Goal: Task Accomplishment & Management: Manage account settings

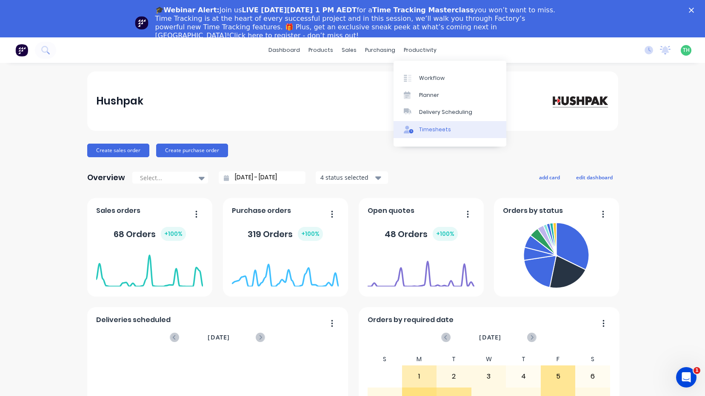
click at [426, 126] on div "Timesheets" at bounding box center [435, 130] width 32 height 8
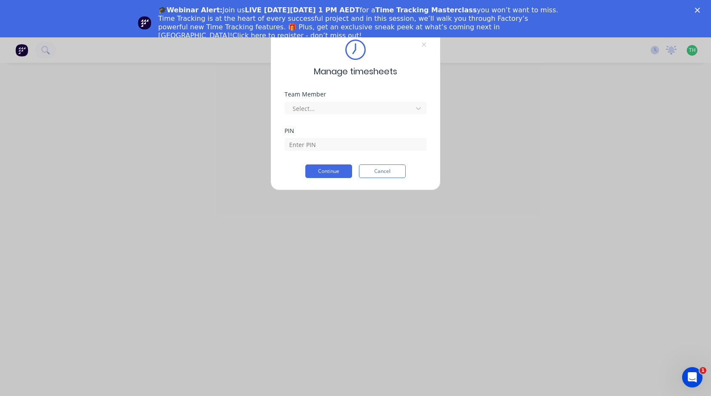
click at [696, 11] on polygon "Close" at bounding box center [697, 10] width 5 height 5
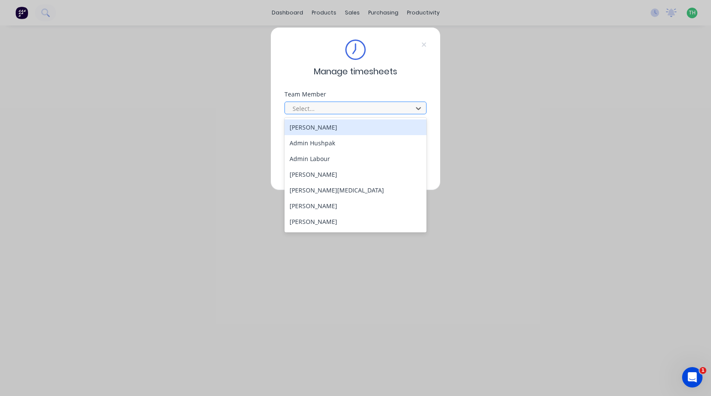
click at [385, 103] on div at bounding box center [350, 108] width 117 height 11
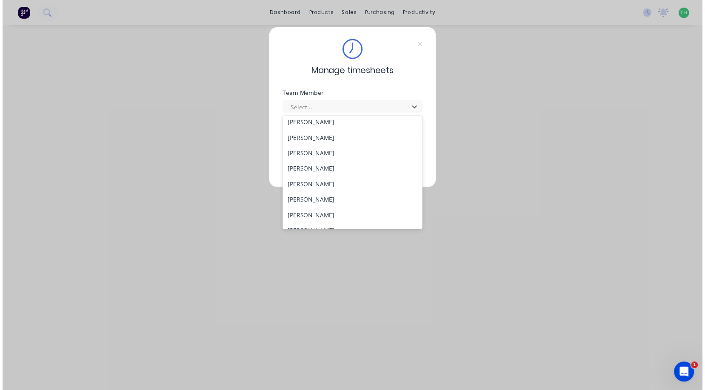
scroll to position [408, 0]
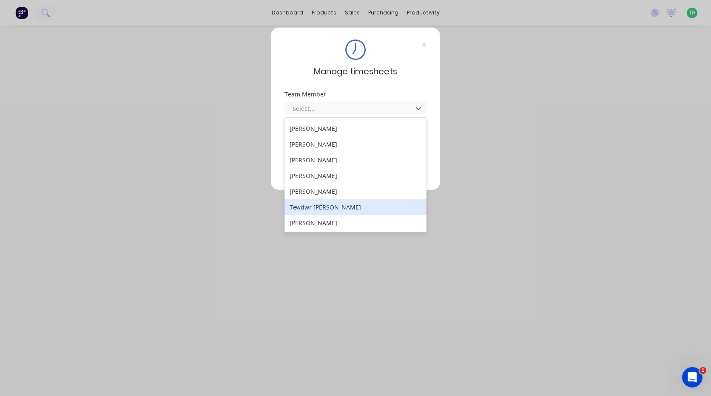
click at [357, 207] on div "Tewdwr [PERSON_NAME]" at bounding box center [355, 207] width 142 height 16
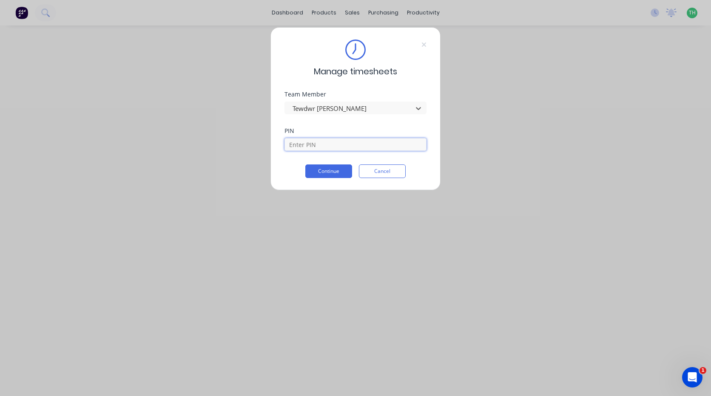
click at [347, 144] on input at bounding box center [355, 144] width 142 height 13
type input "2711"
click at [305, 165] on button "Continue" at bounding box center [328, 172] width 47 height 14
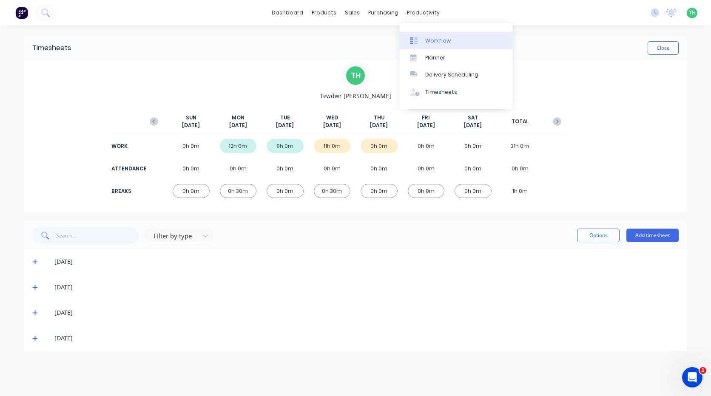
click at [433, 40] on div "Workflow" at bounding box center [438, 41] width 26 height 8
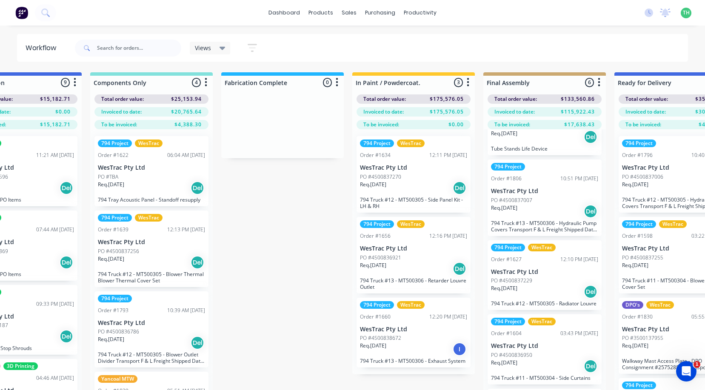
scroll to position [85, 0]
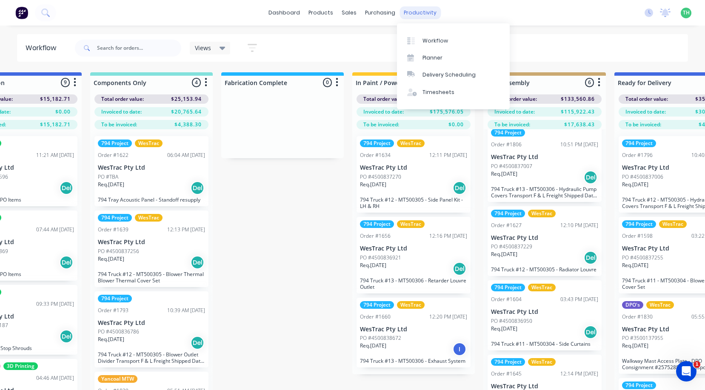
click at [407, 12] on div "productivity" at bounding box center [419, 12] width 41 height 13
click at [437, 86] on link "Timesheets" at bounding box center [453, 92] width 113 height 17
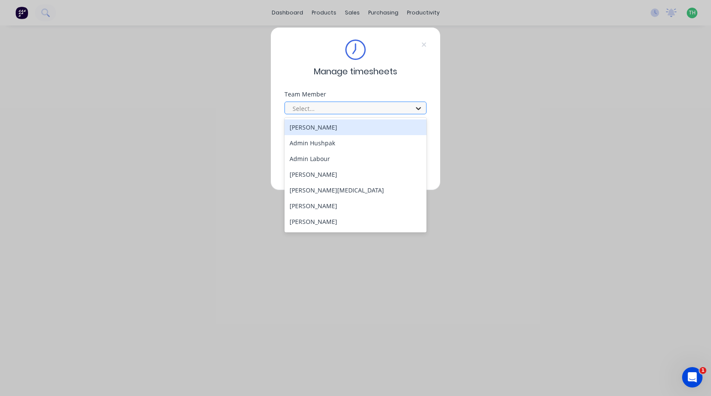
click at [412, 105] on div at bounding box center [418, 109] width 15 height 14
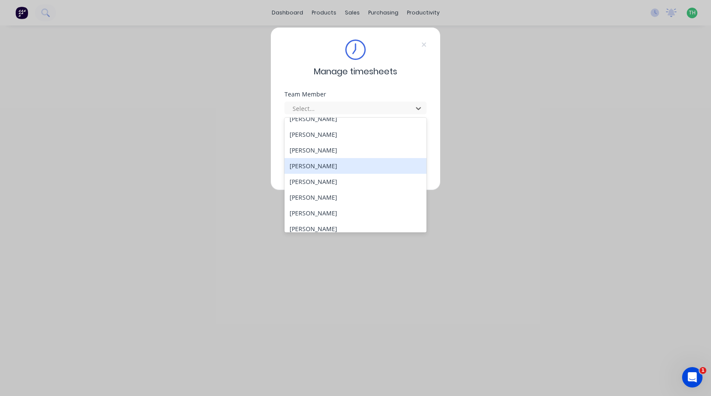
scroll to position [408, 0]
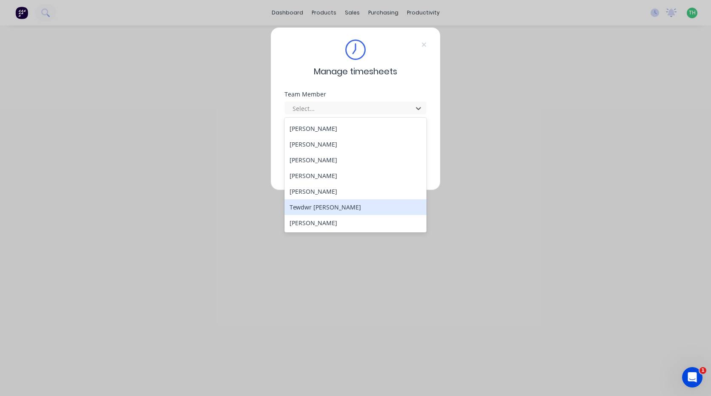
click at [356, 208] on div "Tewdwr [PERSON_NAME]" at bounding box center [355, 207] width 142 height 16
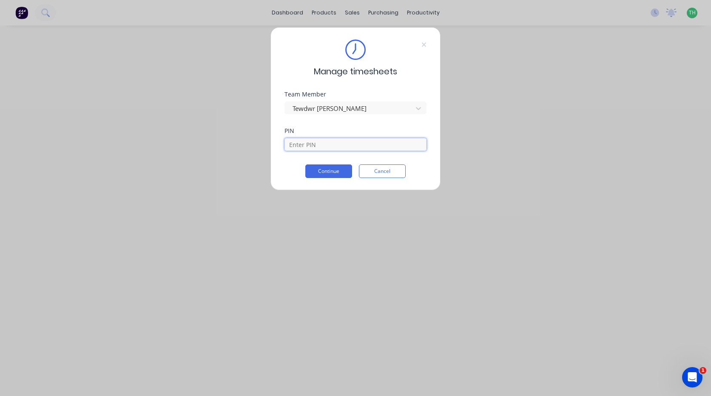
click at [343, 142] on input at bounding box center [355, 144] width 142 height 13
type input "2711"
click at [346, 168] on button "Continue" at bounding box center [328, 172] width 47 height 14
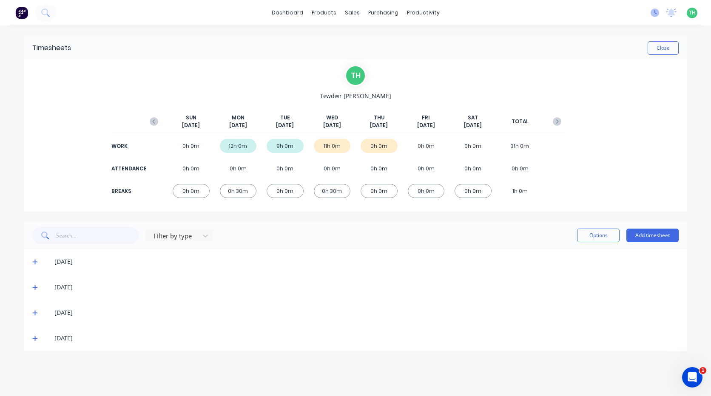
click at [656, 13] on icon at bounding box center [655, 13] width 9 height 9
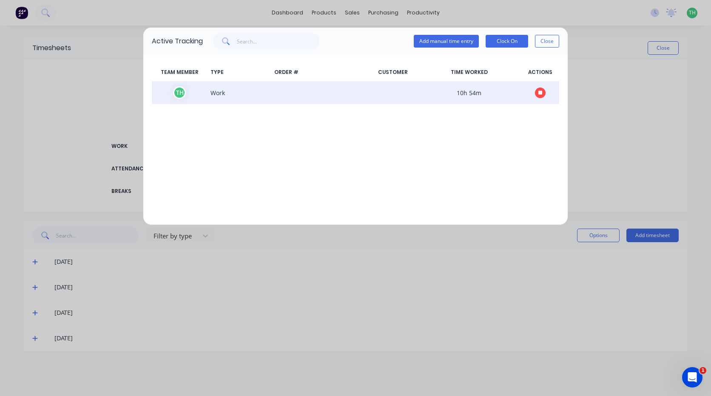
click at [540, 92] on icon "button" at bounding box center [540, 93] width 4 height 4
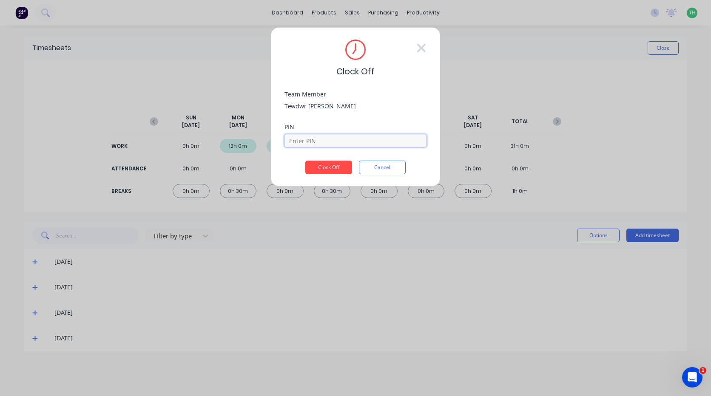
click at [346, 136] on input at bounding box center [355, 140] width 142 height 13
type input "2711"
click at [340, 164] on button "Clock Off" at bounding box center [328, 168] width 47 height 14
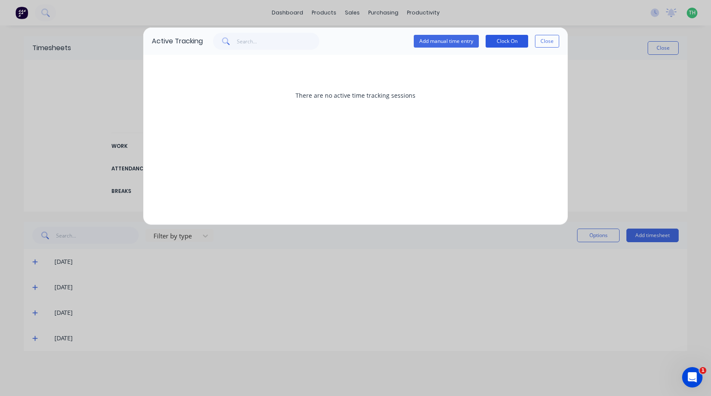
click at [512, 43] on button "Clock On" at bounding box center [507, 41] width 43 height 13
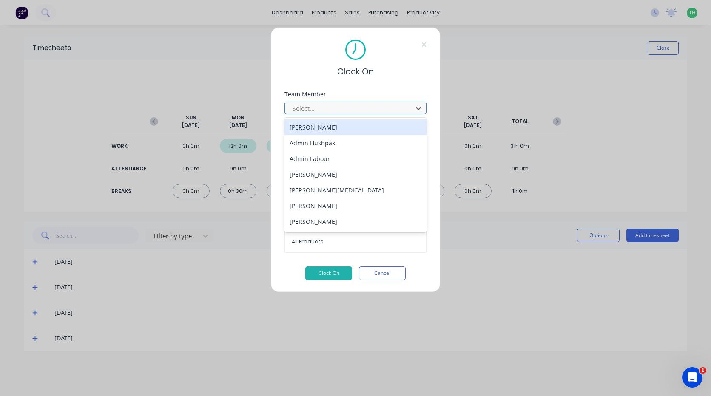
click at [378, 112] on div at bounding box center [350, 108] width 117 height 11
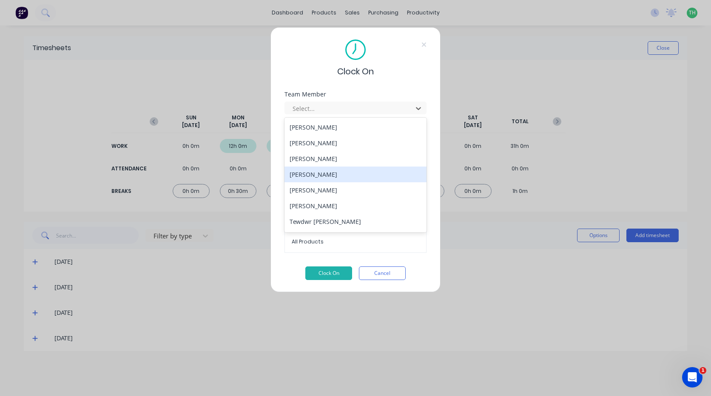
scroll to position [408, 0]
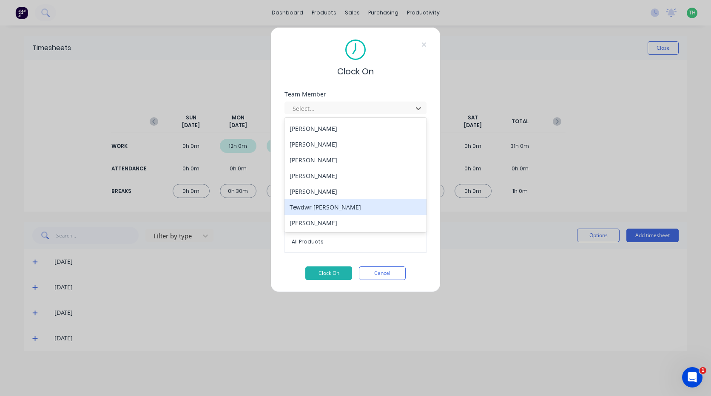
click at [350, 209] on div "Tewdwr [PERSON_NAME]" at bounding box center [355, 207] width 142 height 16
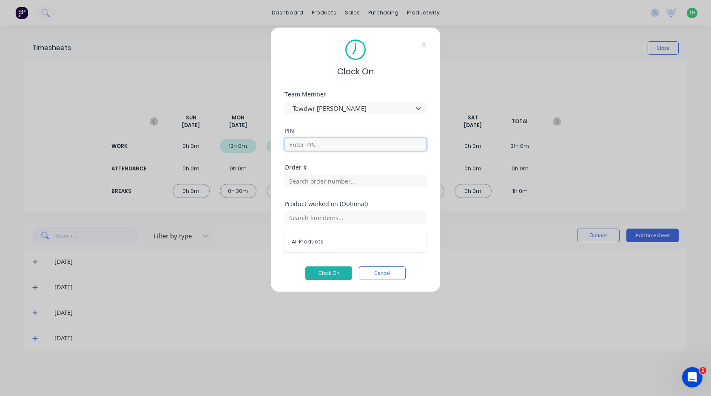
click at [341, 148] on input at bounding box center [355, 144] width 142 height 13
type input "2711"
click at [341, 184] on input "text" at bounding box center [355, 181] width 142 height 13
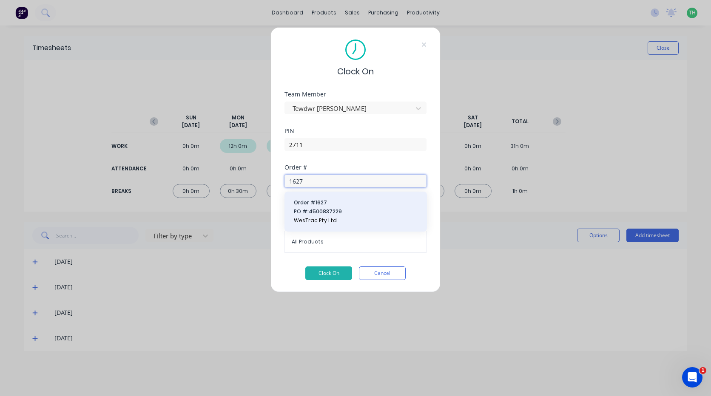
type input "1627"
click at [346, 213] on span "PO #: 4500837229" at bounding box center [356, 212] width 124 height 8
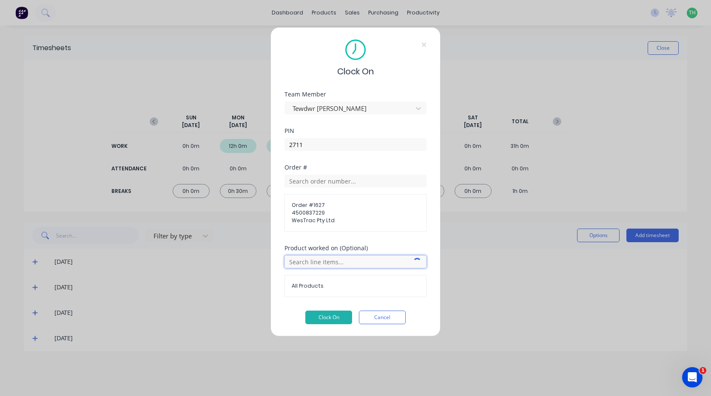
click at [333, 265] on input "text" at bounding box center [355, 262] width 142 height 13
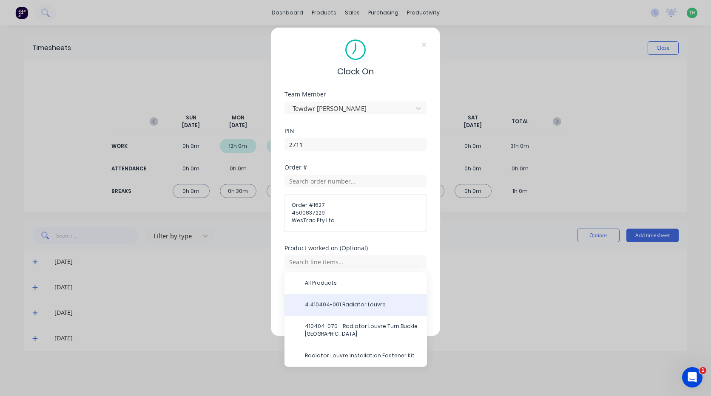
click at [373, 304] on span "4 410404-001 Radiator Louvre" at bounding box center [362, 305] width 115 height 8
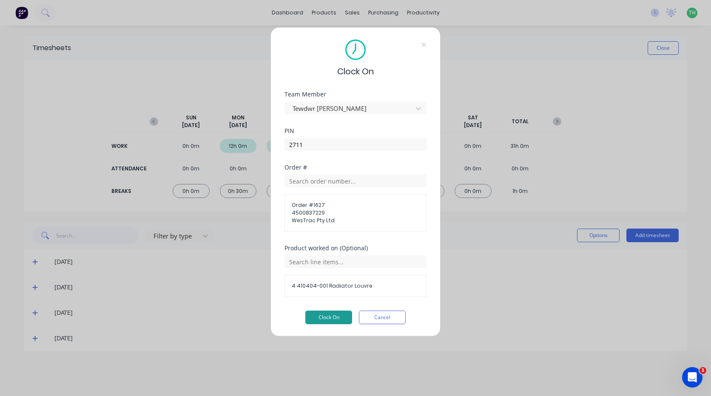
click at [325, 314] on button "Clock On" at bounding box center [328, 318] width 47 height 14
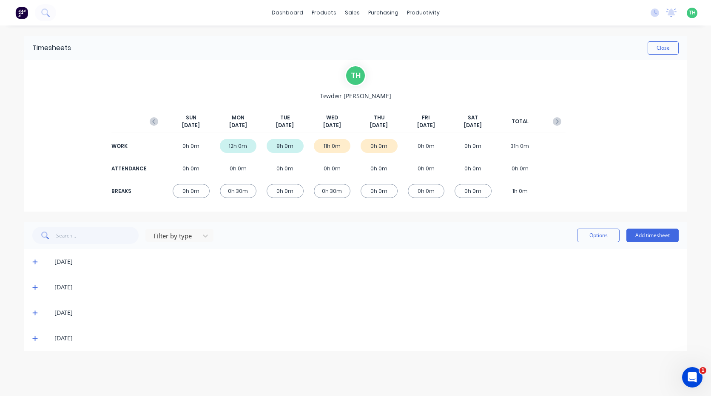
click at [37, 338] on icon at bounding box center [35, 339] width 6 height 6
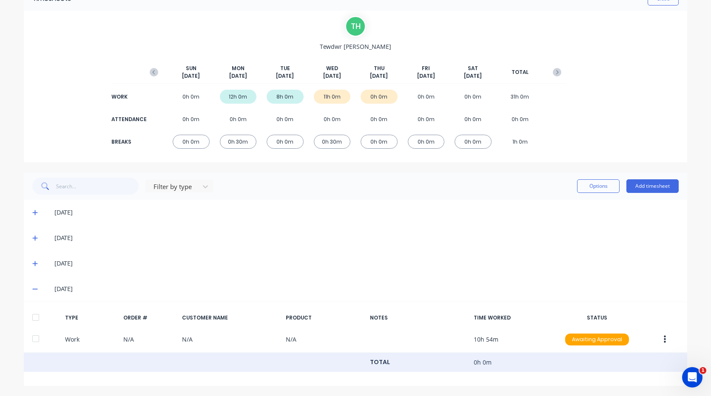
scroll to position [50, 0]
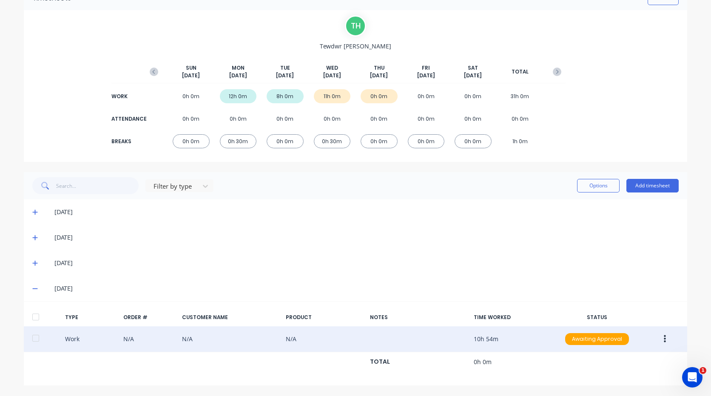
click at [665, 338] on button "button" at bounding box center [665, 339] width 20 height 15
click at [608, 324] on div "Edit" at bounding box center [634, 324] width 65 height 12
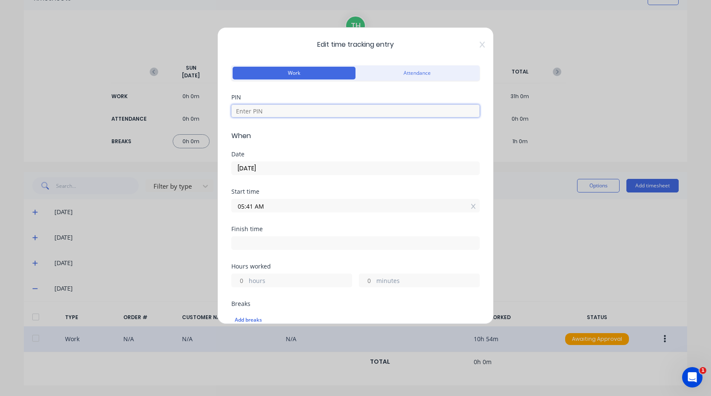
click at [348, 115] on input at bounding box center [355, 111] width 248 height 13
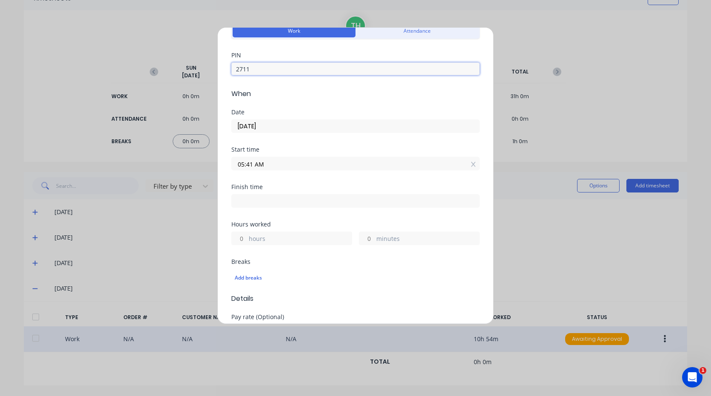
scroll to position [43, 0]
type input "2711"
click at [264, 164] on input "05:41 AM" at bounding box center [355, 163] width 247 height 13
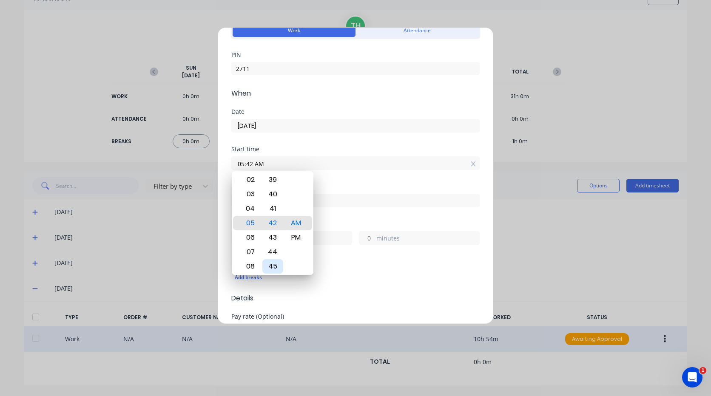
click at [274, 266] on div "45" at bounding box center [272, 266] width 21 height 14
type input "05:45 AM"
click at [340, 185] on div "Finish time" at bounding box center [355, 187] width 248 height 6
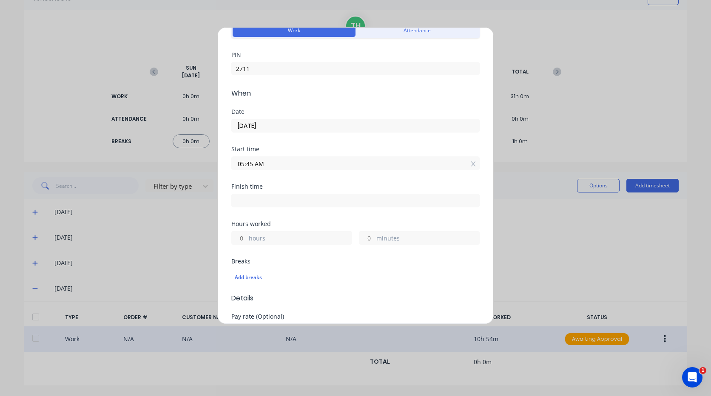
click at [269, 200] on input at bounding box center [355, 200] width 247 height 13
type input "04:37 PM"
type input "10"
type input "52"
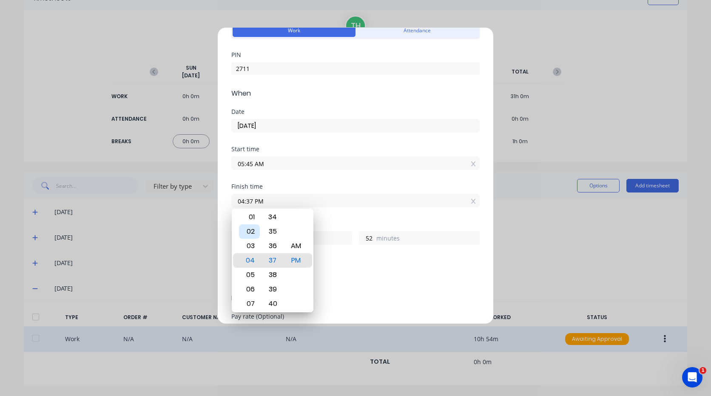
click at [254, 230] on div "02" at bounding box center [249, 232] width 21 height 14
type input "02:37 PM"
type input "8"
type input "02:36 PM"
type input "51"
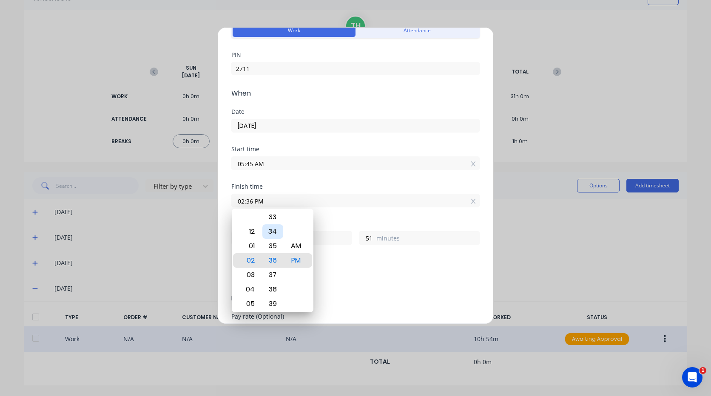
type input "02:35 PM"
type input "50"
type input "02:34 PM"
type input "49"
type input "02:33 PM"
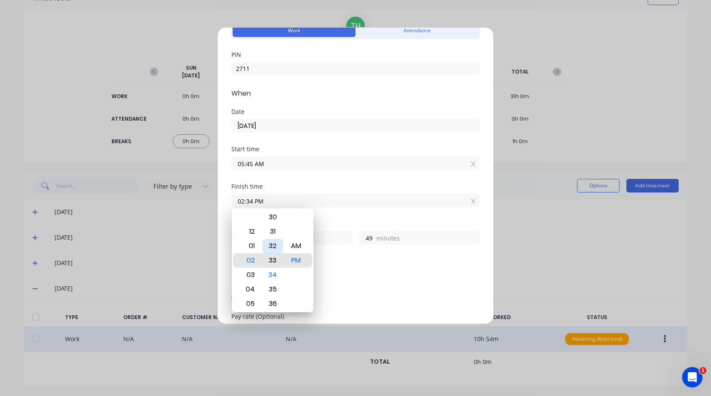
type input "48"
click at [277, 219] on div "30" at bounding box center [272, 217] width 21 height 14
type input "02:30 PM"
type input "45"
click at [337, 221] on div "Hours worked" at bounding box center [355, 224] width 248 height 6
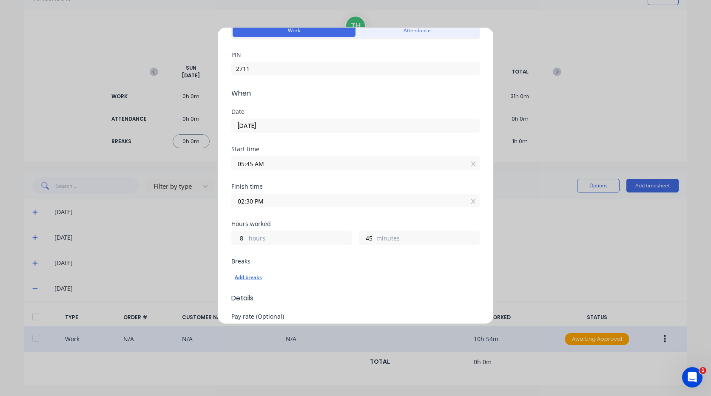
click at [251, 276] on div "Add breaks" at bounding box center [356, 277] width 242 height 11
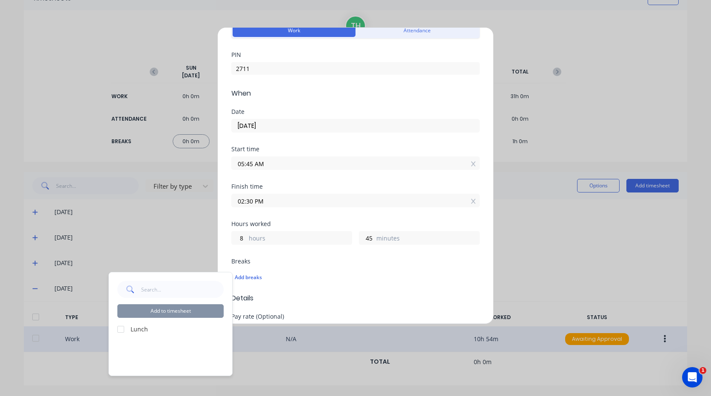
click at [122, 329] on div at bounding box center [120, 329] width 17 height 17
click at [165, 311] on button "Add to timesheet" at bounding box center [170, 311] width 106 height 14
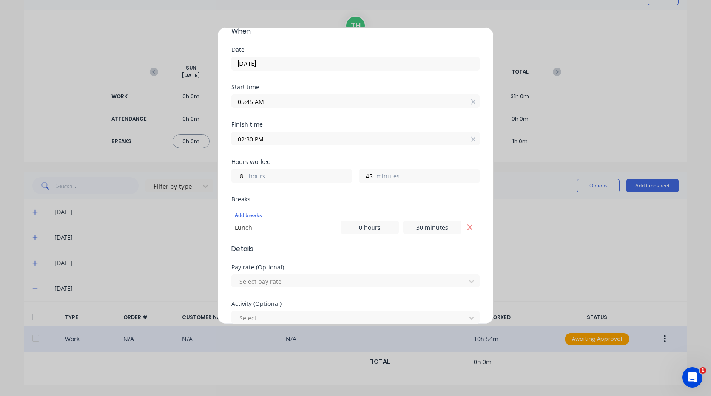
scroll to position [124, 0]
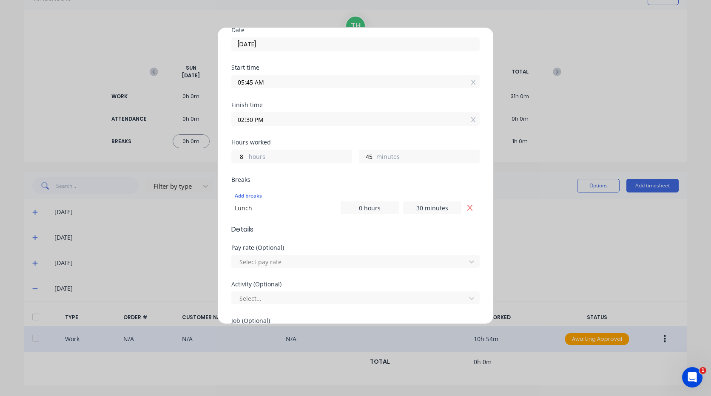
click at [270, 118] on input "02:30 PM" at bounding box center [355, 119] width 247 height 13
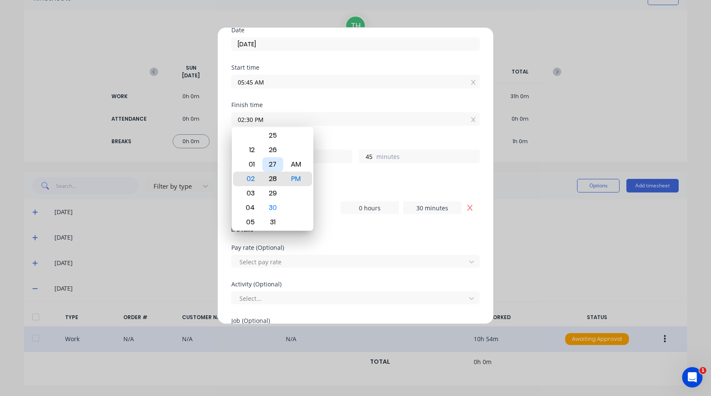
type input "02:28 PM"
type input "43"
type input "02:25 PM"
type input "40"
type input "02:23 PM"
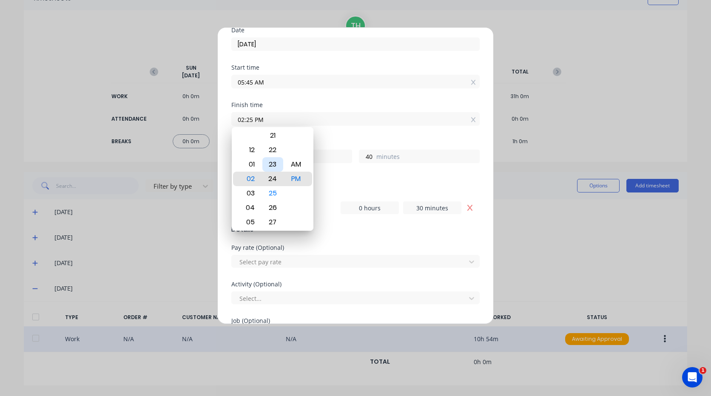
type input "38"
type input "02:20 PM"
type input "35"
type input "02:18 PM"
type input "33"
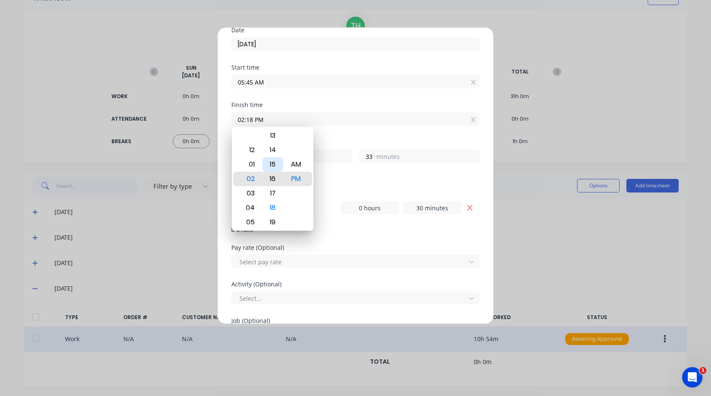
type input "02:16 PM"
type input "31"
click at [276, 165] on div "15" at bounding box center [272, 164] width 21 height 14
type input "02:15 PM"
type input "30"
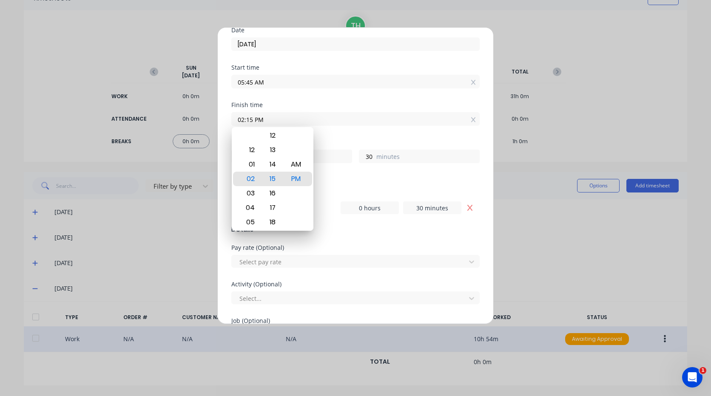
click at [346, 186] on div "Add breaks Lunch 0 hours 30 minutes" at bounding box center [355, 201] width 248 height 33
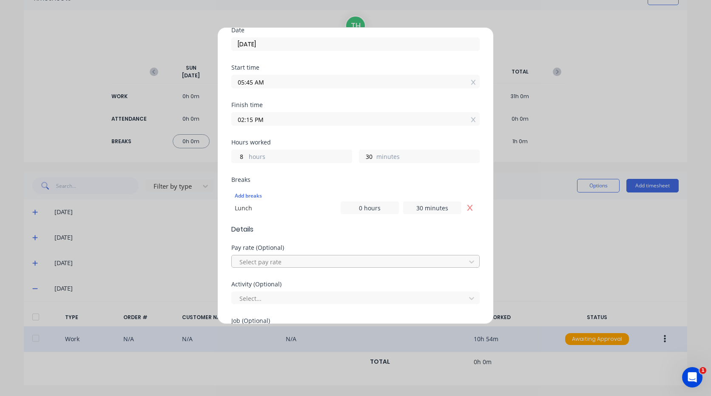
click at [296, 260] on div at bounding box center [350, 262] width 223 height 11
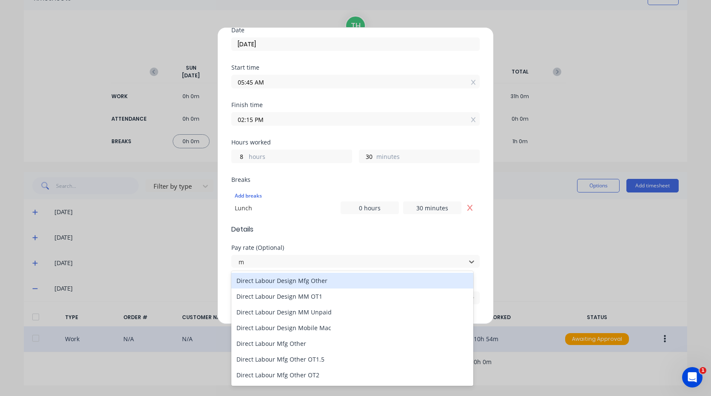
type input "mo"
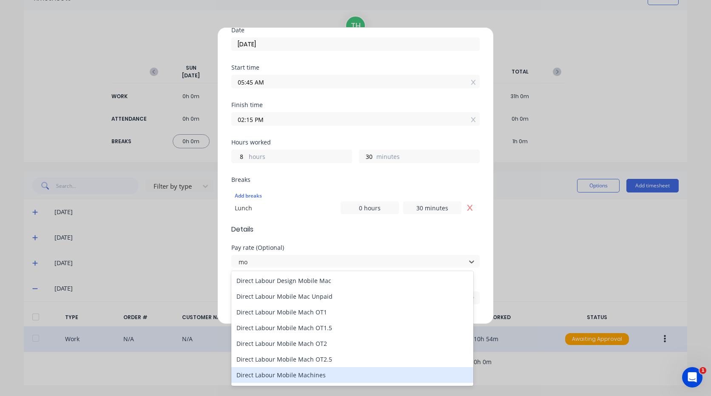
click at [306, 377] on div "Direct Labour Mobile Machines" at bounding box center [352, 375] width 242 height 16
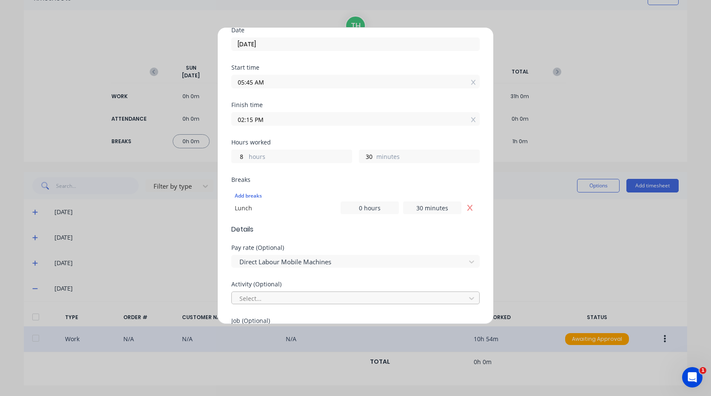
click at [296, 295] on div at bounding box center [350, 298] width 223 height 11
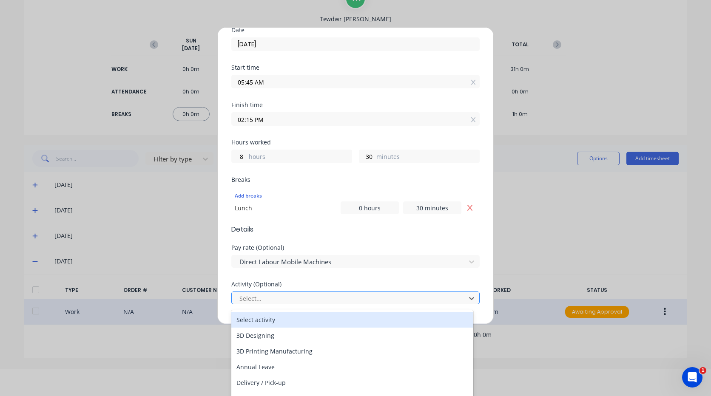
scroll to position [30, 0]
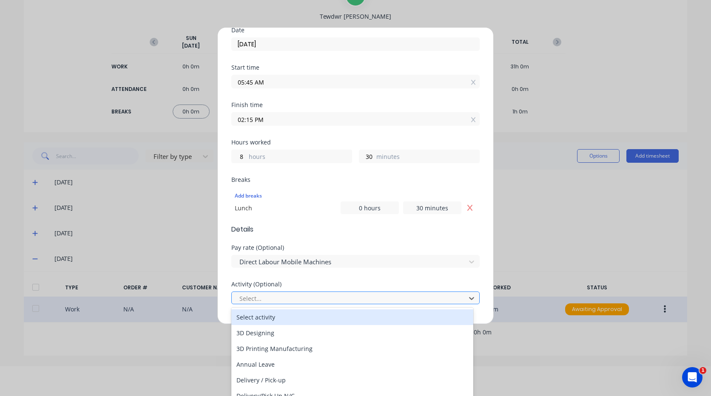
type input "m"
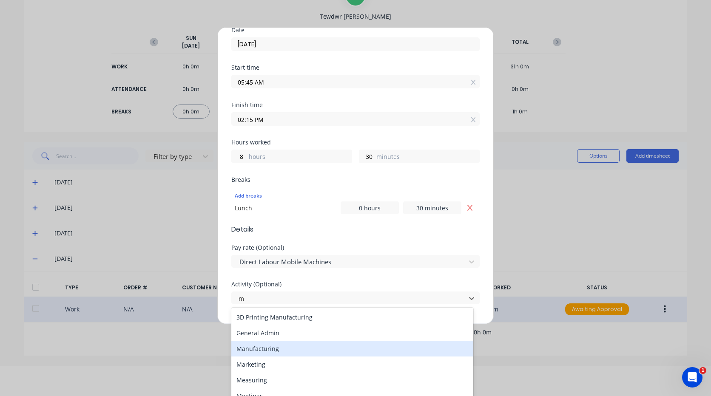
click at [287, 346] on div "Manufacturing" at bounding box center [352, 349] width 242 height 16
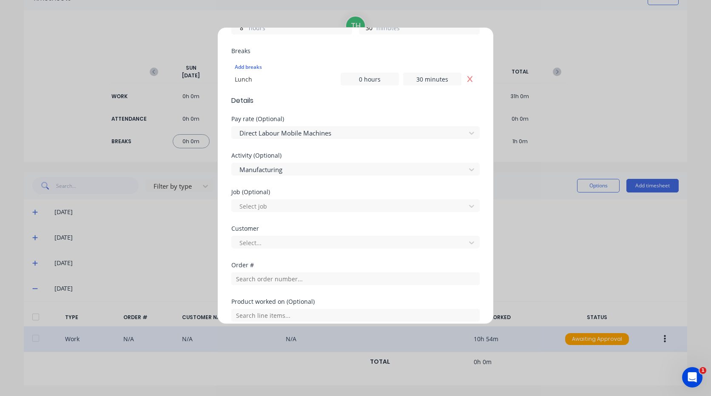
scroll to position [294, 0]
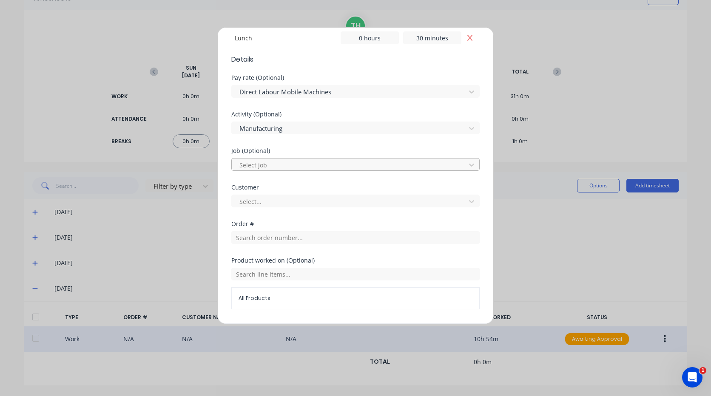
click at [277, 163] on div at bounding box center [350, 165] width 223 height 11
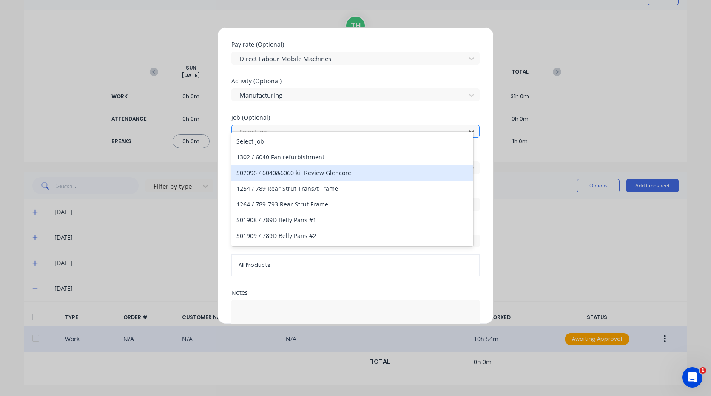
scroll to position [337, 0]
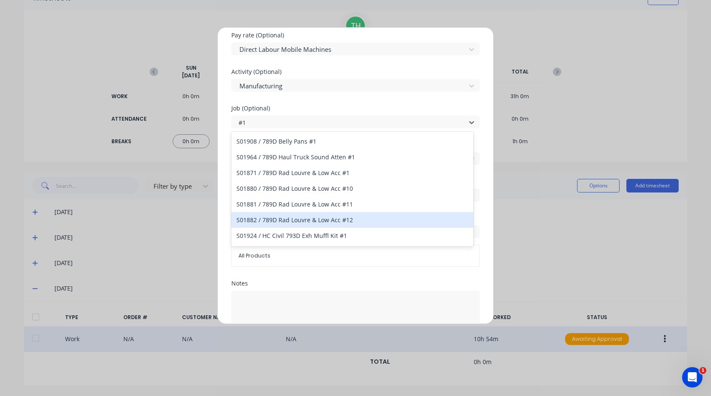
type input "#"
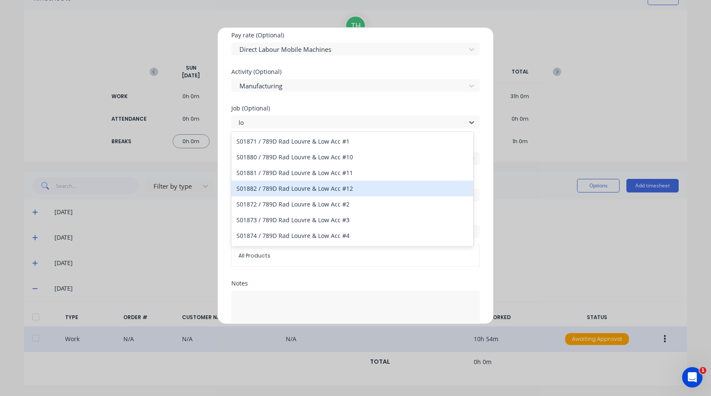
type input "l"
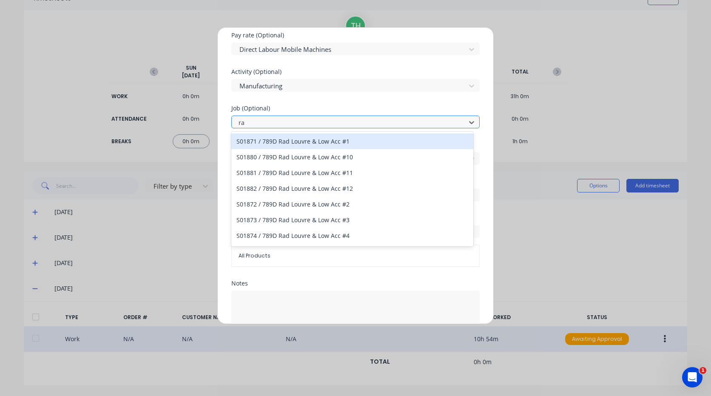
type input "r"
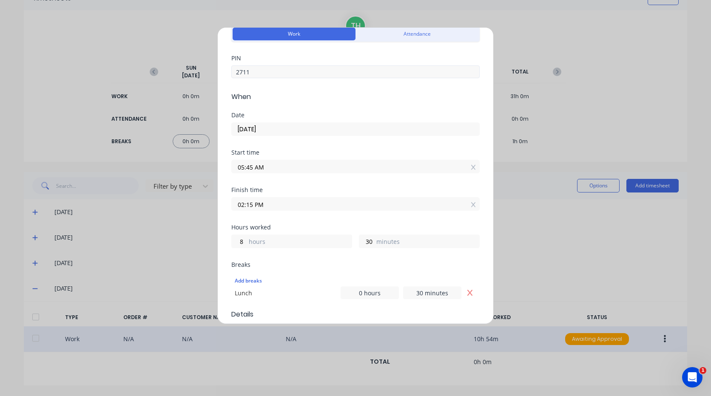
scroll to position [0, 0]
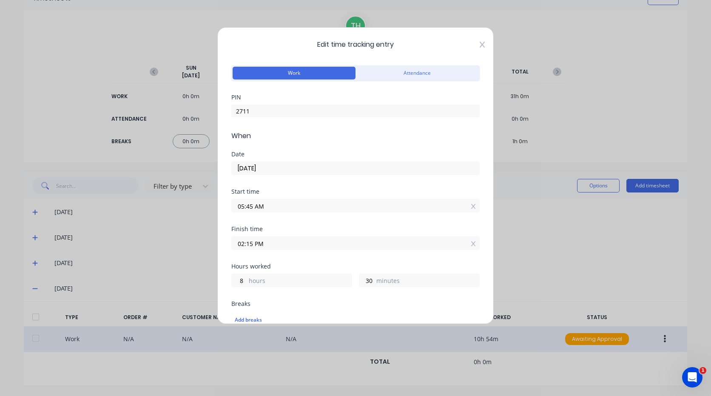
type input "793"
click at [480, 45] on icon at bounding box center [482, 44] width 5 height 7
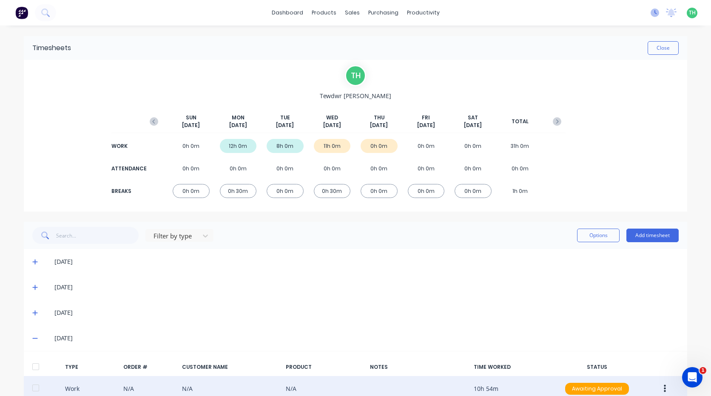
click at [651, 12] on icon at bounding box center [655, 13] width 9 height 9
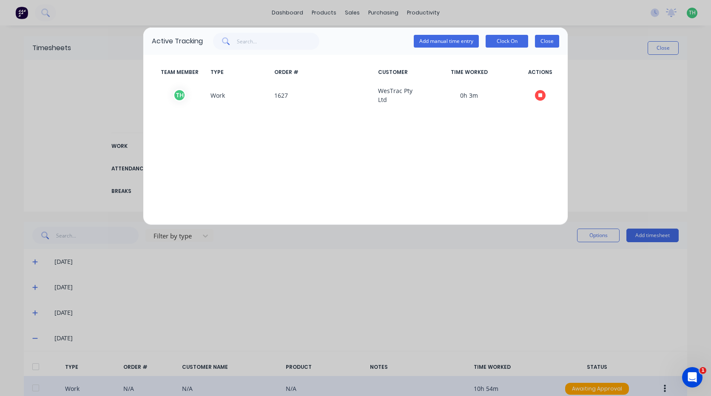
click at [542, 42] on button "Close" at bounding box center [547, 41] width 24 height 13
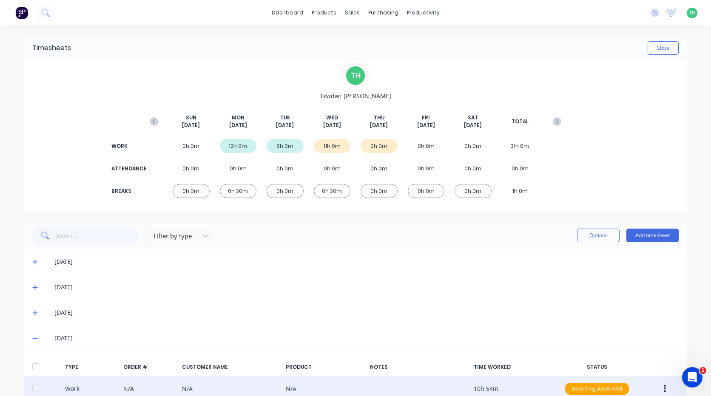
scroll to position [50, 0]
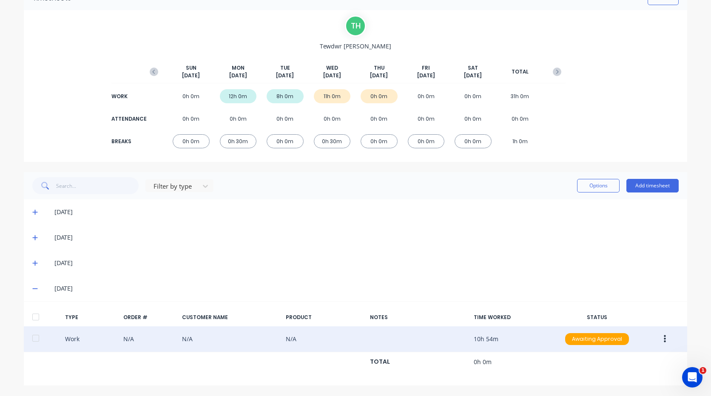
click at [666, 340] on button "button" at bounding box center [665, 339] width 20 height 15
click at [606, 327] on div "Edit" at bounding box center [634, 324] width 65 height 12
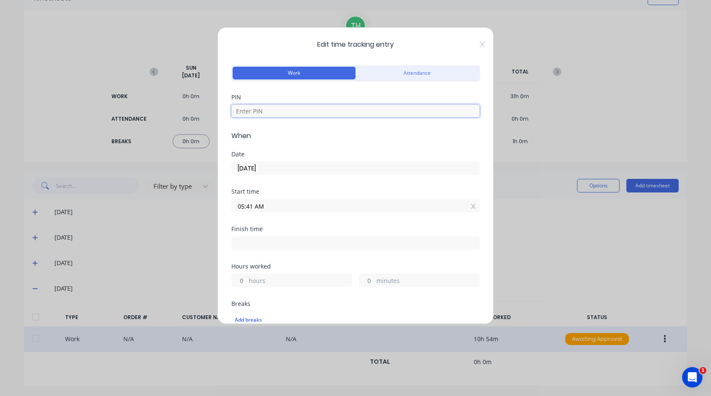
click at [284, 111] on input at bounding box center [355, 111] width 248 height 13
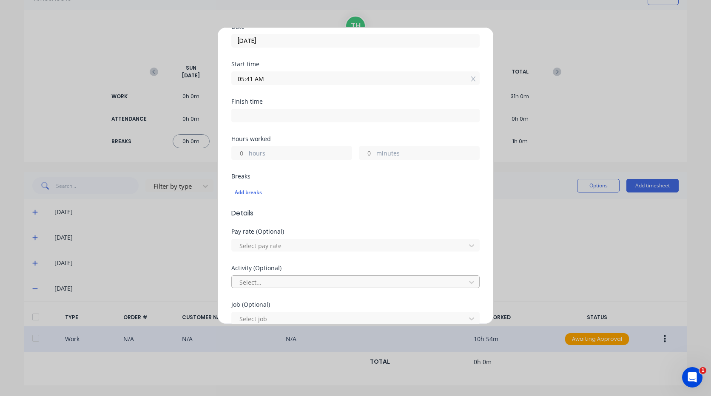
scroll to position [170, 0]
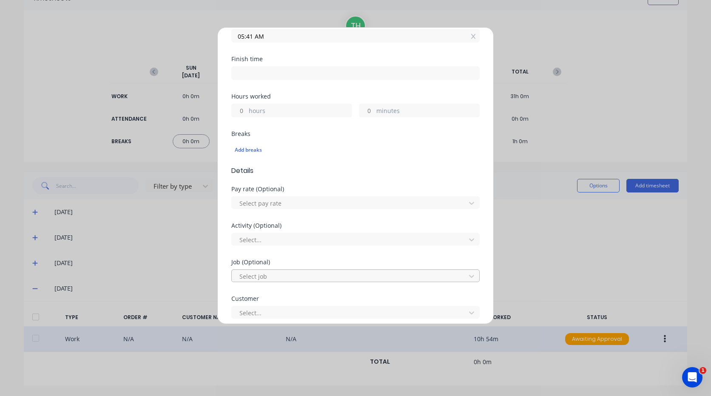
type input "2711"
drag, startPoint x: 282, startPoint y: 280, endPoint x: 259, endPoint y: 276, distance: 23.8
click at [282, 280] on div at bounding box center [350, 276] width 223 height 11
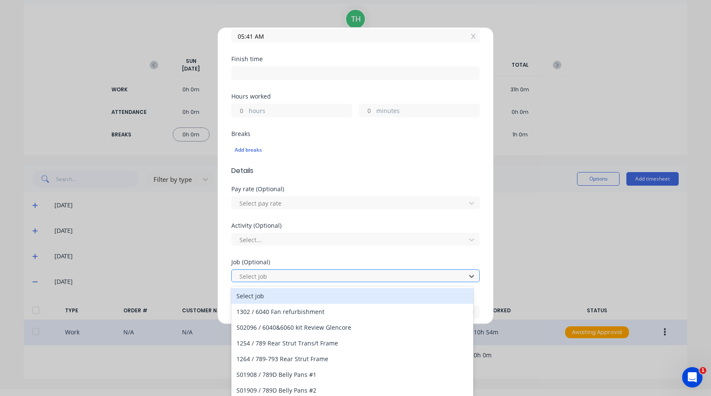
scroll to position [8, 0]
type input "1627"
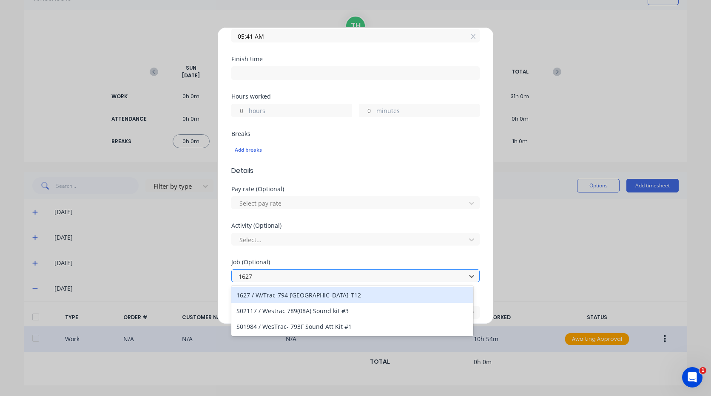
scroll to position [0, 0]
click at [316, 295] on div "1627 / W/Trac-794-[GEOGRAPHIC_DATA]-T12" at bounding box center [352, 295] width 242 height 16
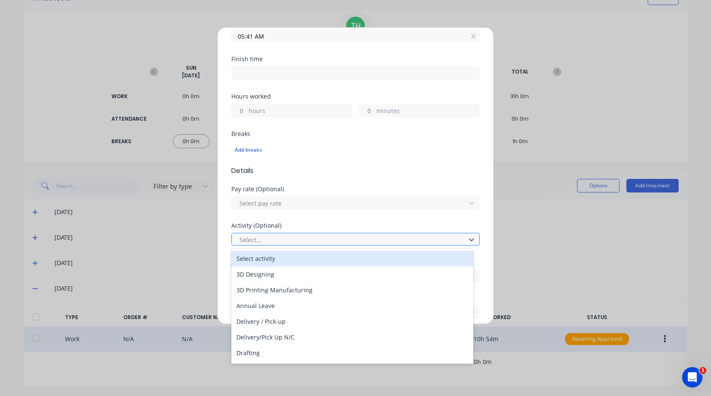
click at [292, 237] on div at bounding box center [350, 240] width 223 height 11
type input "m"
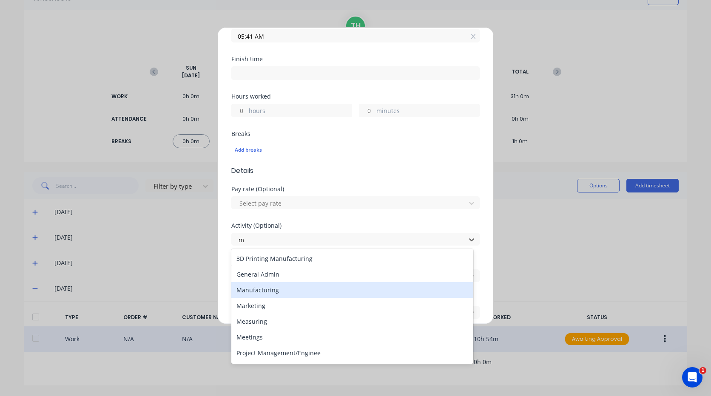
click at [276, 293] on div "Manufacturing" at bounding box center [352, 290] width 242 height 16
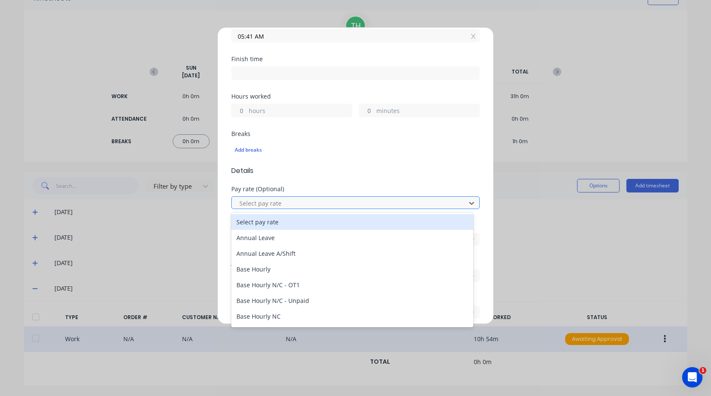
click at [289, 201] on div at bounding box center [350, 203] width 223 height 11
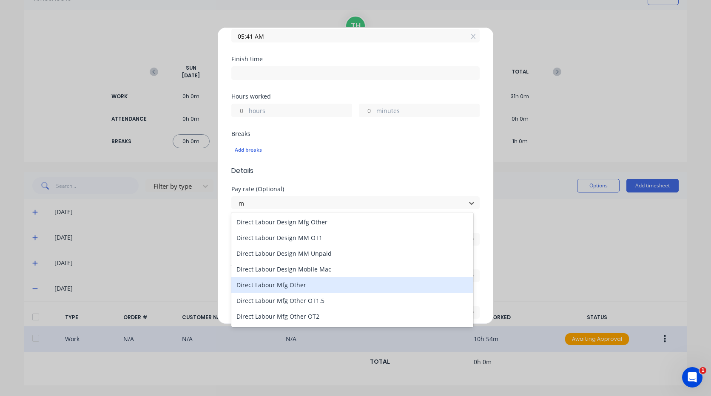
type input "mo"
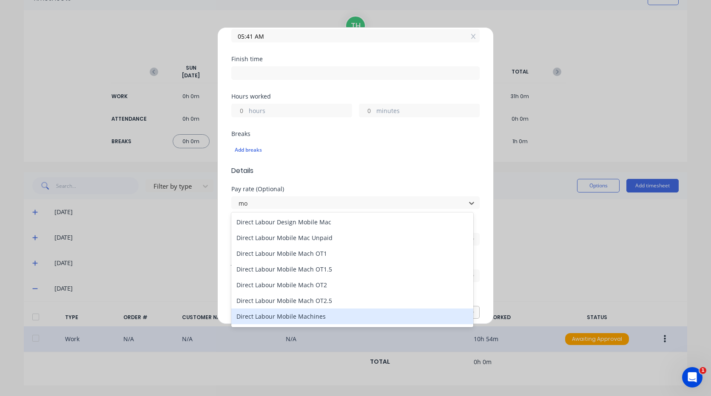
click at [319, 313] on div "Direct Labour Mobile Machines" at bounding box center [352, 317] width 242 height 16
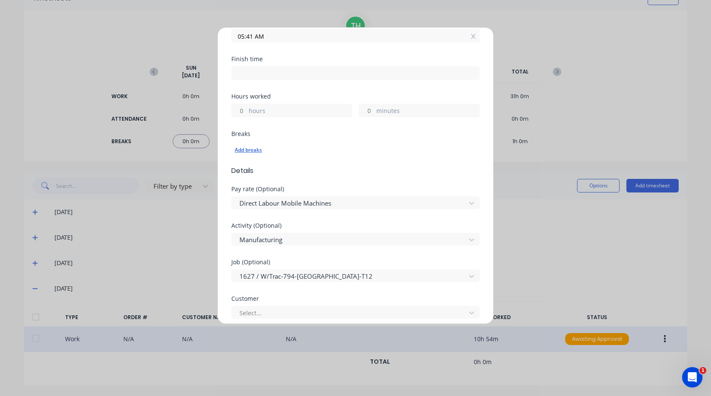
click at [252, 150] on div "Add breaks" at bounding box center [356, 150] width 242 height 11
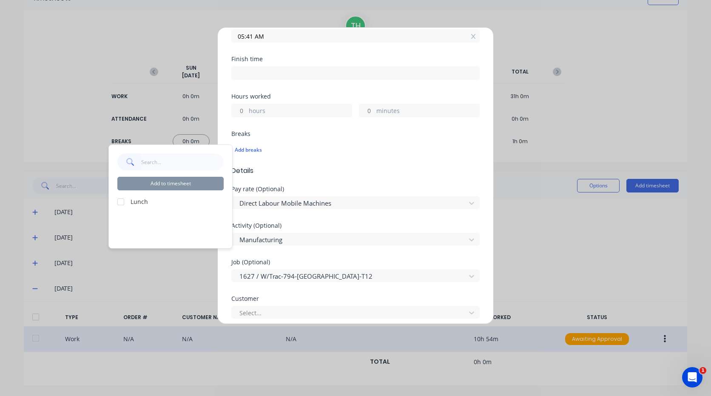
click at [134, 203] on label "Lunch" at bounding box center [177, 201] width 93 height 9
click at [120, 202] on div at bounding box center [120, 201] width 17 height 17
click at [154, 185] on button "Add to timesheet" at bounding box center [170, 184] width 106 height 14
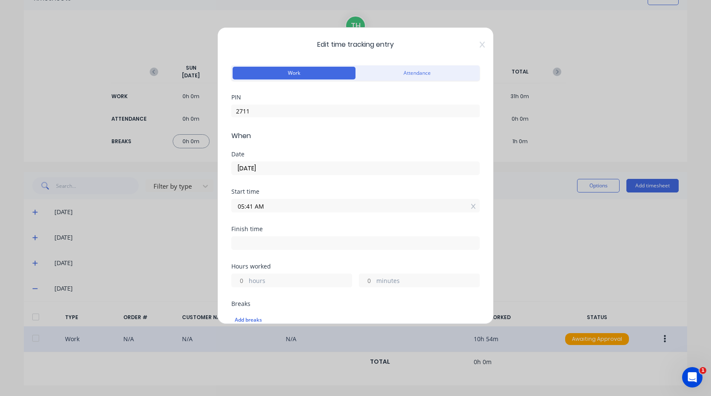
click at [267, 209] on input "05:41 AM" at bounding box center [355, 205] width 247 height 13
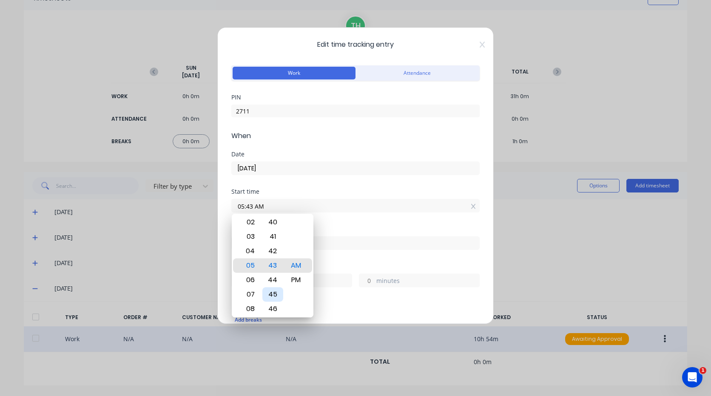
click at [276, 296] on div "45" at bounding box center [272, 294] width 21 height 14
type input "05:45 AM"
click at [327, 265] on div "Hours worked" at bounding box center [355, 267] width 248 height 6
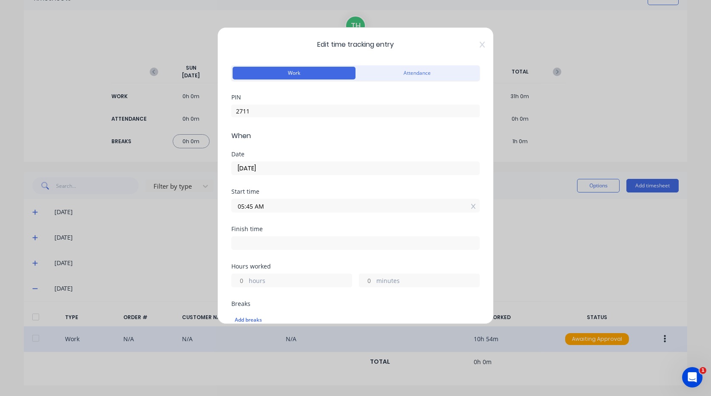
click at [276, 245] on input at bounding box center [355, 243] width 247 height 13
type input "04:39 PM"
type input "10"
type input "54"
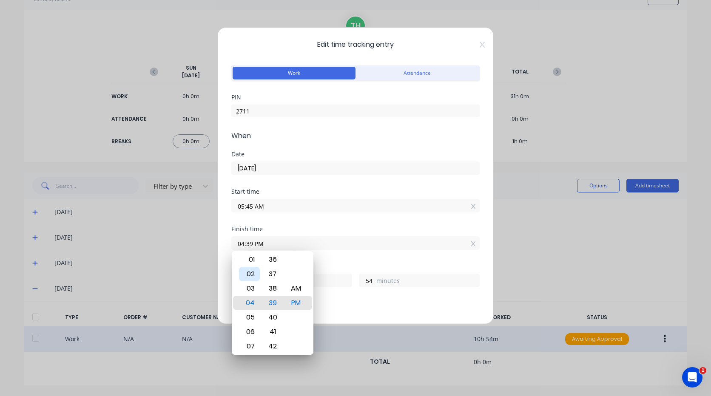
click at [255, 275] on div "02" at bounding box center [249, 274] width 21 height 14
type input "02:39 PM"
type input "8"
type input "02:36 PM"
type input "51"
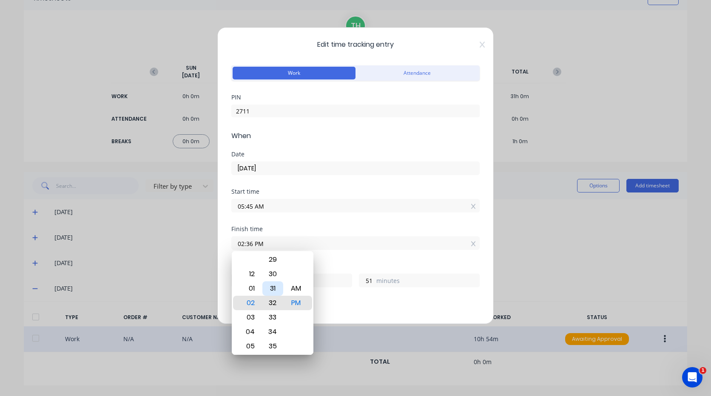
type input "02:32 PM"
type input "47"
type input "02:29 PM"
type input "44"
type input "02:26 PM"
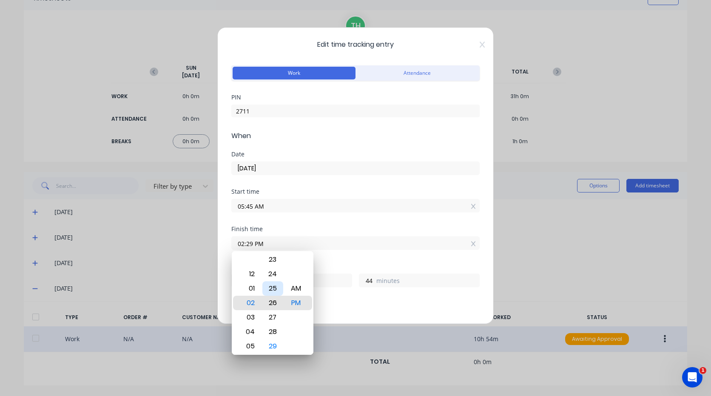
type input "41"
type input "02:23 PM"
type input "38"
type input "02:21 PM"
type input "36"
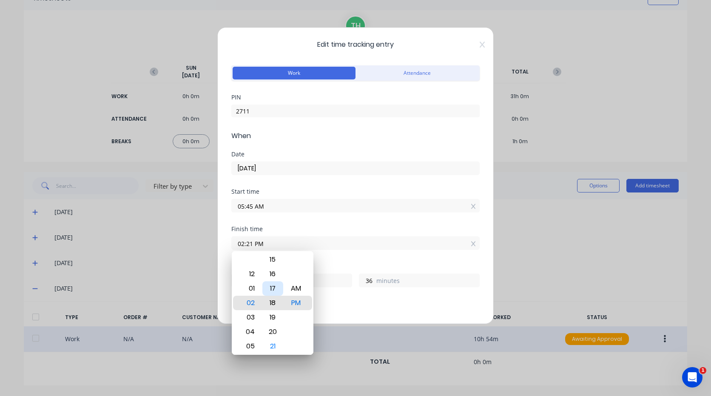
type input "02:18 PM"
type input "33"
type input "02:17 PM"
type input "32"
click at [276, 278] on div "15" at bounding box center [272, 274] width 21 height 14
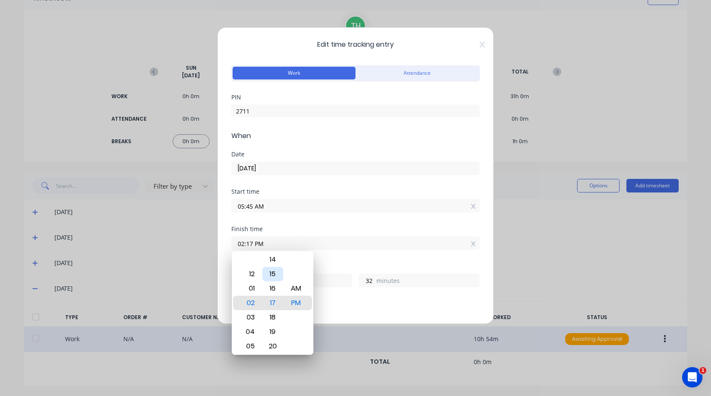
type input "02:15 PM"
type input "30"
click at [349, 263] on div "Finish time 02:15 PM" at bounding box center [355, 244] width 248 height 37
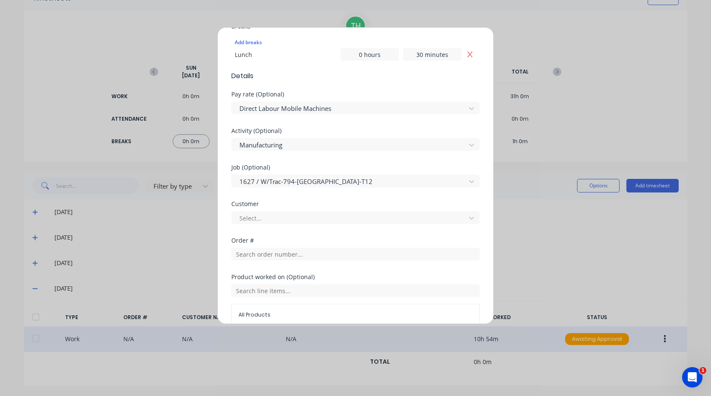
scroll to position [298, 0]
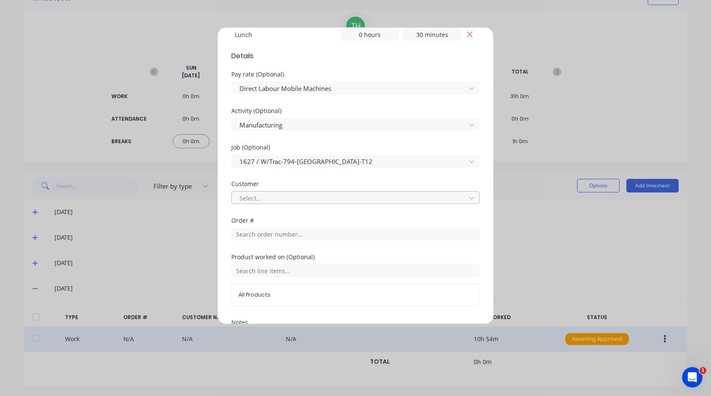
click at [270, 198] on div at bounding box center [350, 198] width 223 height 11
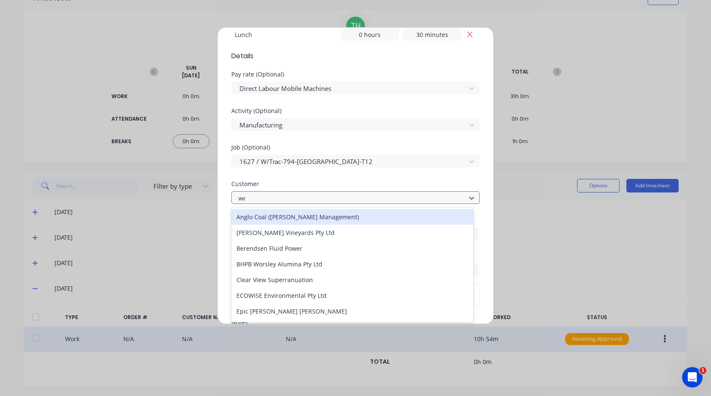
type input "[PERSON_NAME]"
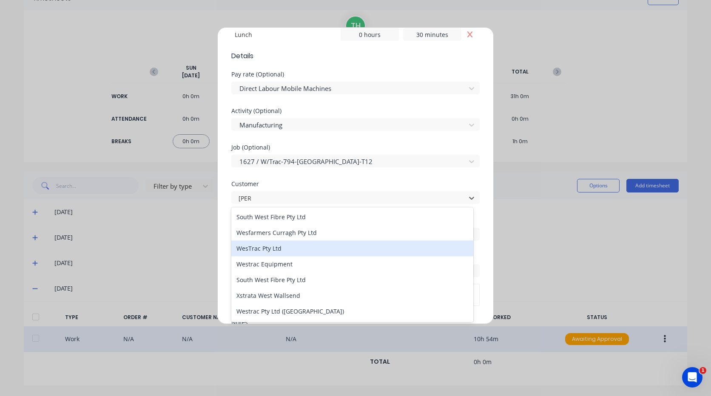
click at [282, 253] on div "WesTrac Pty Ltd" at bounding box center [352, 249] width 242 height 16
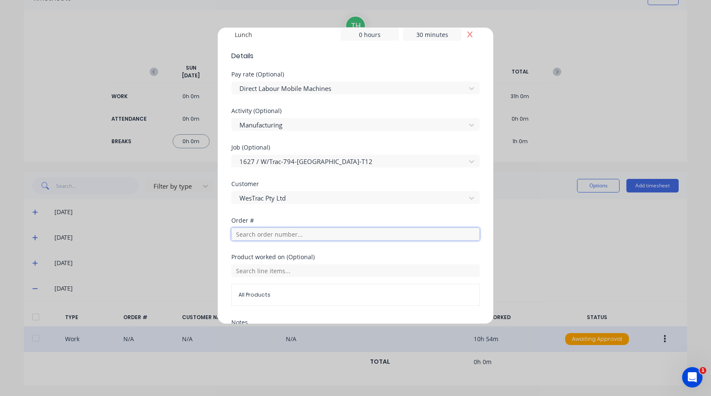
click at [291, 234] on input "text" at bounding box center [355, 234] width 248 height 13
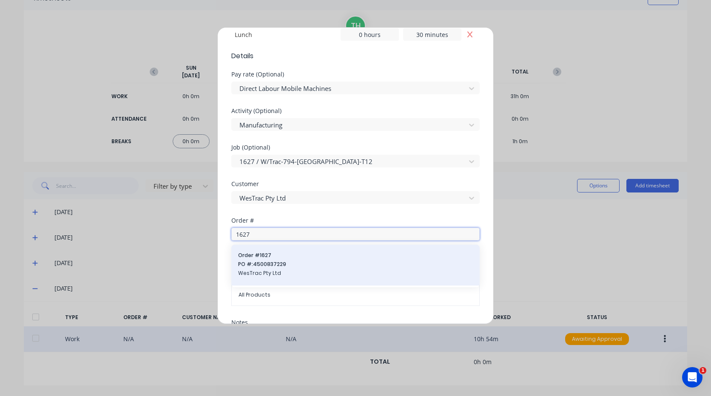
type input "1627"
click at [278, 261] on span "PO #: 4500837229" at bounding box center [355, 265] width 235 height 8
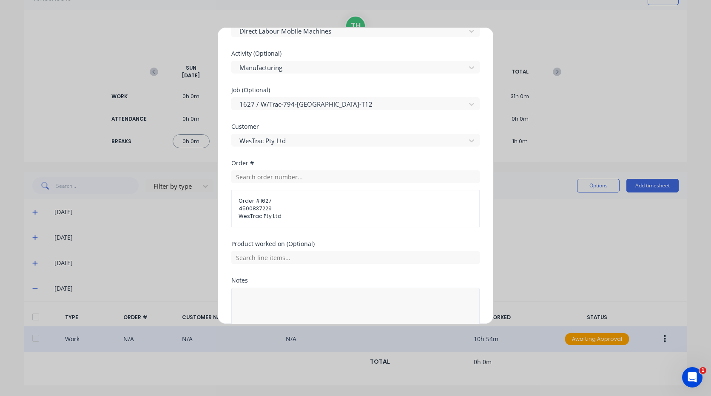
scroll to position [383, 0]
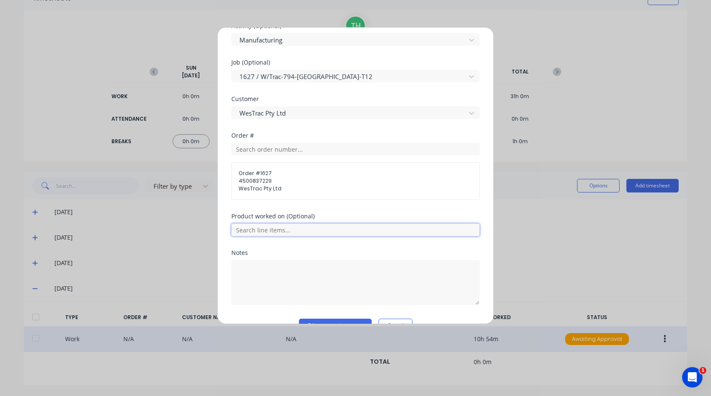
click at [268, 229] on input "text" at bounding box center [355, 230] width 248 height 13
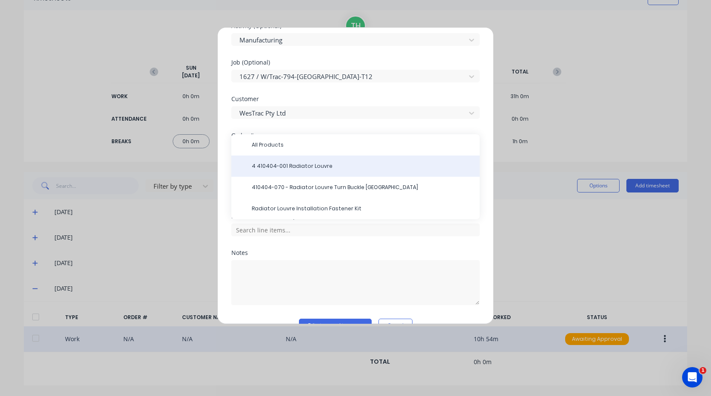
click at [283, 164] on span "4 410404-001 Radiator Louvre" at bounding box center [362, 166] width 221 height 8
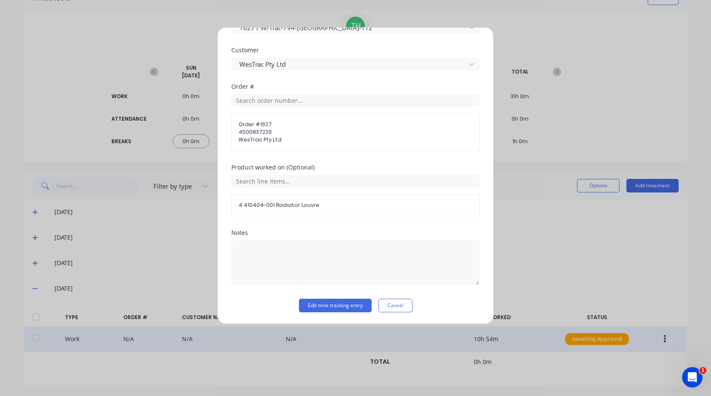
scroll to position [432, 0]
click at [337, 301] on button "Edit time tracking entry" at bounding box center [335, 306] width 73 height 14
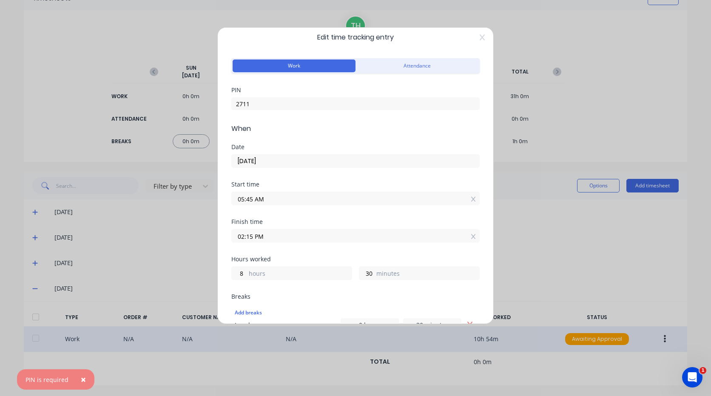
scroll to position [7, 0]
click at [270, 103] on input "2711" at bounding box center [355, 104] width 248 height 13
type input "2"
type input "2711"
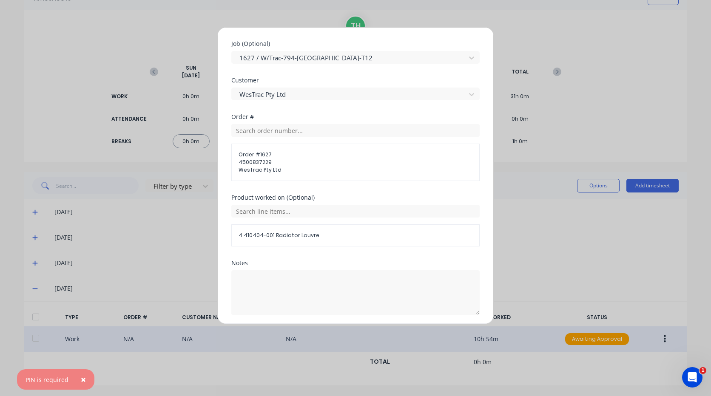
scroll to position [432, 0]
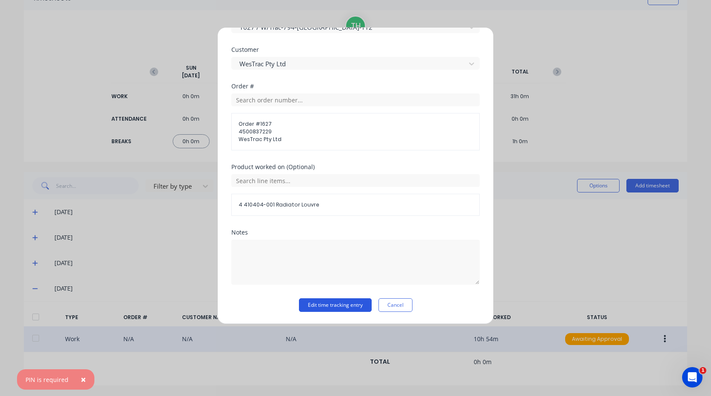
click at [332, 307] on button "Edit time tracking entry" at bounding box center [335, 306] width 73 height 14
click at [545, 259] on div "Edit time tracking entry Work Attendance PIN 2711 When Date [DATE] Start time 0…" at bounding box center [355, 198] width 711 height 396
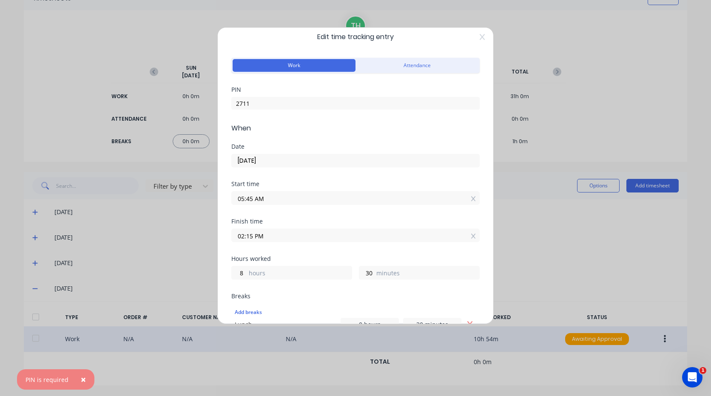
scroll to position [0, 0]
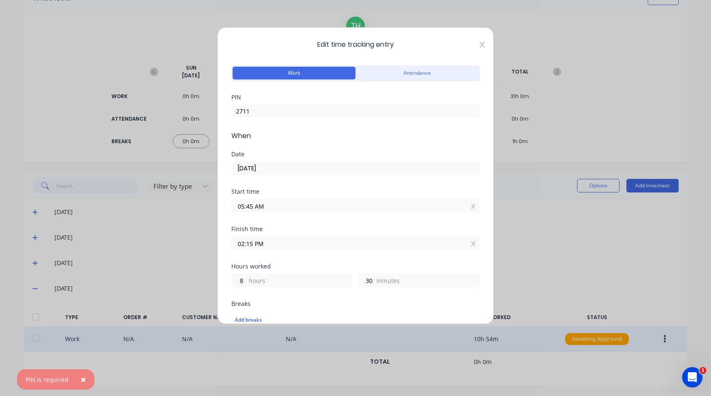
click at [480, 44] on icon at bounding box center [482, 44] width 5 height 7
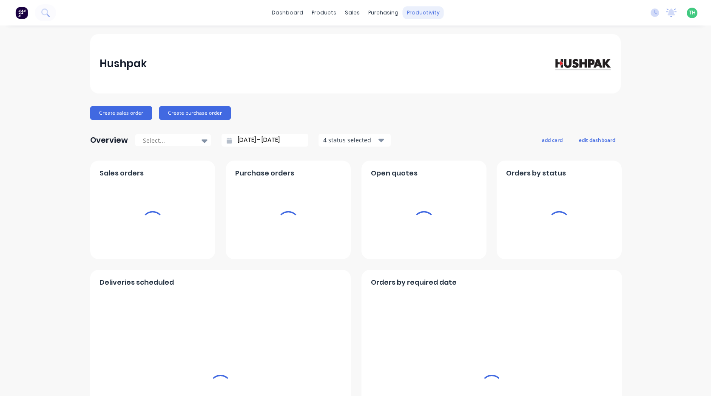
click at [424, 14] on div "productivity" at bounding box center [423, 12] width 41 height 13
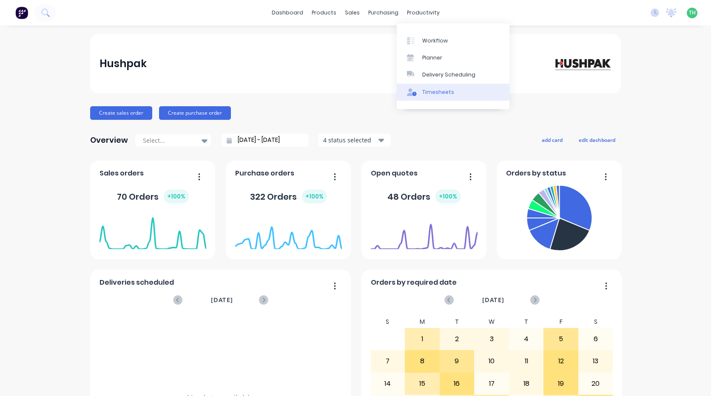
click at [435, 94] on div "Timesheets" at bounding box center [438, 92] width 32 height 8
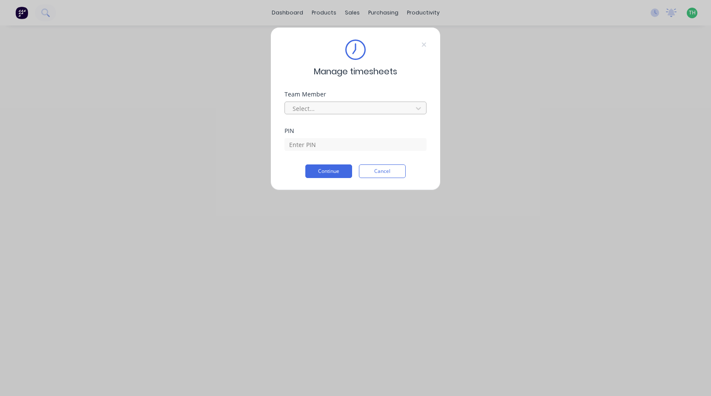
click at [364, 114] on div "Select..." at bounding box center [350, 108] width 122 height 13
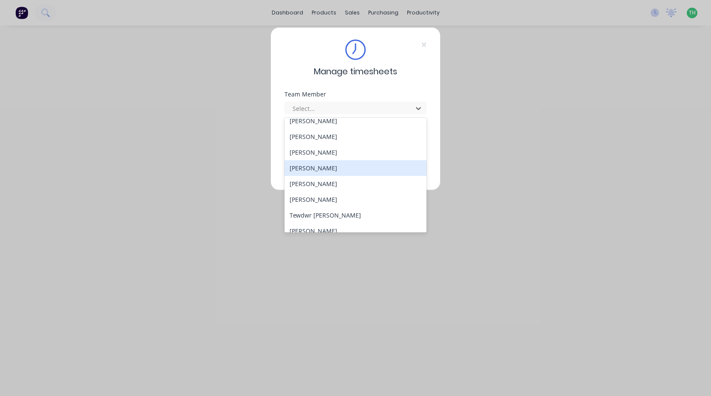
scroll to position [408, 0]
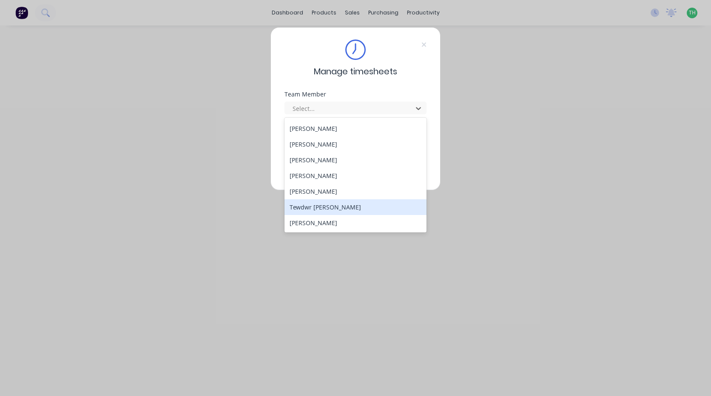
click at [350, 207] on div "Tewdwr [PERSON_NAME]" at bounding box center [355, 207] width 142 height 16
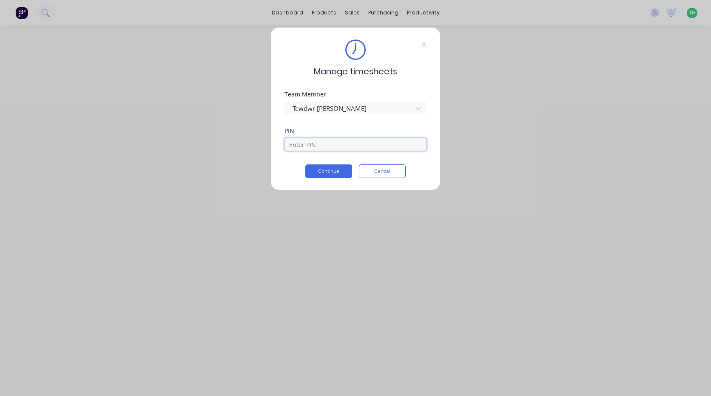
click at [338, 149] on input at bounding box center [355, 144] width 142 height 13
type input "2711"
click at [305, 165] on button "Continue" at bounding box center [328, 172] width 47 height 14
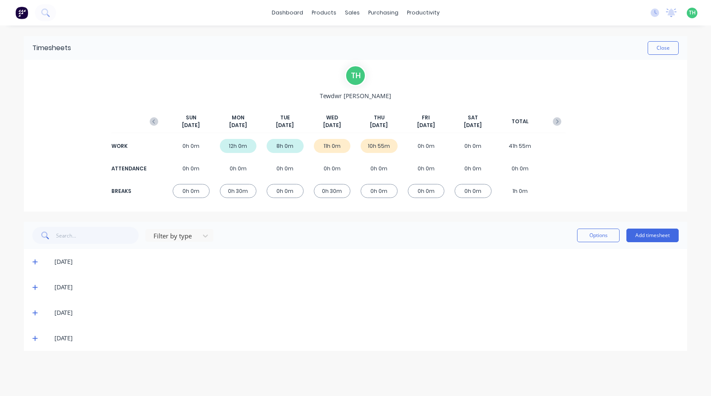
click at [33, 338] on icon at bounding box center [35, 339] width 6 height 6
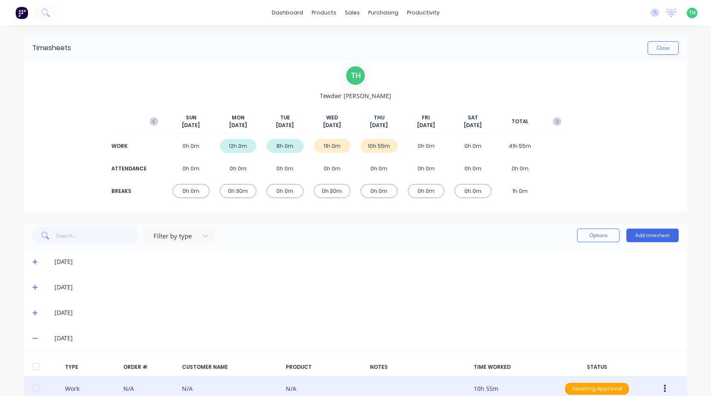
click at [665, 384] on button "button" at bounding box center [665, 388] width 20 height 15
click at [614, 369] on div "Edit" at bounding box center [634, 374] width 65 height 12
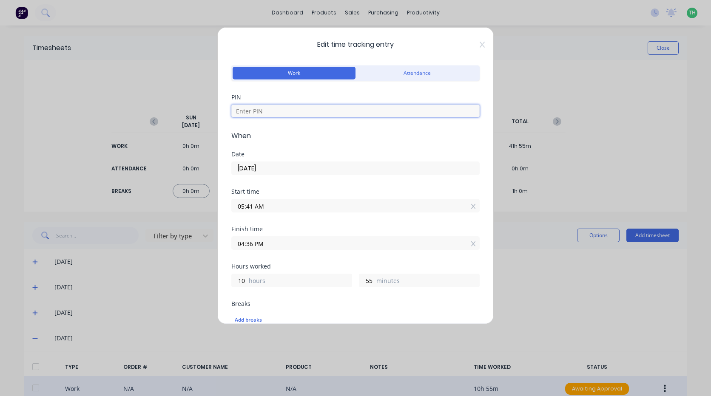
click at [298, 113] on input at bounding box center [355, 111] width 248 height 13
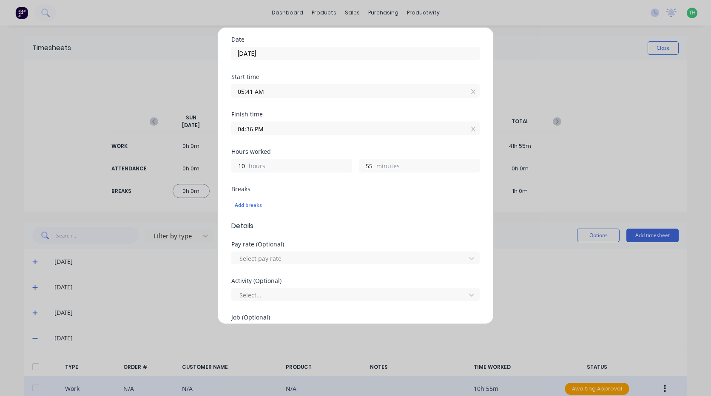
scroll to position [128, 0]
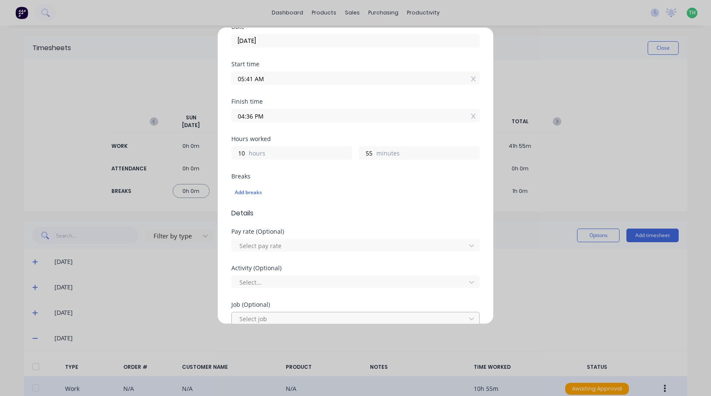
type input "2711"
click at [294, 316] on div at bounding box center [350, 319] width 223 height 11
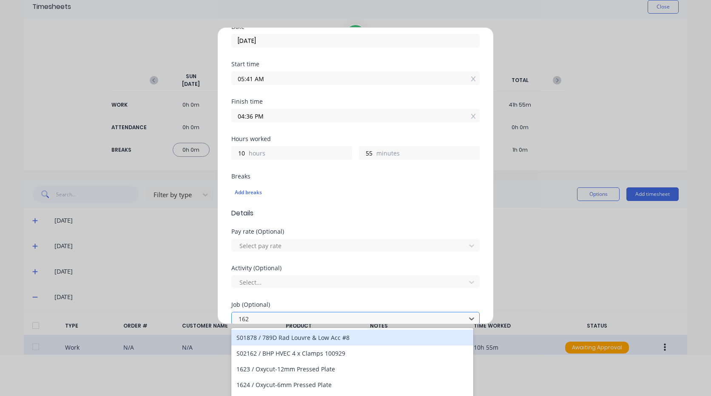
scroll to position [0, 0]
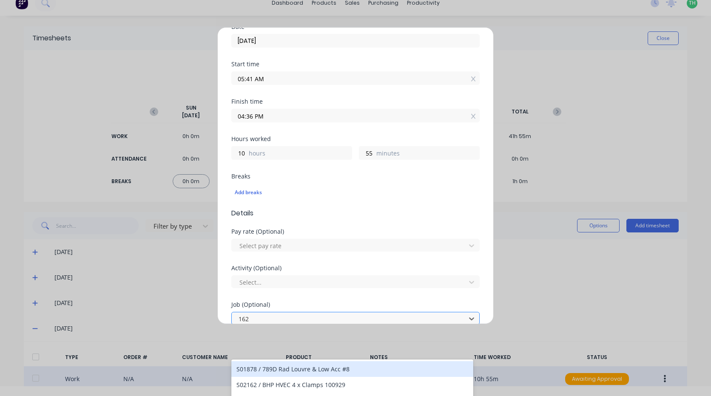
type input "1627"
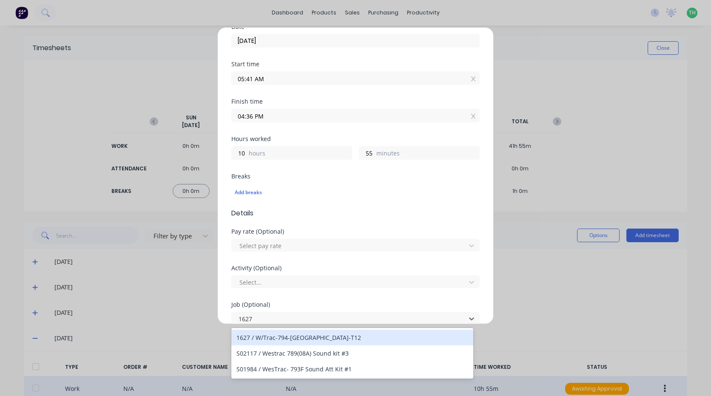
click at [298, 335] on div "1627 / W/Trac-794-[GEOGRAPHIC_DATA]-T12" at bounding box center [352, 338] width 242 height 16
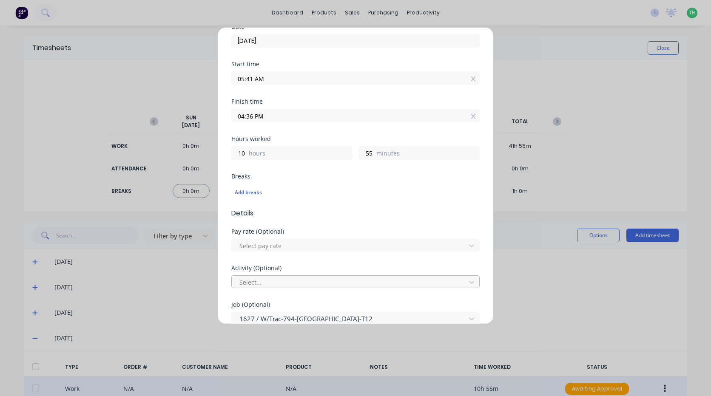
click at [276, 276] on div "Select..." at bounding box center [350, 282] width 228 height 13
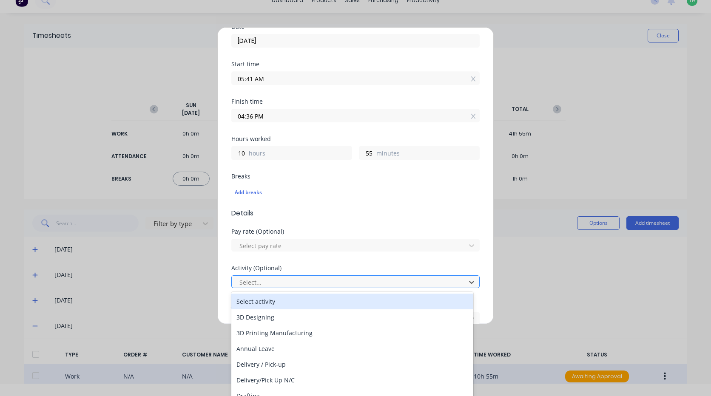
scroll to position [14, 0]
type input "m"
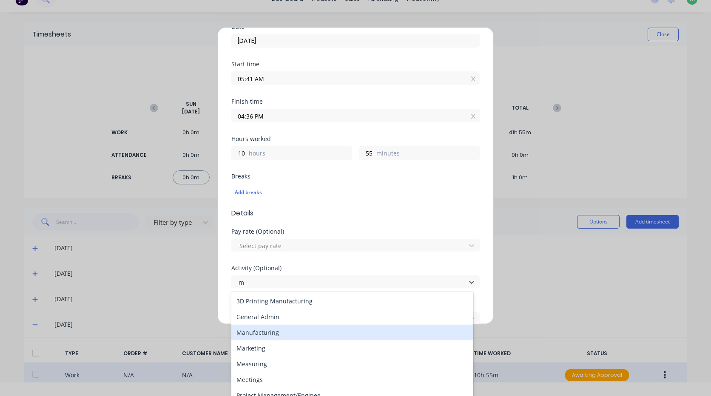
click at [283, 338] on div "Manufacturing" at bounding box center [352, 333] width 242 height 16
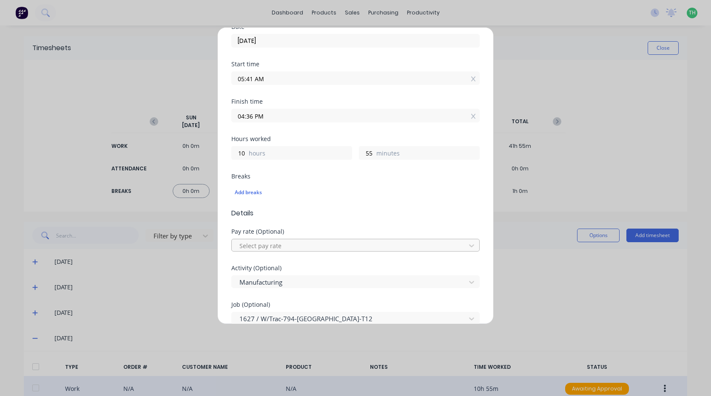
click at [279, 244] on div at bounding box center [350, 246] width 223 height 11
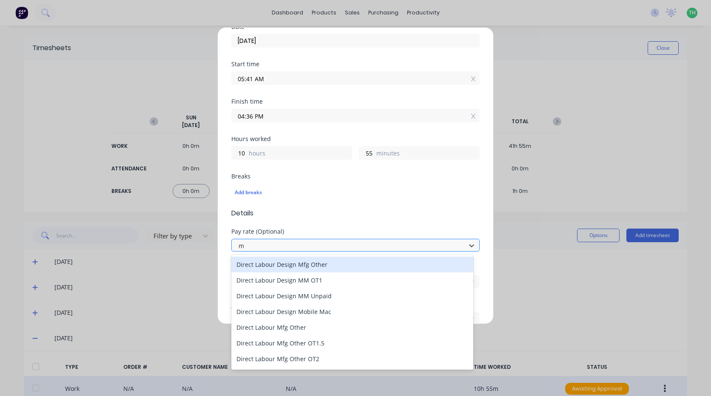
type input "mo"
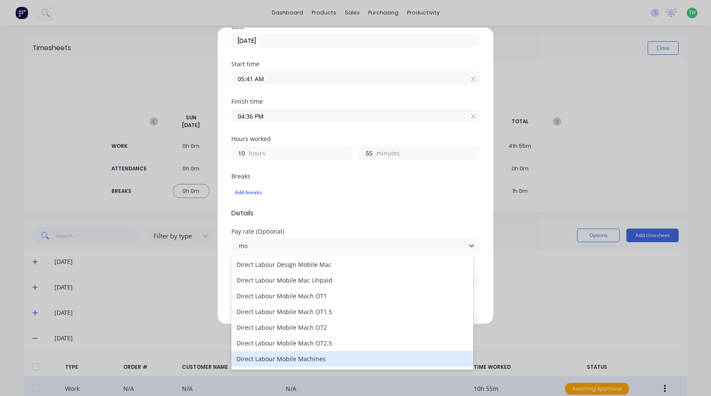
click at [318, 358] on div "Direct Labour Mobile Machines" at bounding box center [352, 359] width 242 height 16
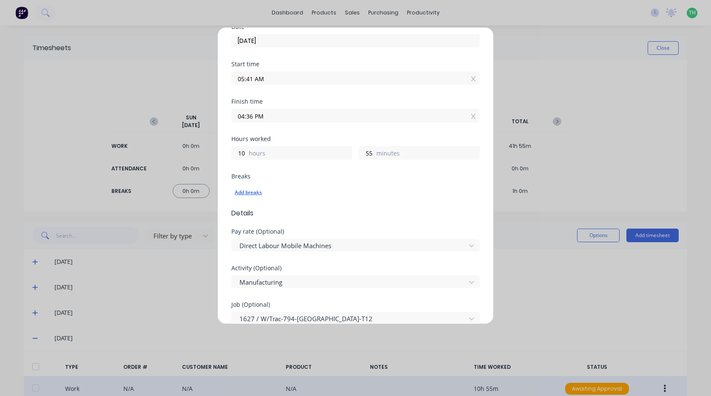
click at [256, 194] on div "Add breaks" at bounding box center [356, 192] width 242 height 11
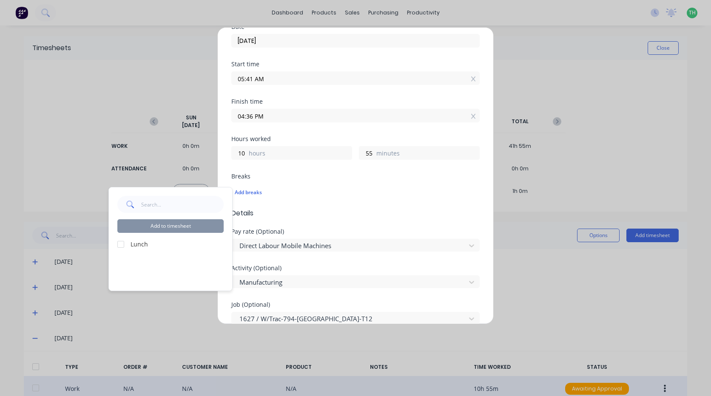
click at [111, 245] on div "Add to timesheet Lunch" at bounding box center [170, 239] width 123 height 103
click at [121, 245] on div at bounding box center [120, 244] width 17 height 17
click at [145, 231] on button "Add to timesheet" at bounding box center [170, 226] width 106 height 14
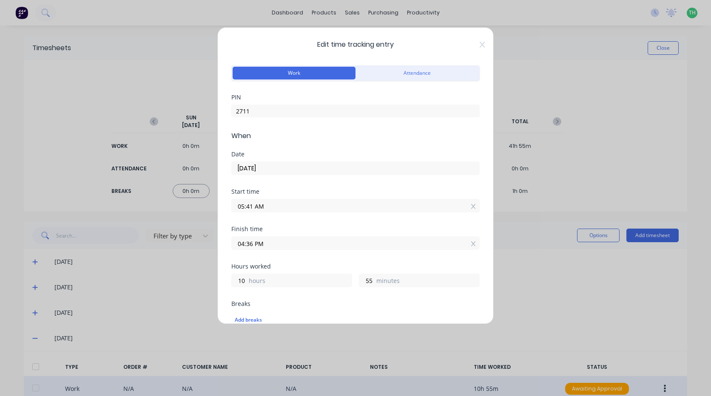
click at [268, 242] on input "04:36 PM" at bounding box center [355, 243] width 247 height 13
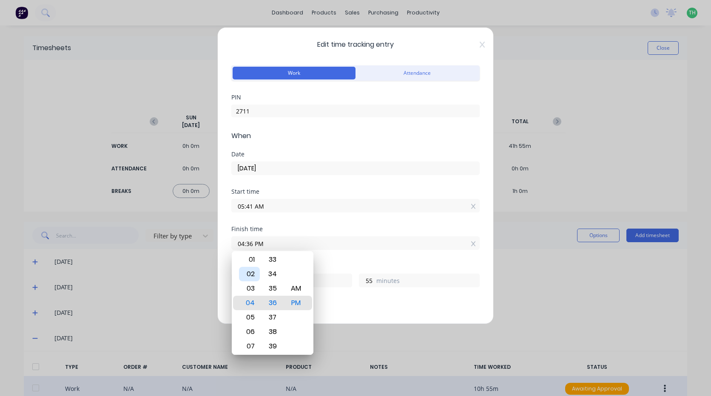
click at [253, 276] on div "02" at bounding box center [249, 274] width 21 height 14
type input "02:36 PM"
type input "8"
type input "02:33 PM"
type input "52"
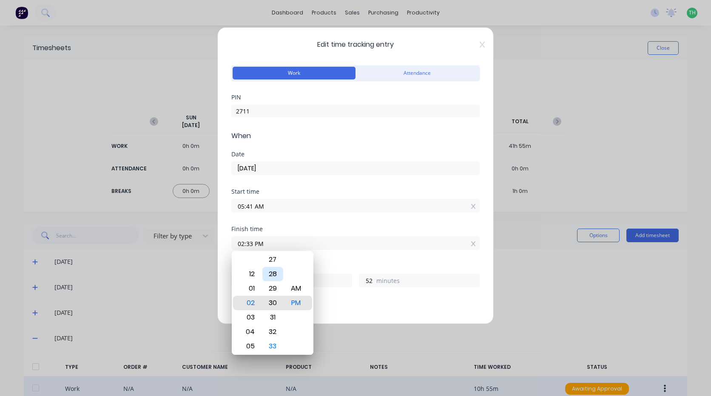
type input "02:30 PM"
type input "49"
type input "02:28 PM"
type input "47"
type input "02:25 PM"
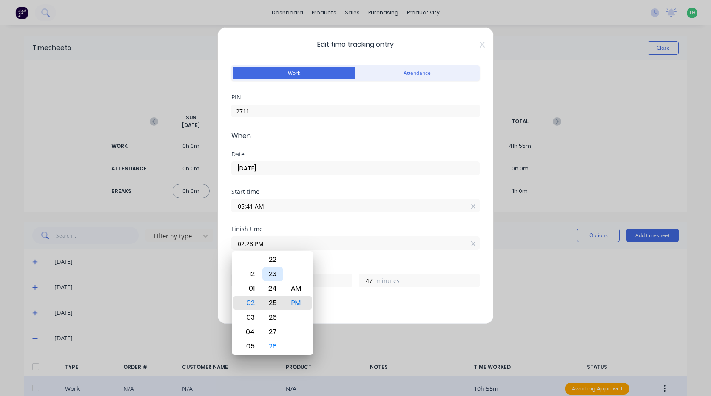
type input "44"
type input "02:22 PM"
type input "41"
type input "02:20 PM"
type input "39"
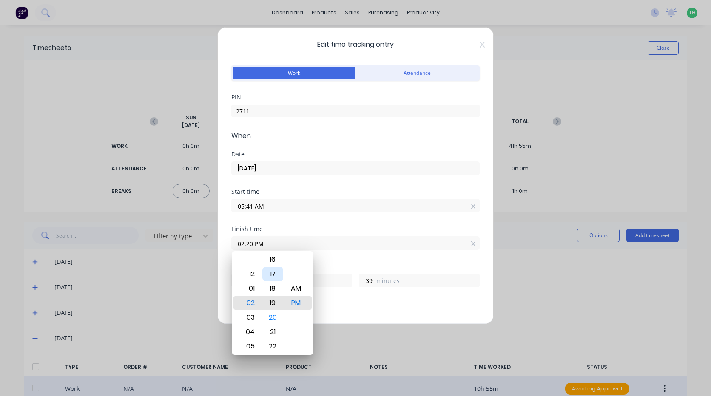
type input "02:19 PM"
type input "38"
type input "02:18 PM"
type input "37"
click at [276, 263] on div "15" at bounding box center [272, 260] width 21 height 14
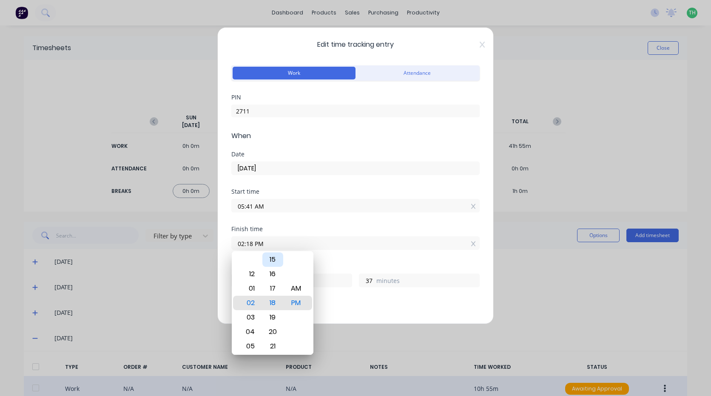
type input "02:15 PM"
type input "34"
click at [262, 206] on input "05:41 AM" at bounding box center [355, 205] width 247 height 13
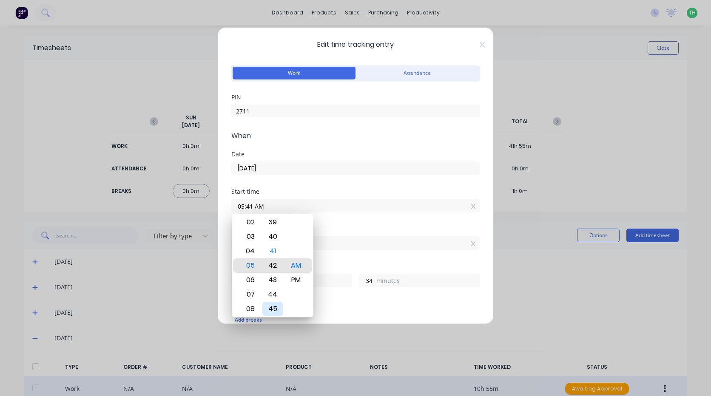
type input "05:42 AM"
type input "33"
click at [272, 307] on div "45" at bounding box center [272, 309] width 21 height 14
type input "05:45 AM"
type input "30"
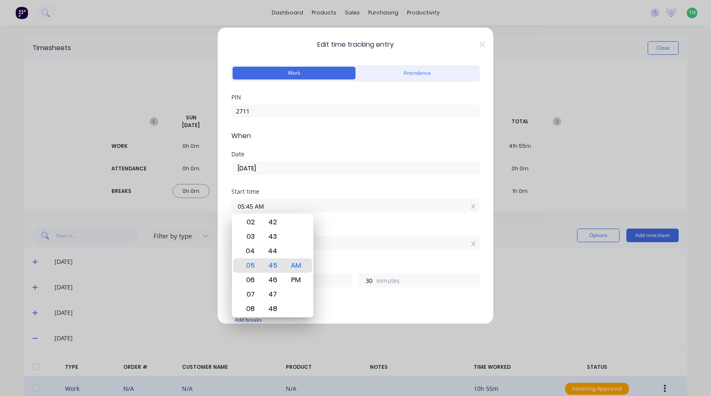
click at [333, 254] on div "Finish time 02:15 PM" at bounding box center [355, 244] width 248 height 37
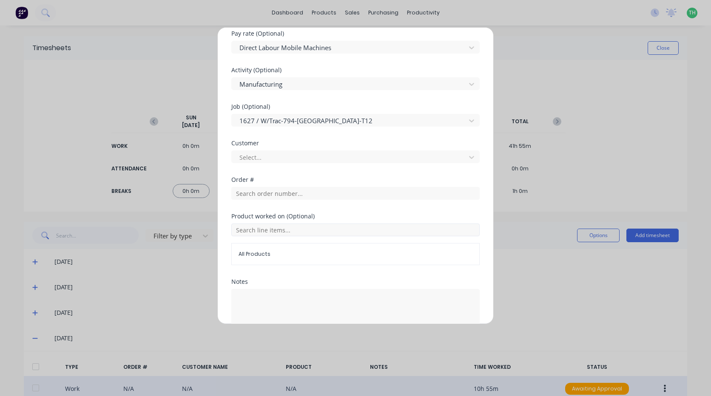
scroll to position [340, 0]
click at [276, 157] on div at bounding box center [350, 156] width 223 height 11
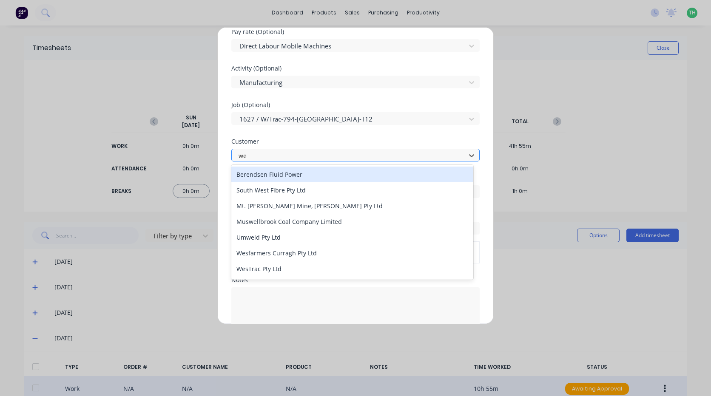
type input "[PERSON_NAME]"
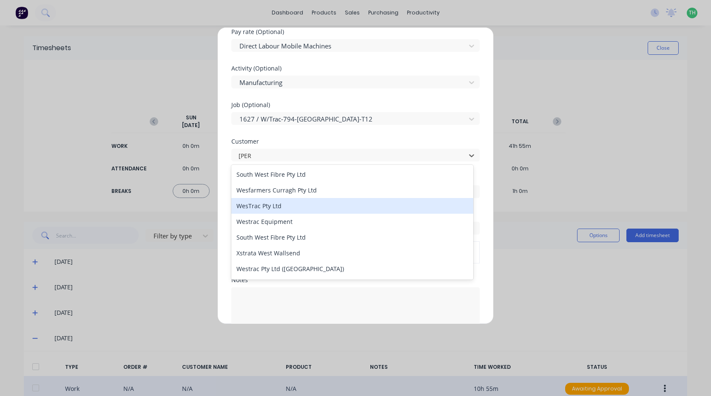
click at [286, 209] on div "WesTrac Pty Ltd" at bounding box center [352, 206] width 242 height 16
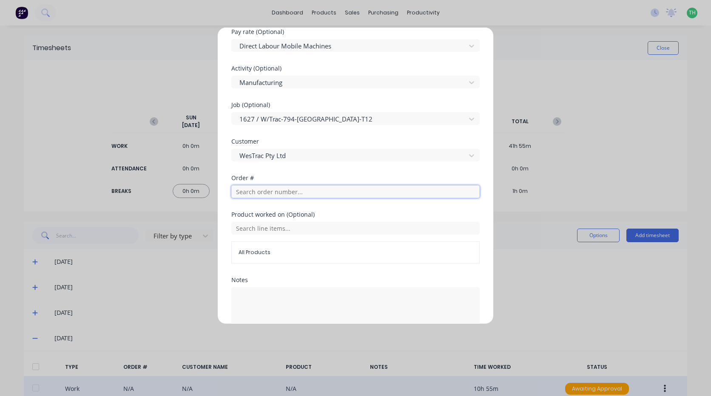
click at [284, 194] on input "text" at bounding box center [355, 191] width 248 height 13
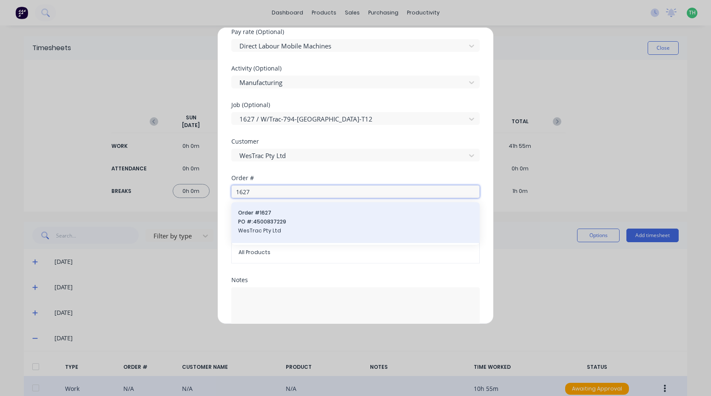
type input "1627"
click at [287, 223] on span "PO #: 4500837229" at bounding box center [355, 222] width 235 height 8
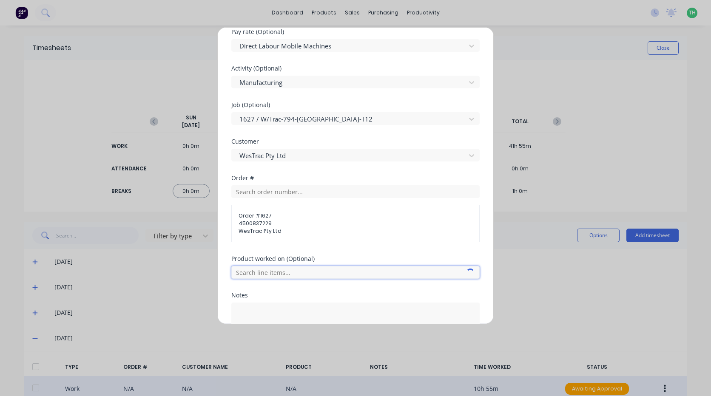
click at [270, 275] on input "text" at bounding box center [355, 272] width 248 height 13
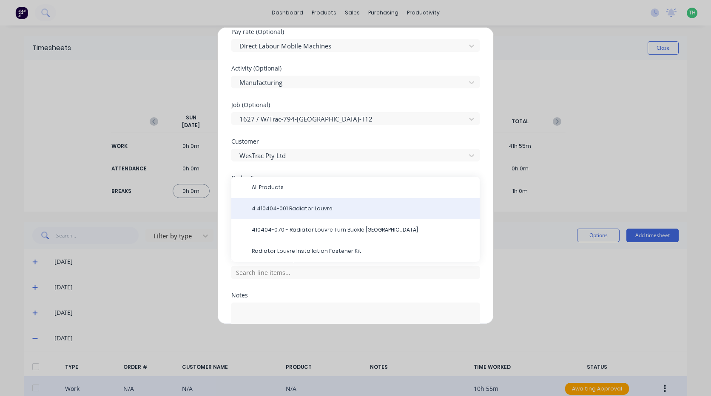
click at [281, 209] on span "4 410404-001 Radiator Louvre" at bounding box center [362, 209] width 221 height 8
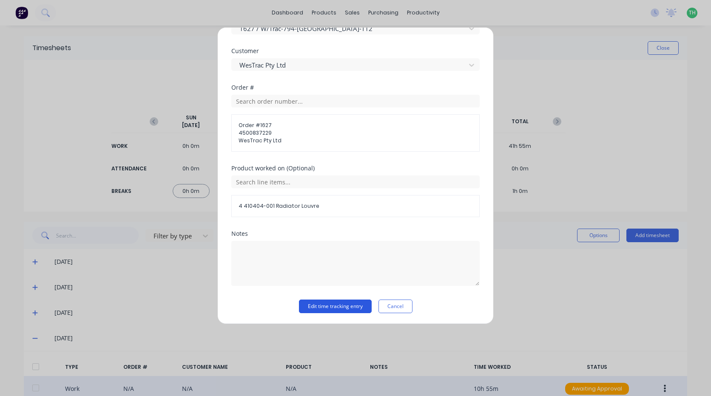
scroll to position [432, 0]
click at [334, 303] on button "Edit time tracking entry" at bounding box center [335, 306] width 73 height 14
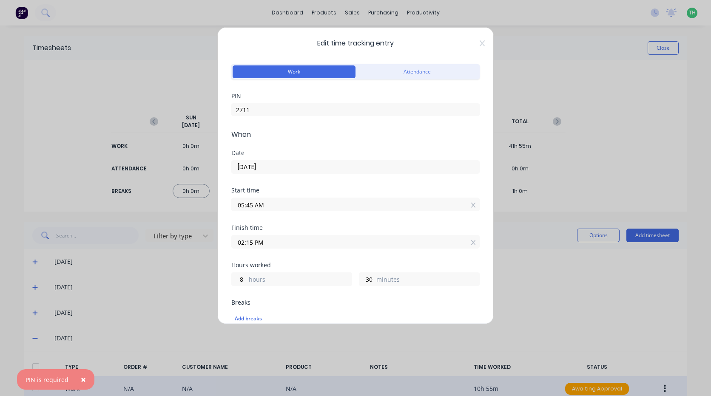
scroll to position [0, 0]
click at [480, 43] on icon at bounding box center [482, 45] width 5 height 6
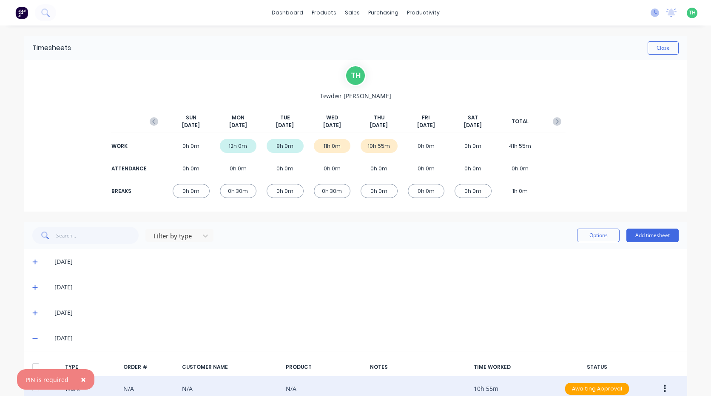
click at [652, 12] on icon at bounding box center [655, 13] width 9 height 9
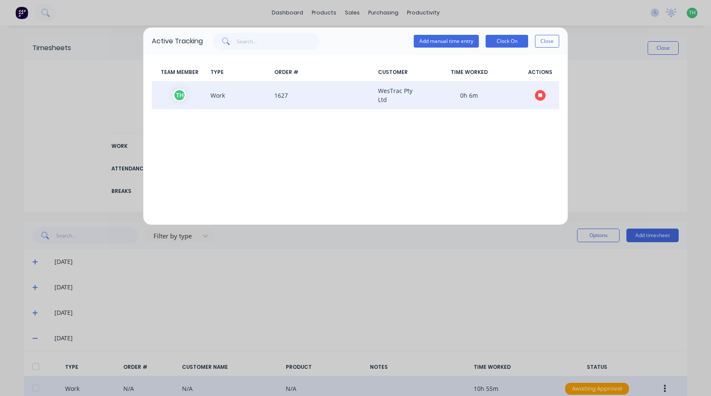
click at [540, 94] on icon "button" at bounding box center [540, 95] width 4 height 4
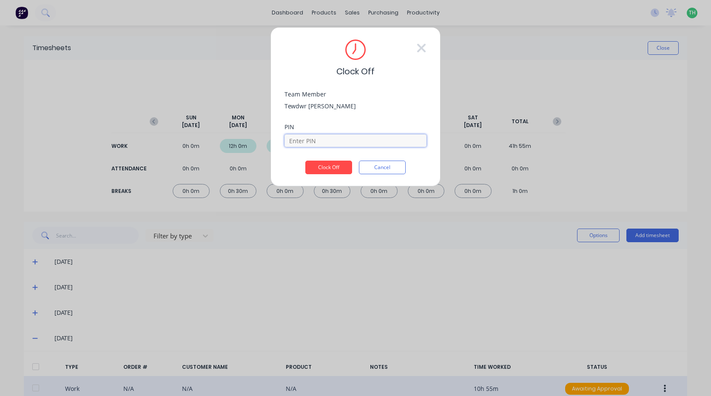
click at [328, 141] on input at bounding box center [355, 140] width 142 height 13
type input "2711"
click at [305, 161] on button "Clock Off" at bounding box center [328, 168] width 47 height 14
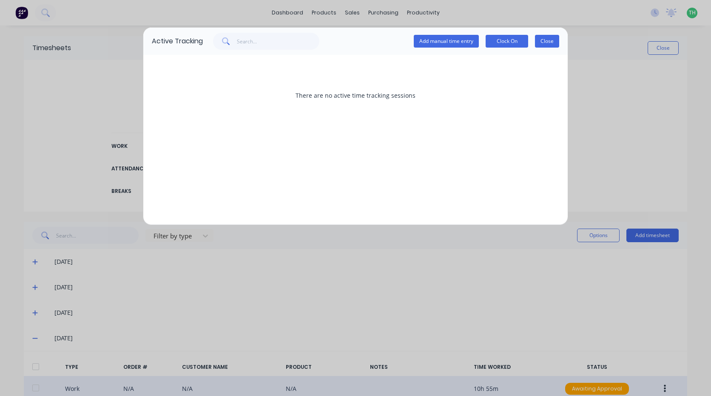
click at [546, 37] on button "Close" at bounding box center [547, 41] width 24 height 13
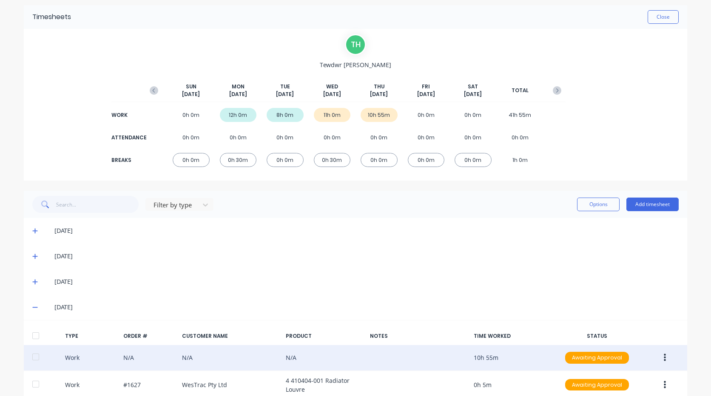
scroll to position [78, 0]
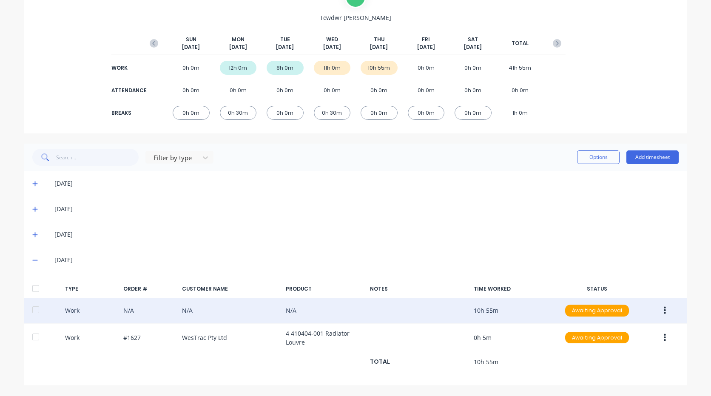
click at [663, 310] on button "button" at bounding box center [665, 310] width 20 height 15
click at [616, 299] on div "Edit" at bounding box center [634, 296] width 65 height 12
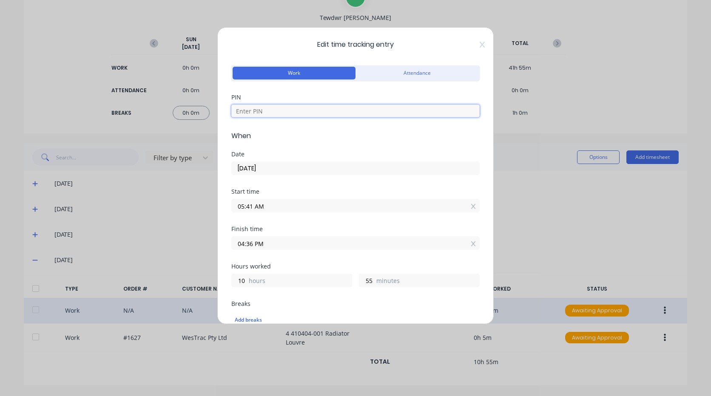
click at [273, 111] on input at bounding box center [355, 111] width 248 height 13
type input "2711"
click at [271, 205] on input "05:41 AM" at bounding box center [355, 205] width 247 height 13
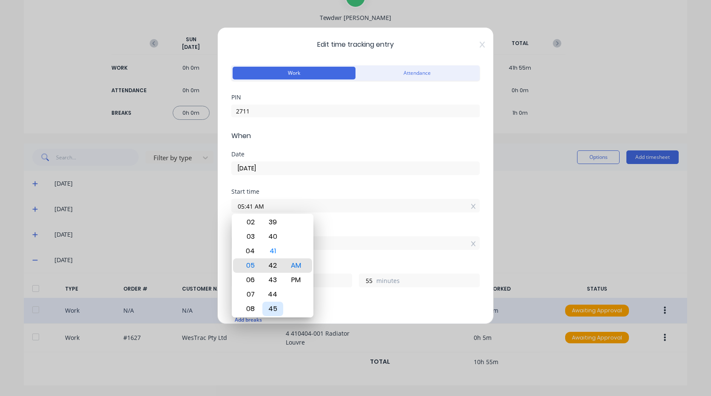
type input "05:42 AM"
type input "54"
click at [279, 310] on div "45" at bounding box center [272, 309] width 21 height 14
type input "05:45 AM"
type input "51"
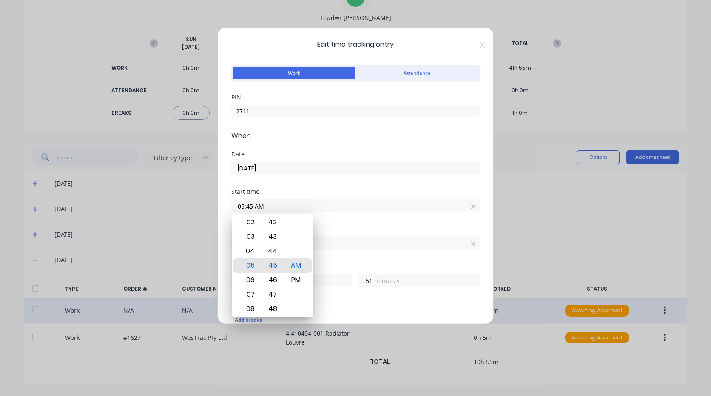
click at [344, 257] on div "Finish time 04:36 PM" at bounding box center [355, 244] width 248 height 37
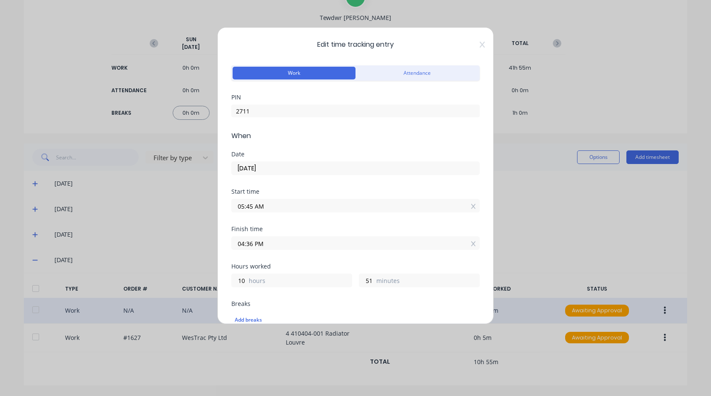
click at [285, 240] on input "04:36 PM" at bounding box center [355, 243] width 247 height 13
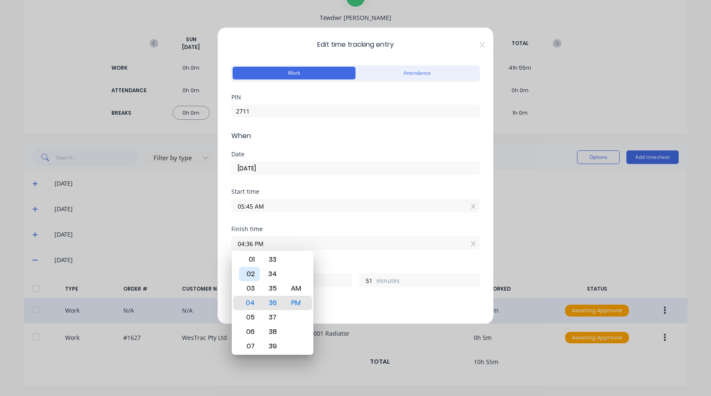
click at [253, 273] on div "02" at bounding box center [249, 274] width 21 height 14
type input "02:36 PM"
type input "8"
type input "02:33 PM"
type input "48"
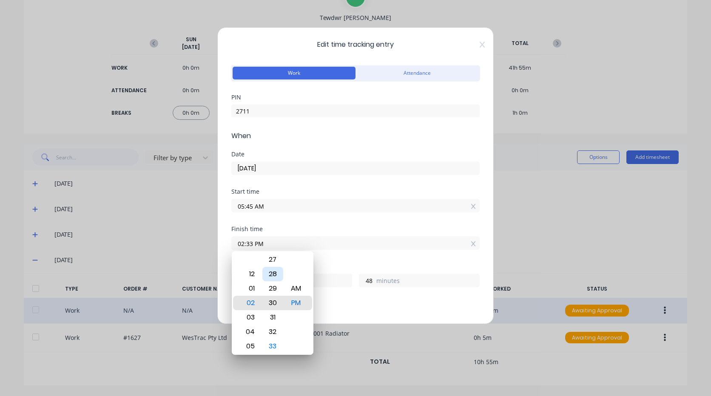
type input "02:30 PM"
type input "45"
type input "02:26 PM"
type input "41"
type input "02:24 PM"
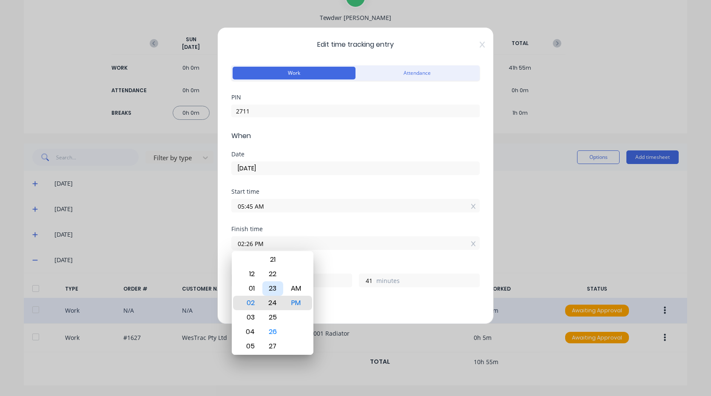
type input "39"
type input "02:21 PM"
type input "36"
type input "02:18 PM"
type input "33"
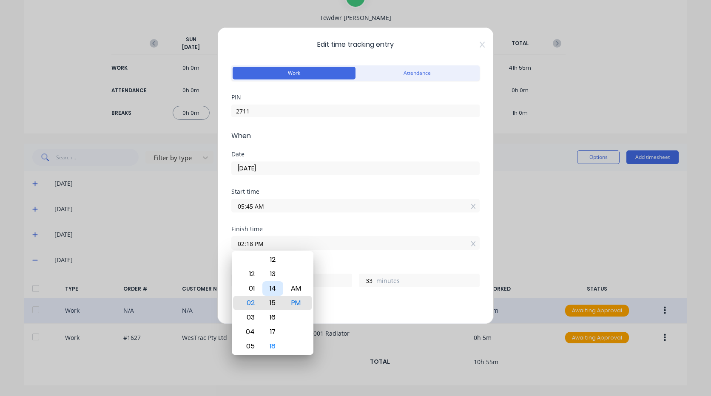
type input "02:15 PM"
type input "30"
click at [358, 303] on div "Breaks" at bounding box center [355, 304] width 248 height 6
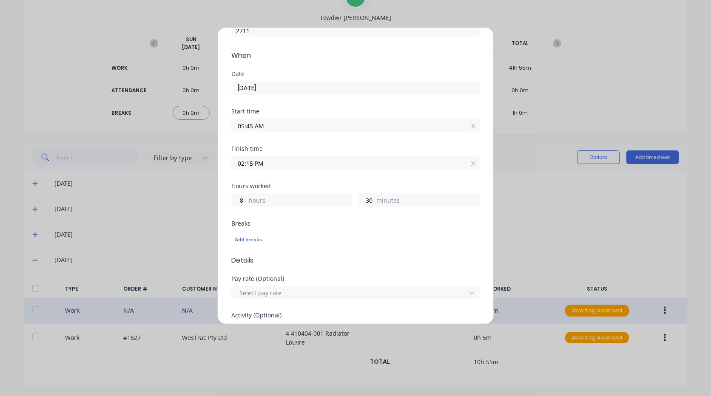
scroll to position [85, 0]
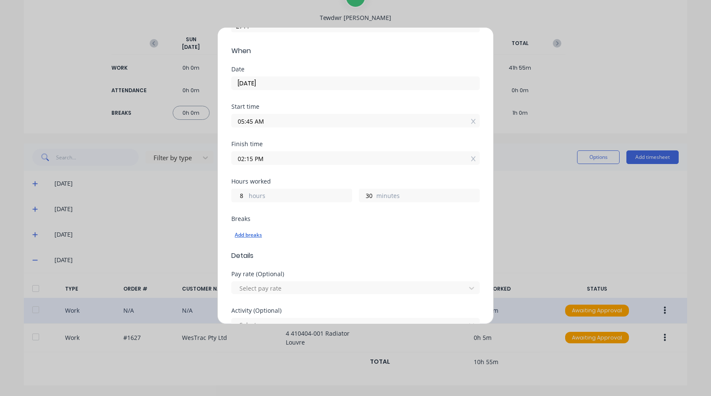
click at [251, 234] on div "Add breaks" at bounding box center [356, 235] width 242 height 11
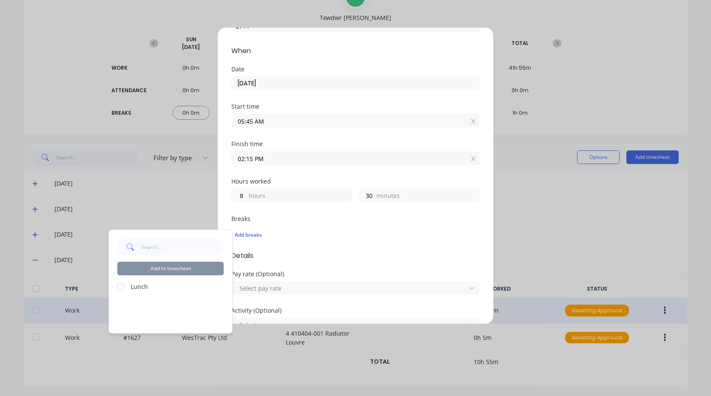
click at [121, 285] on div at bounding box center [120, 287] width 17 height 17
drag, startPoint x: 164, startPoint y: 273, endPoint x: 170, endPoint y: 274, distance: 6.1
click at [165, 273] on button "Add to timesheet" at bounding box center [170, 269] width 106 height 14
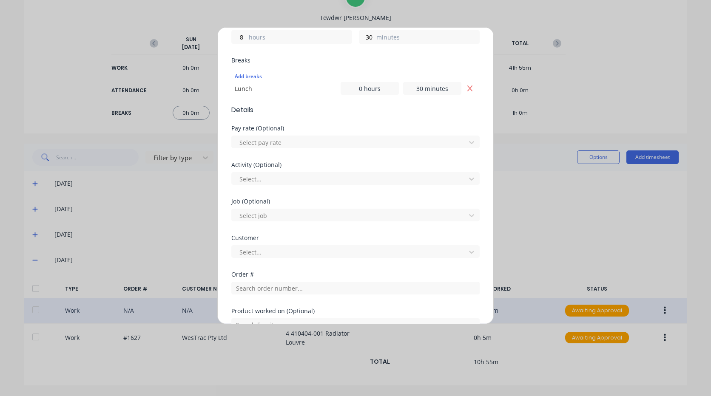
scroll to position [255, 0]
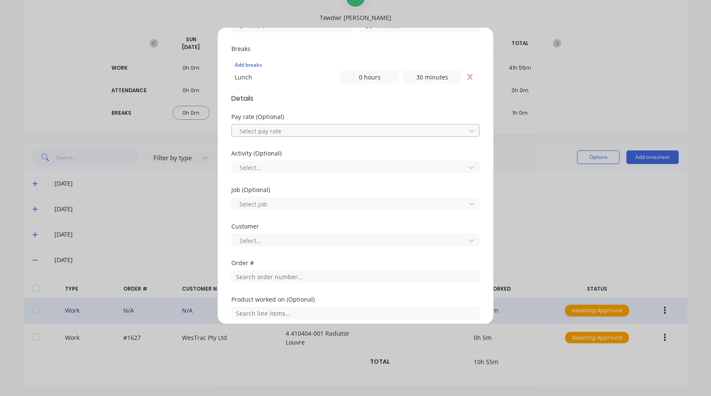
click at [270, 131] on div at bounding box center [350, 131] width 223 height 11
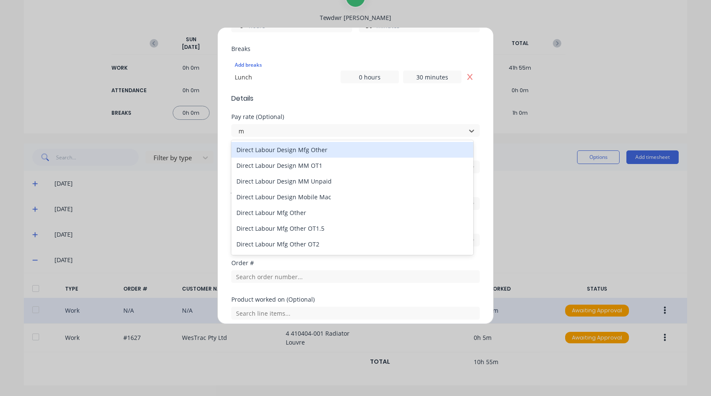
type input "mo"
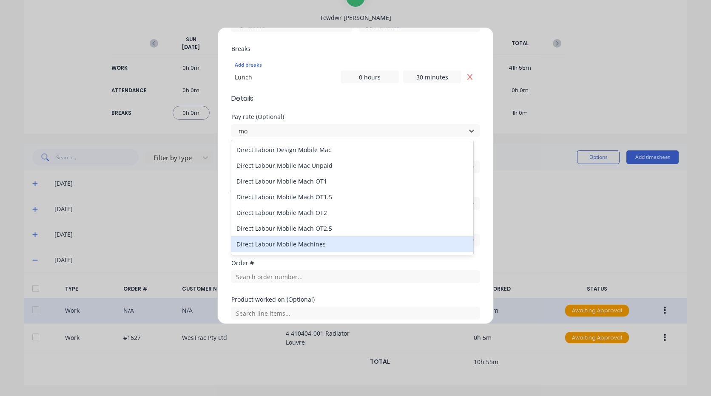
click at [317, 242] on div "Direct Labour Mobile Machines" at bounding box center [352, 244] width 242 height 16
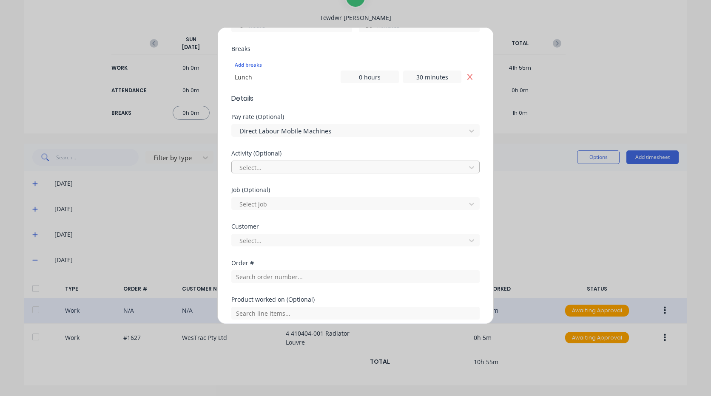
click at [281, 168] on div at bounding box center [350, 167] width 223 height 11
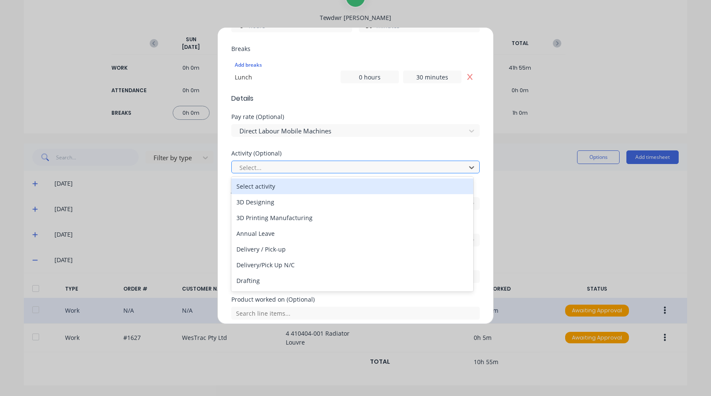
type input "m"
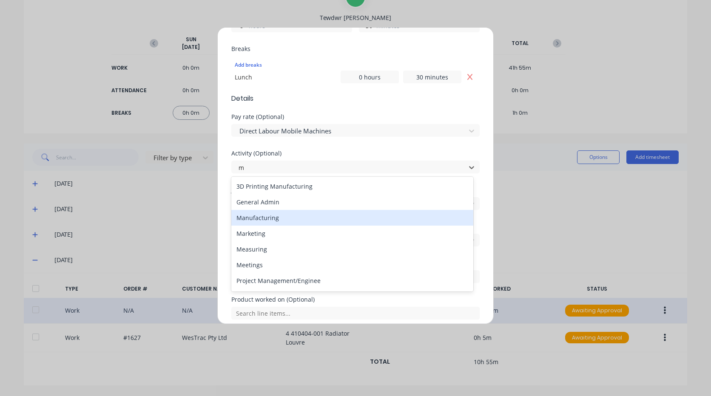
click at [286, 221] on div "Manufacturing" at bounding box center [352, 218] width 242 height 16
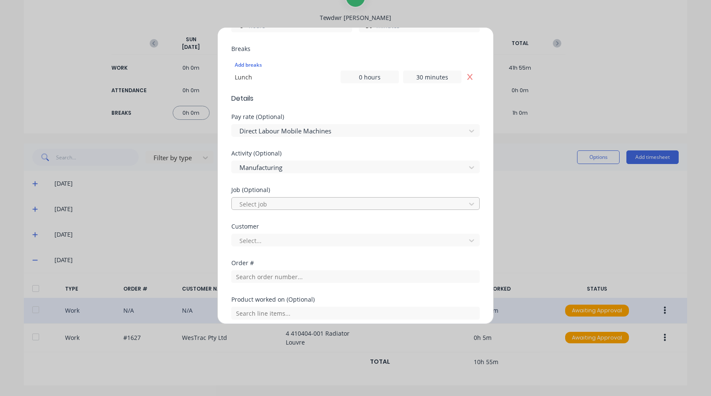
click at [276, 202] on div at bounding box center [350, 204] width 223 height 11
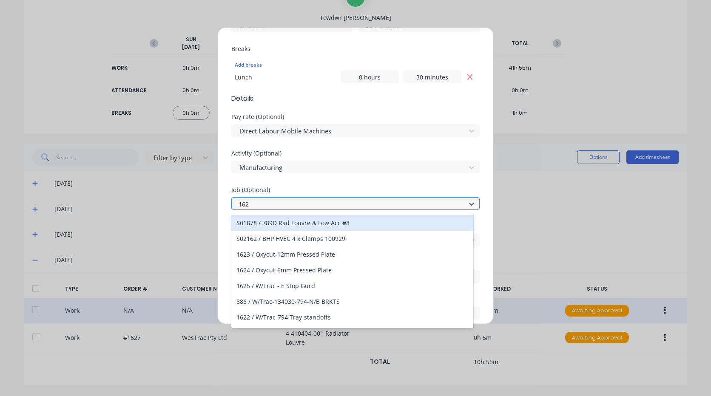
type input "1627"
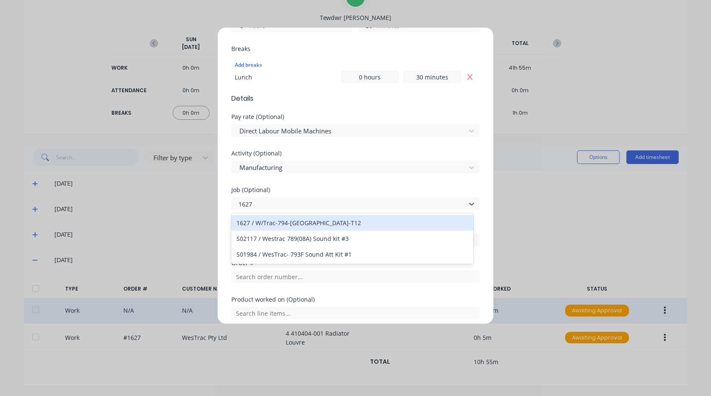
click at [295, 222] on div "1627 / W/Trac-794-[GEOGRAPHIC_DATA]-T12" at bounding box center [352, 223] width 242 height 16
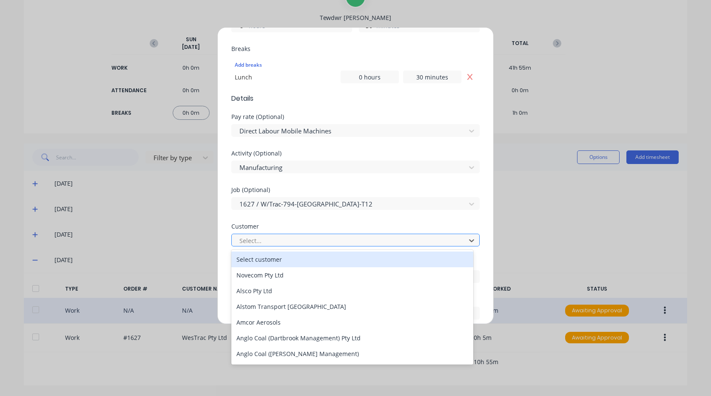
click at [282, 237] on div at bounding box center [350, 241] width 223 height 11
type input "we"
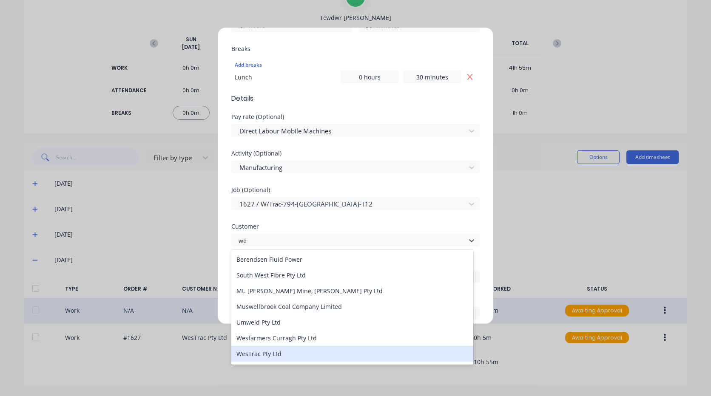
click at [292, 353] on div "WesTrac Pty Ltd" at bounding box center [352, 354] width 242 height 16
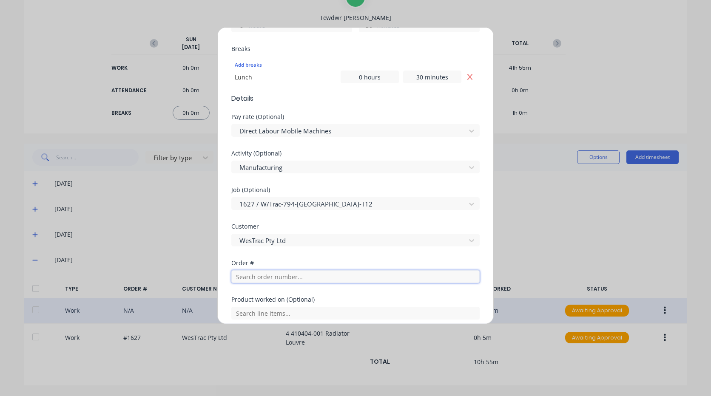
click at [290, 278] on input "text" at bounding box center [355, 276] width 248 height 13
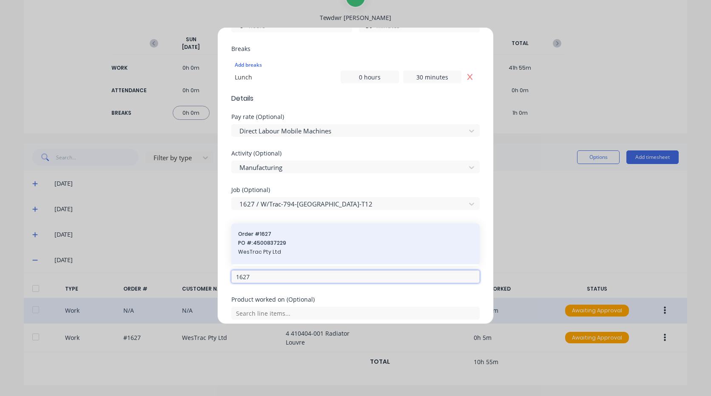
type input "1627"
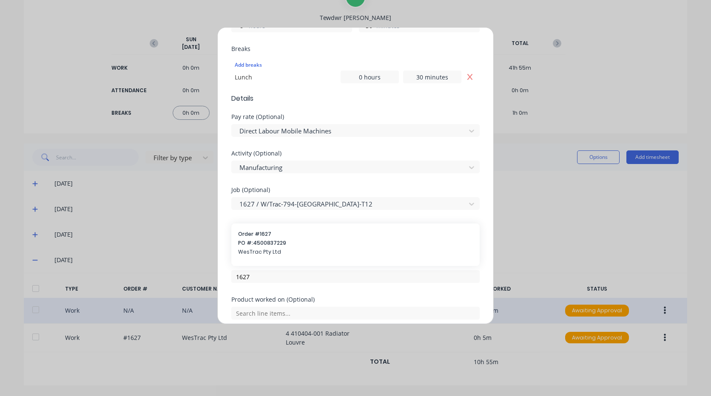
drag, startPoint x: 277, startPoint y: 245, endPoint x: 279, endPoint y: 250, distance: 4.6
click at [277, 246] on span "PO #: 4500837229" at bounding box center [355, 243] width 235 height 8
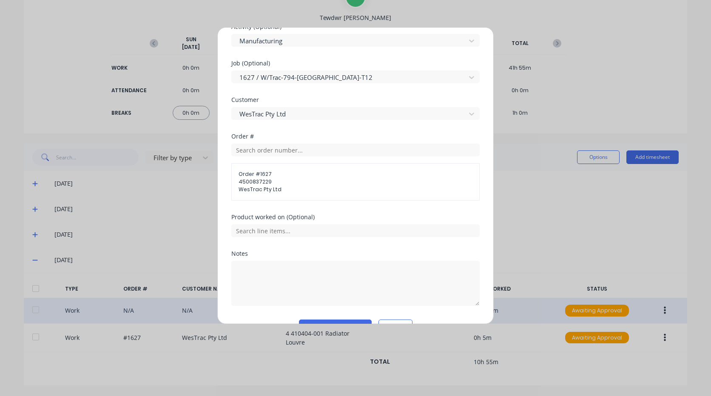
scroll to position [383, 0]
click at [279, 230] on input "text" at bounding box center [355, 230] width 248 height 13
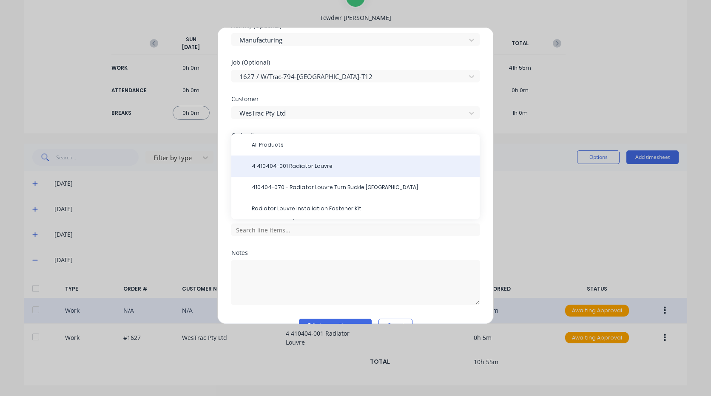
click at [285, 170] on div "4 410404-001 Radiator Louvre" at bounding box center [355, 166] width 248 height 21
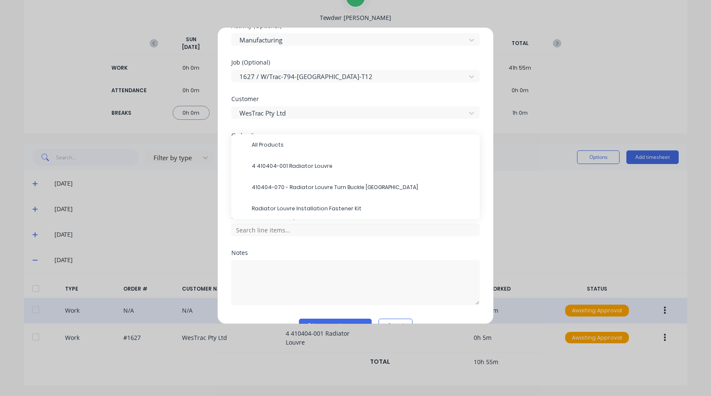
click at [308, 165] on span "4 410404-001 Radiator Louvre" at bounding box center [362, 166] width 221 height 8
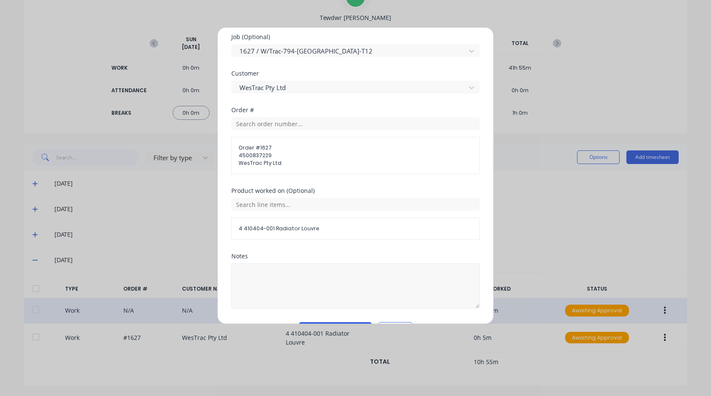
scroll to position [432, 0]
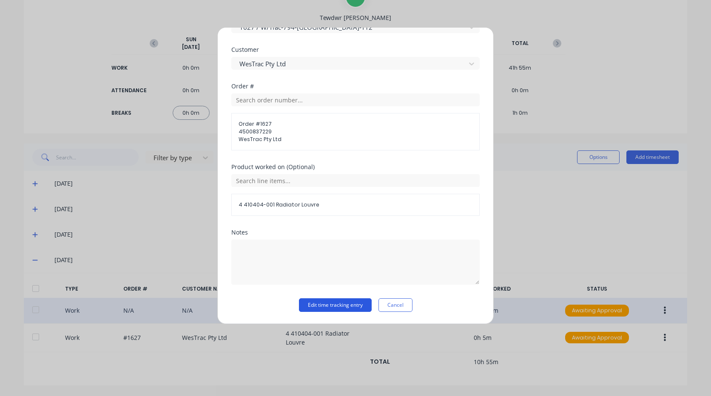
click at [339, 304] on button "Edit time tracking entry" at bounding box center [335, 306] width 73 height 14
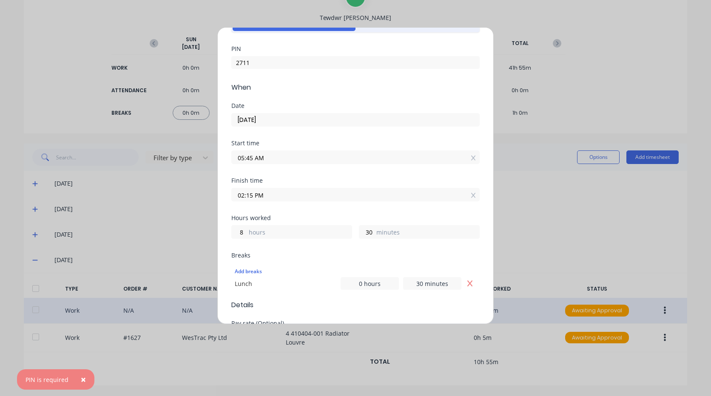
scroll to position [0, 0]
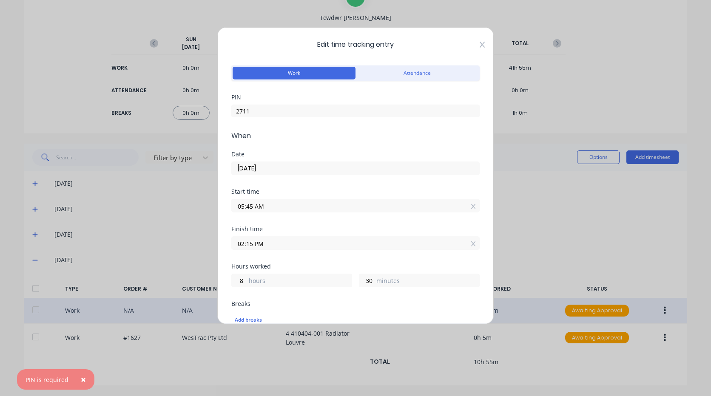
click at [480, 44] on icon at bounding box center [482, 44] width 5 height 7
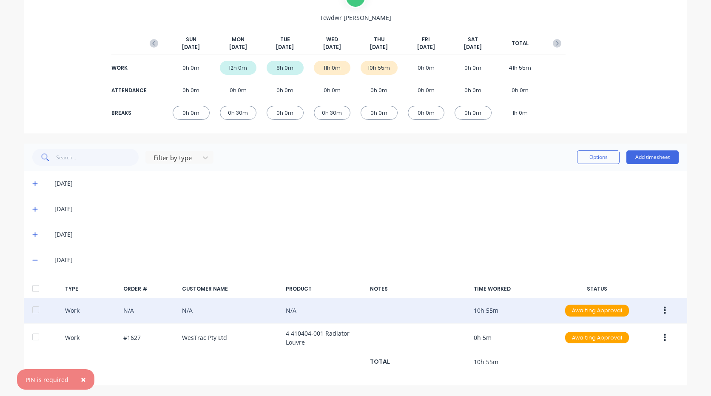
click at [664, 307] on button "button" at bounding box center [665, 310] width 20 height 15
click at [611, 333] on div "Delete" at bounding box center [634, 330] width 65 height 12
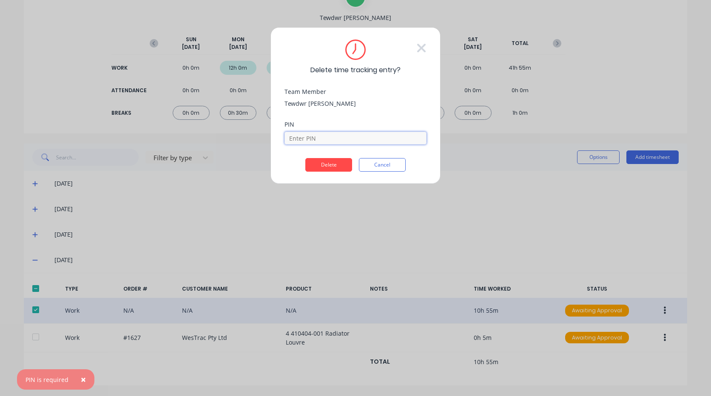
click at [321, 134] on input at bounding box center [355, 138] width 142 height 13
type input "2711"
click at [330, 165] on button "Delete" at bounding box center [328, 165] width 47 height 14
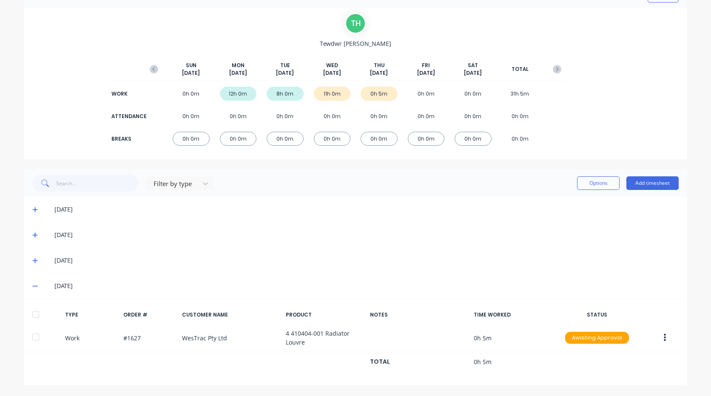
scroll to position [52, 0]
click at [648, 181] on button "Add timesheet" at bounding box center [652, 183] width 52 height 14
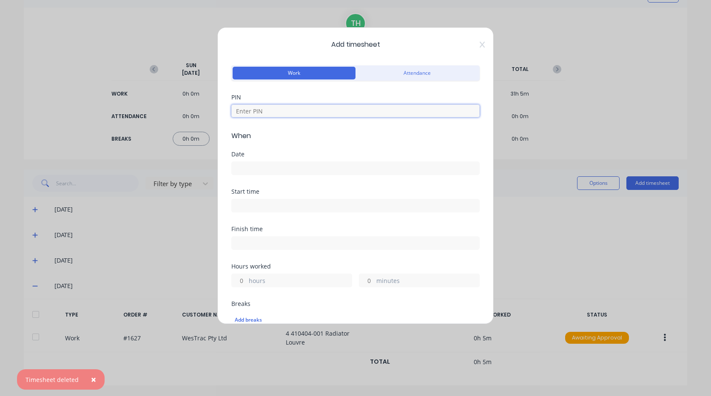
click at [287, 111] on input at bounding box center [355, 111] width 248 height 13
type input "2711"
click at [286, 165] on input at bounding box center [355, 168] width 247 height 13
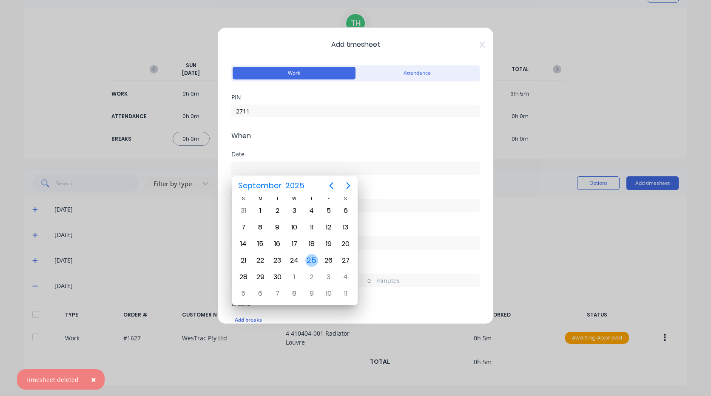
click at [313, 256] on div "25" at bounding box center [311, 260] width 13 height 13
type input "[DATE]"
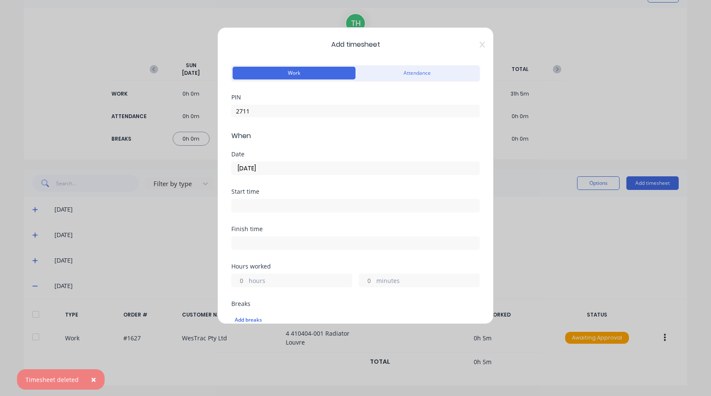
click at [267, 206] on input at bounding box center [355, 205] width 247 height 13
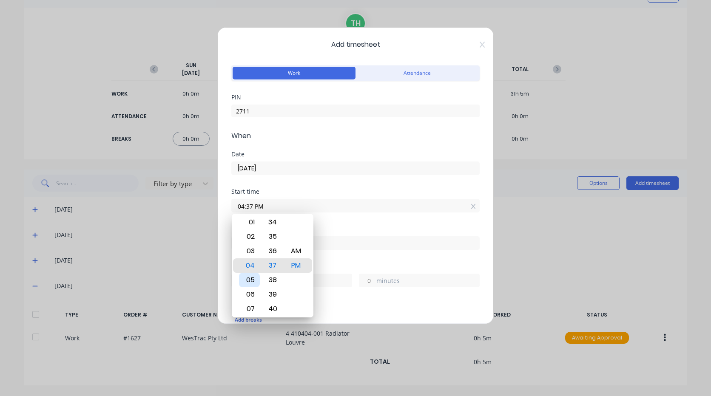
click at [252, 282] on div "05" at bounding box center [249, 280] width 21 height 14
click at [275, 225] on div "45" at bounding box center [272, 222] width 21 height 14
click at [299, 253] on div "AM" at bounding box center [296, 251] width 21 height 14
type input "05:45 AM"
click at [339, 221] on div "Start time 05:45 AM" at bounding box center [355, 207] width 248 height 37
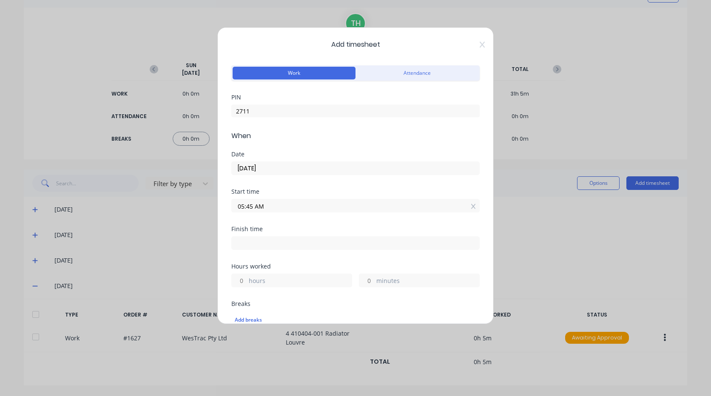
click at [282, 240] on input at bounding box center [355, 243] width 247 height 13
type input "04:43 PM"
type input "10"
type input "58"
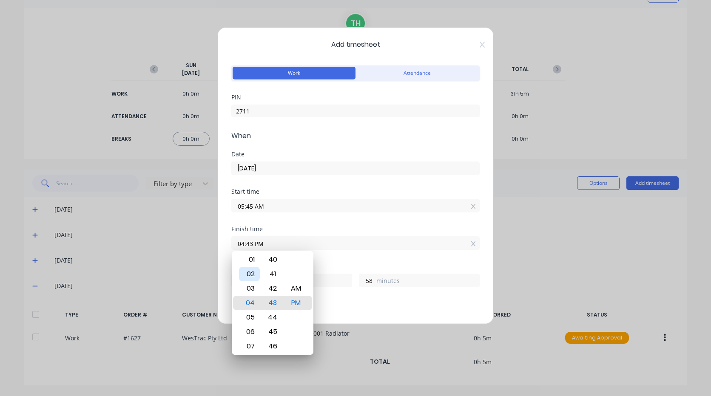
click at [252, 273] on div "02" at bounding box center [249, 274] width 21 height 14
type input "02:43 PM"
type input "8"
type input "02:39 PM"
type input "54"
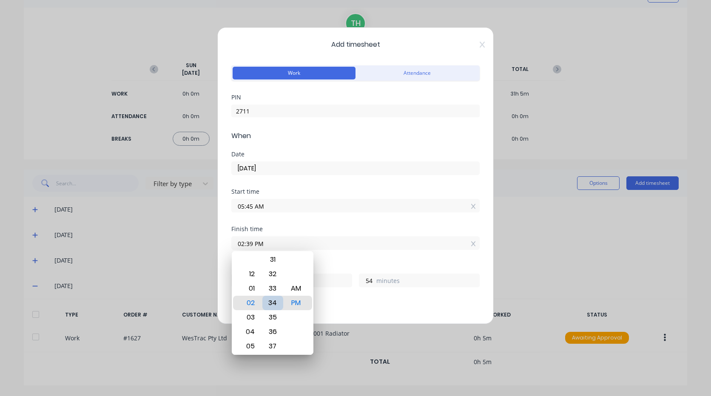
type input "02:34 PM"
type input "49"
type input "02:30 PM"
type input "45"
type input "02:26 PM"
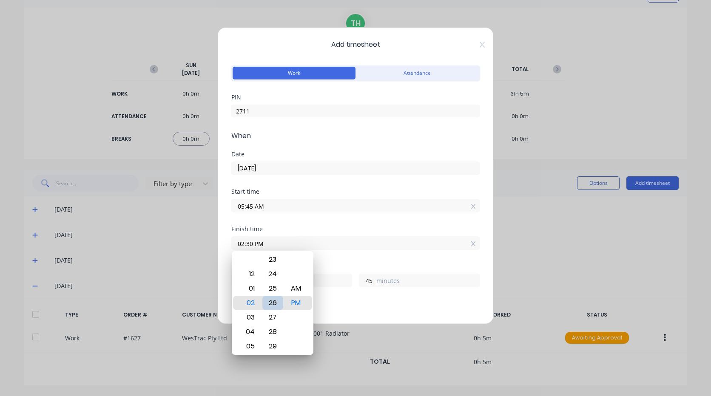
type input "41"
type input "02:23 PM"
type input "38"
type input "02:20 PM"
type input "35"
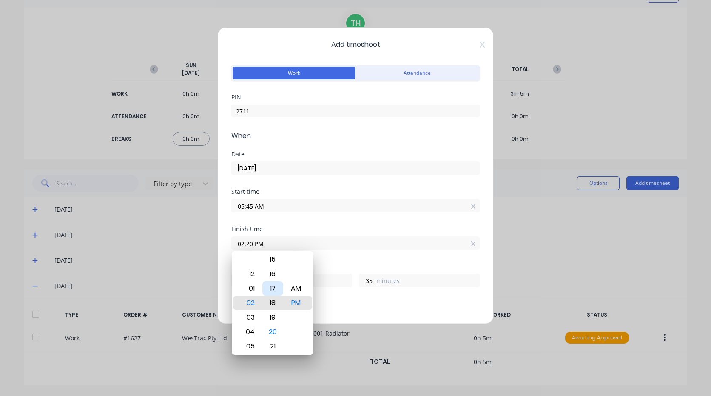
type input "02:18 PM"
type input "33"
click at [273, 263] on div "15" at bounding box center [272, 260] width 21 height 14
type input "02:15 PM"
type input "30"
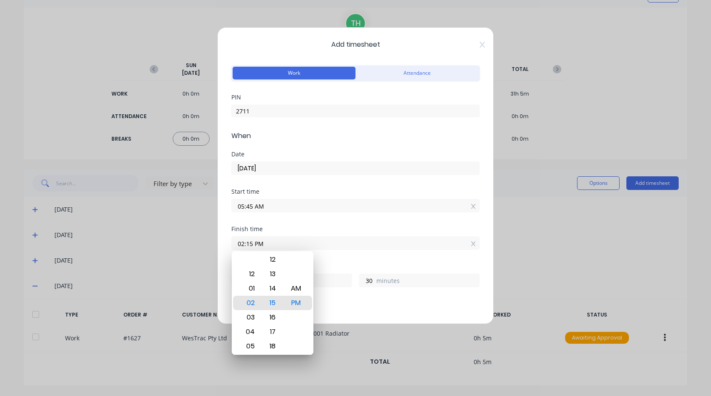
click at [319, 258] on div "Finish time 02:15 PM" at bounding box center [355, 244] width 248 height 37
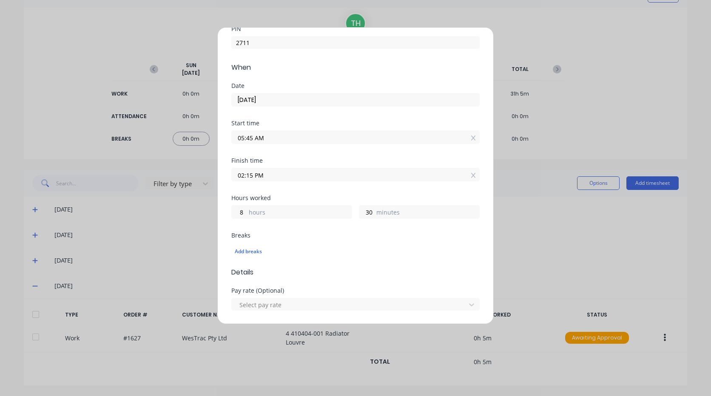
scroll to position [85, 0]
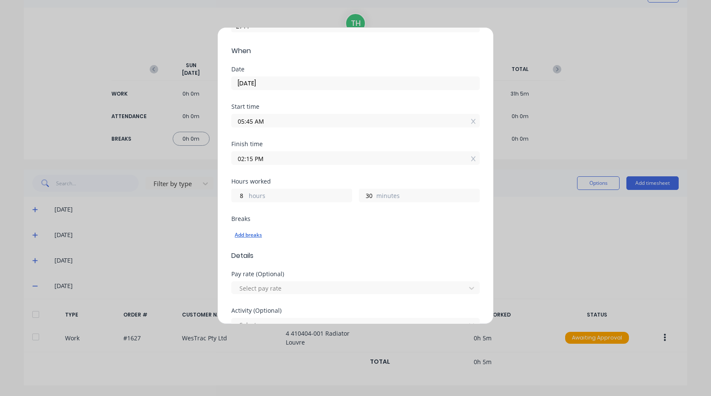
click at [251, 236] on div "Add breaks" at bounding box center [356, 235] width 242 height 11
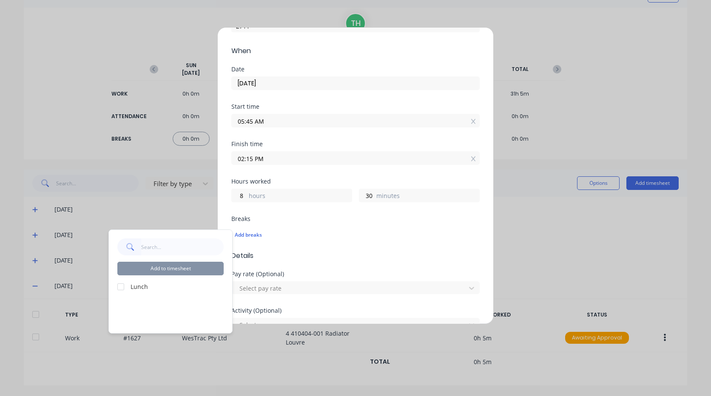
drag, startPoint x: 123, startPoint y: 286, endPoint x: 130, endPoint y: 284, distance: 7.7
click at [122, 286] on div at bounding box center [120, 287] width 17 height 17
click at [152, 272] on button "Add to timesheet" at bounding box center [170, 269] width 106 height 14
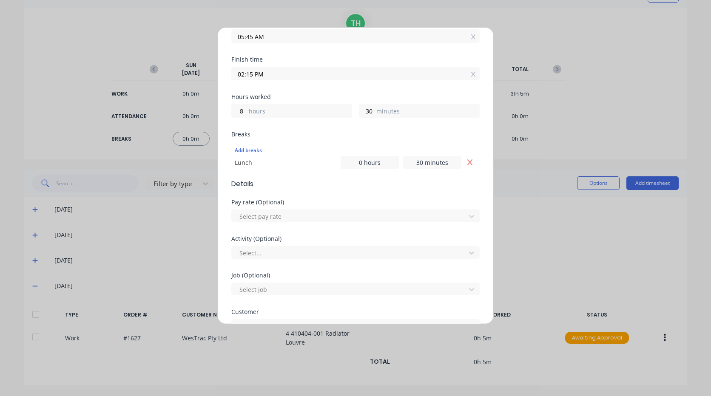
scroll to position [170, 0]
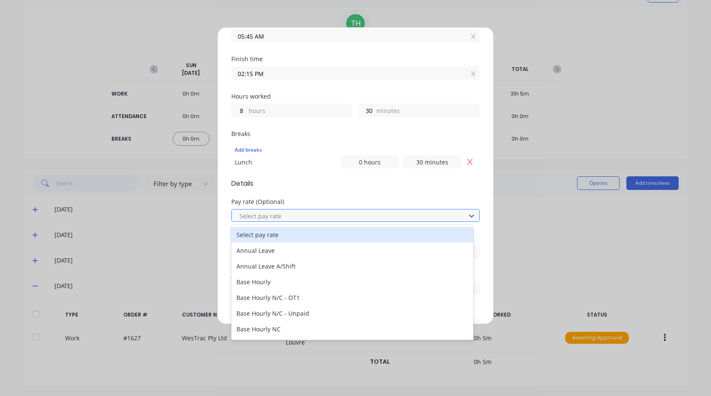
click at [280, 217] on div at bounding box center [350, 216] width 223 height 11
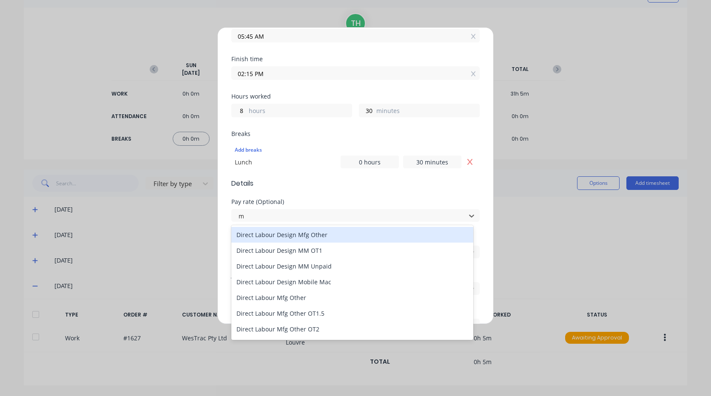
type input "mo"
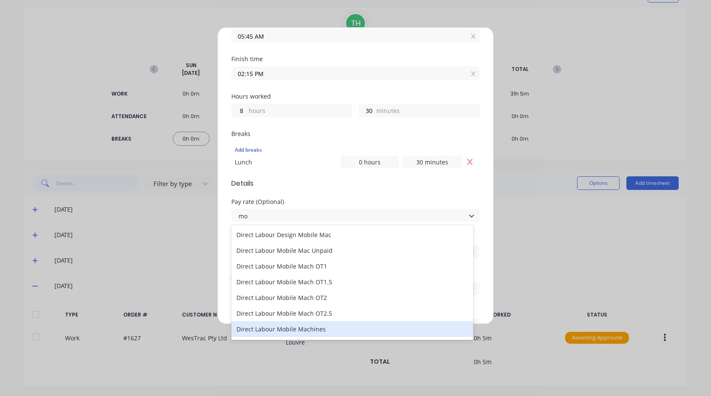
click at [273, 327] on div "Direct Labour Mobile Machines" at bounding box center [352, 329] width 242 height 16
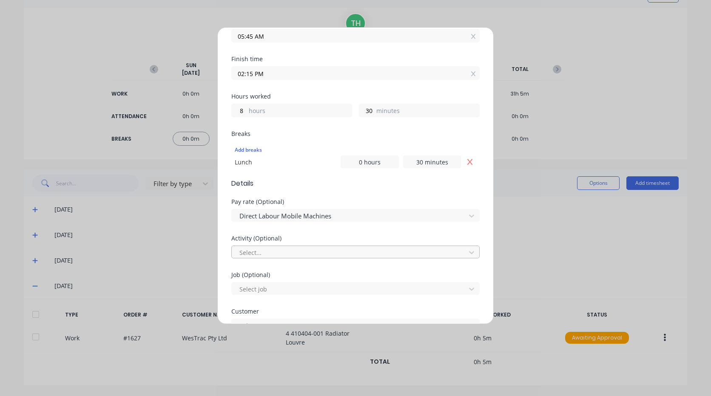
click at [257, 251] on div at bounding box center [350, 252] width 223 height 11
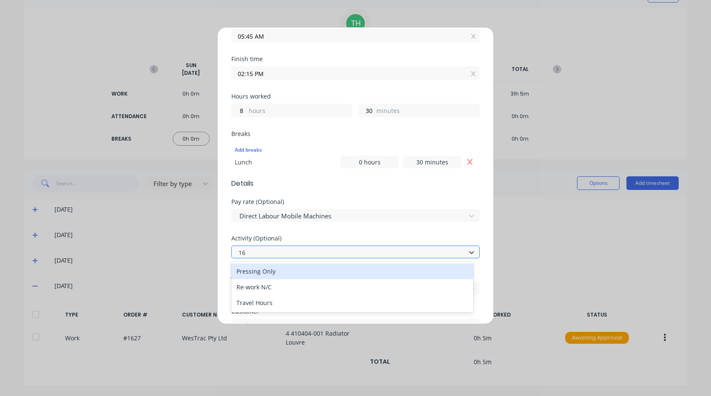
type input "1"
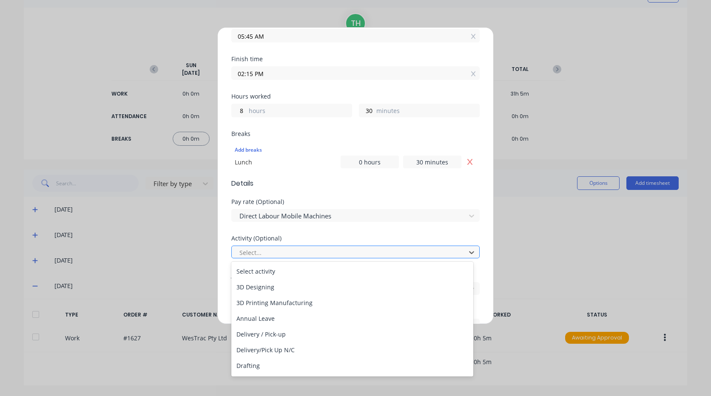
type input "m"
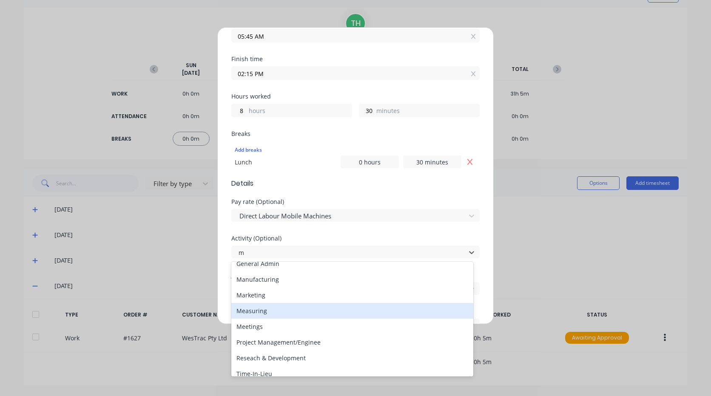
scroll to position [43, 0]
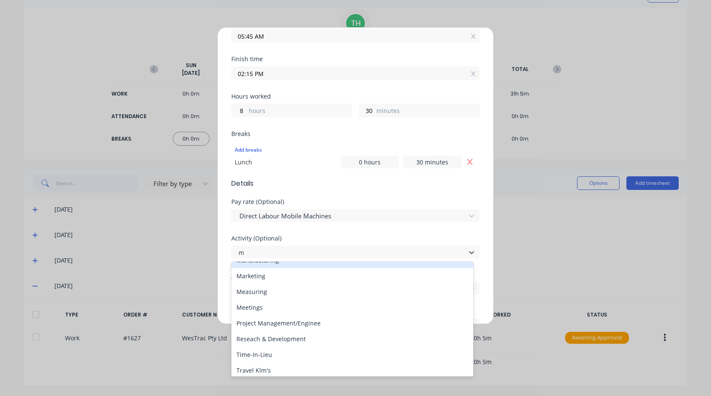
click at [269, 263] on div "Manufacturing" at bounding box center [352, 261] width 242 height 16
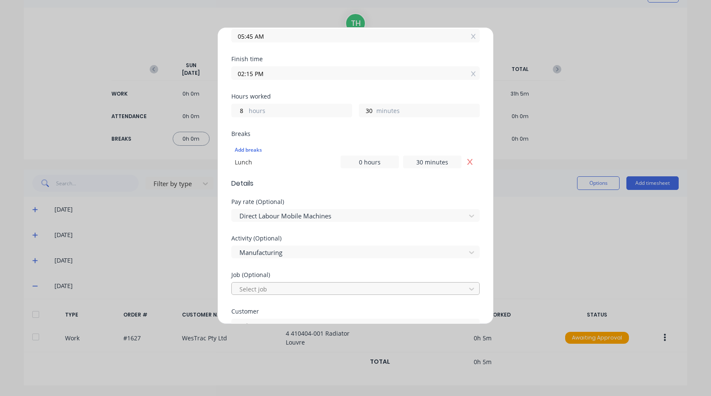
click at [278, 288] on div at bounding box center [350, 289] width 223 height 11
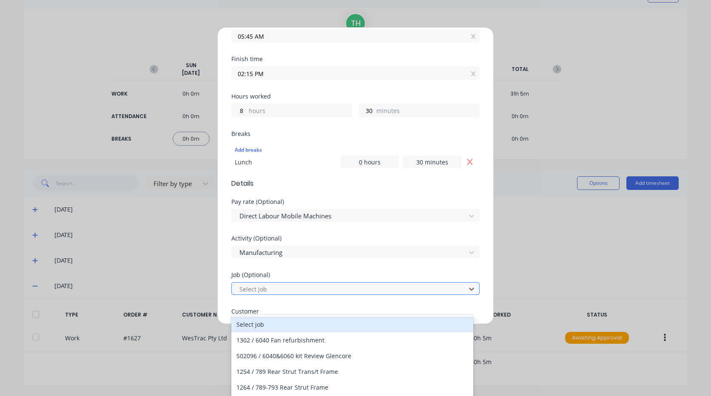
scroll to position [20, 0]
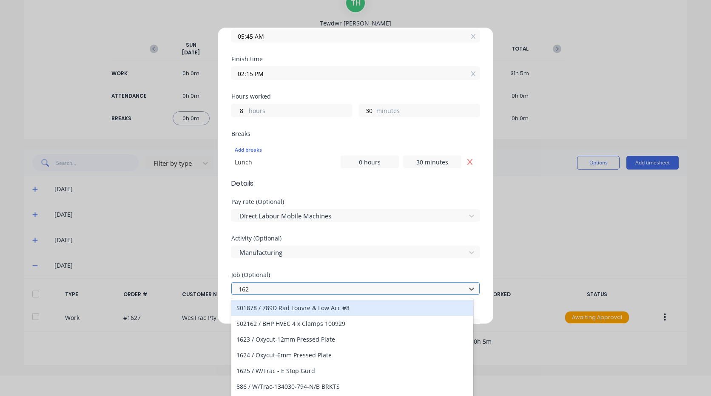
type input "1627"
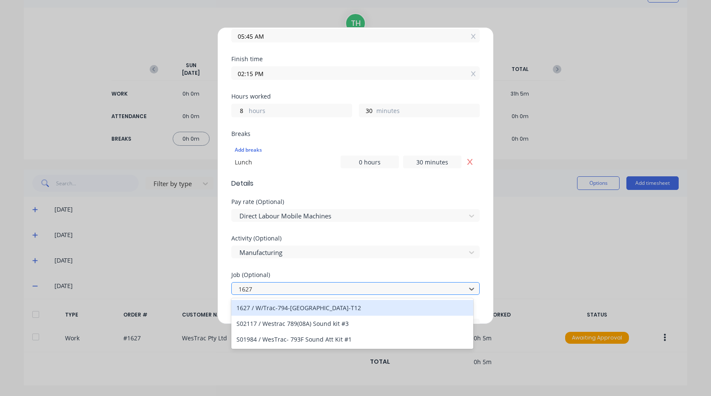
scroll to position [0, 0]
click at [279, 308] on div "1627 / W/Trac-794-[GEOGRAPHIC_DATA]-T12" at bounding box center [352, 308] width 242 height 16
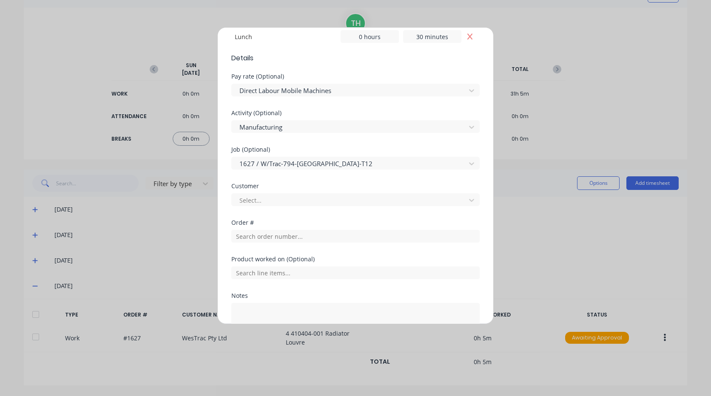
scroll to position [298, 0]
click at [284, 195] on div at bounding box center [350, 198] width 223 height 11
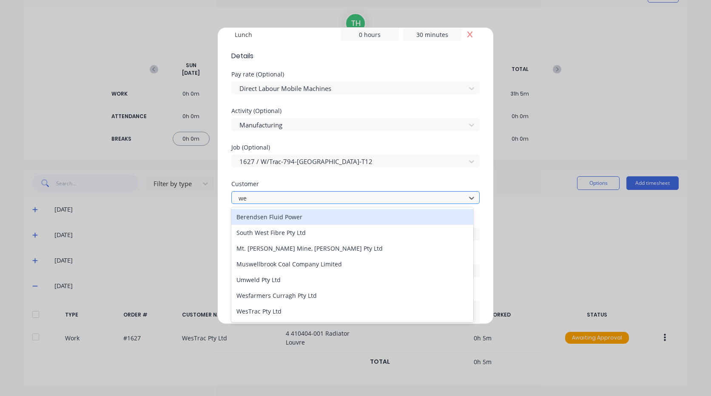
type input "[PERSON_NAME]"
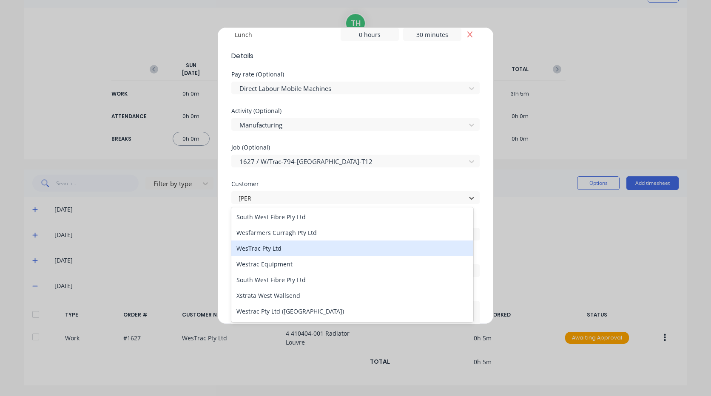
click at [278, 251] on div "WesTrac Pty Ltd" at bounding box center [352, 249] width 242 height 16
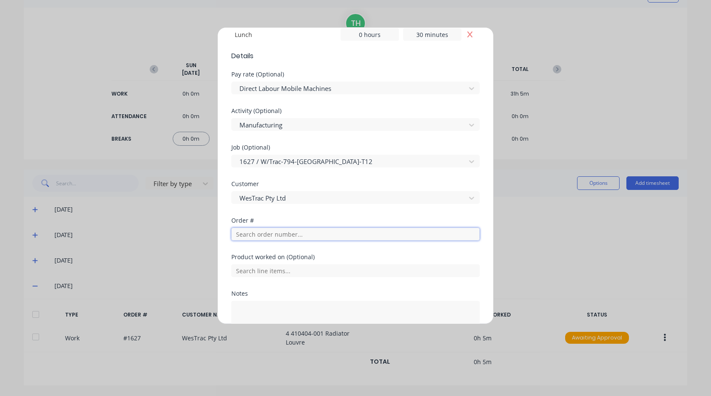
click at [284, 234] on input "text" at bounding box center [355, 234] width 248 height 13
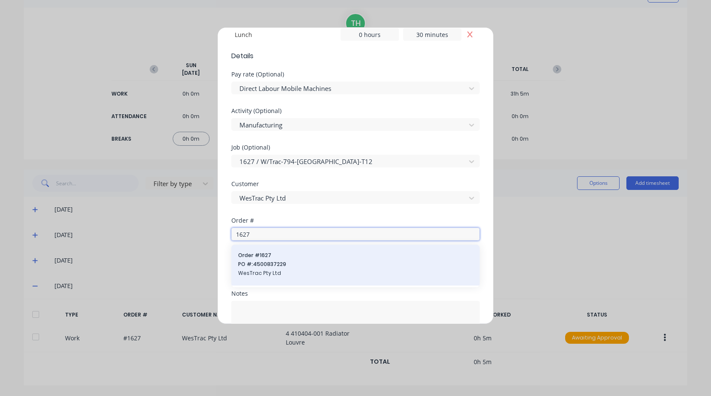
type input "1627"
click at [282, 258] on span "Order # 1627" at bounding box center [355, 256] width 235 height 8
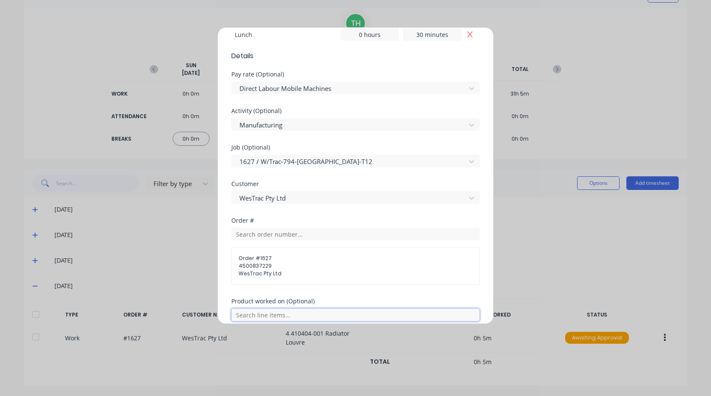
click at [263, 315] on input "text" at bounding box center [355, 315] width 248 height 13
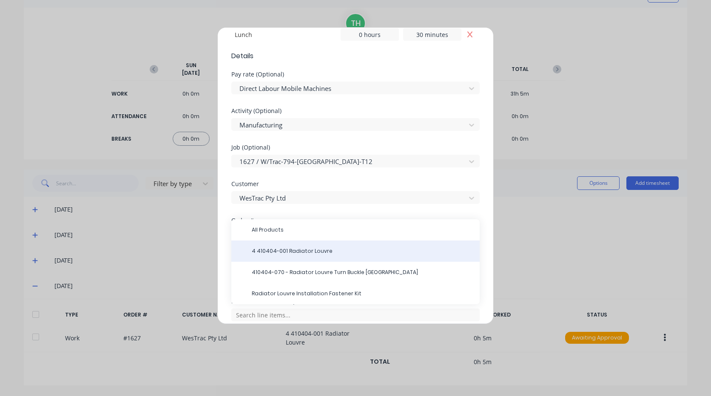
click at [273, 253] on span "4 410404-001 Radiator Louvre" at bounding box center [362, 251] width 221 height 8
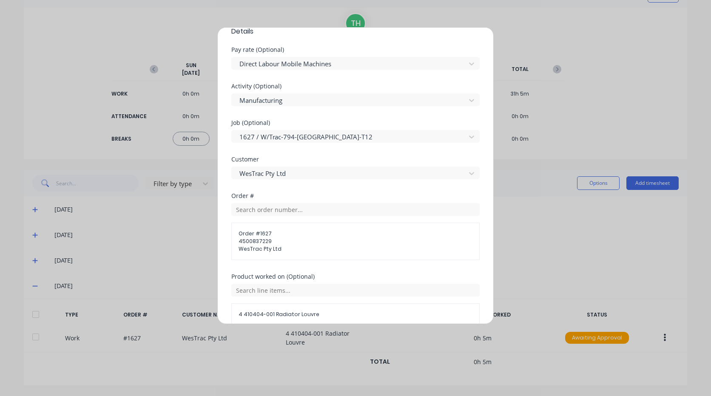
scroll to position [425, 0]
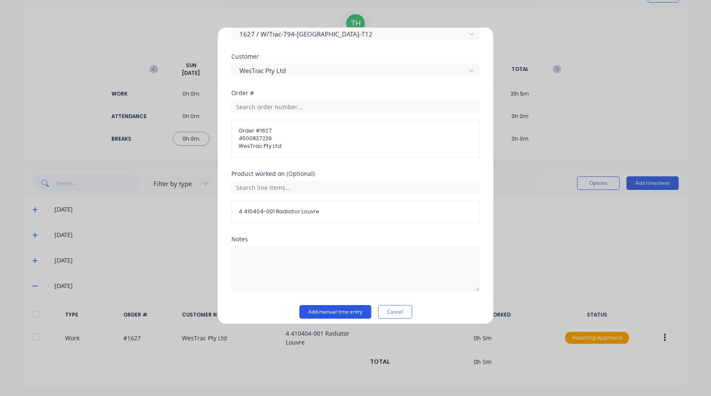
click at [338, 310] on button "Add manual time entry" at bounding box center [335, 312] width 72 height 14
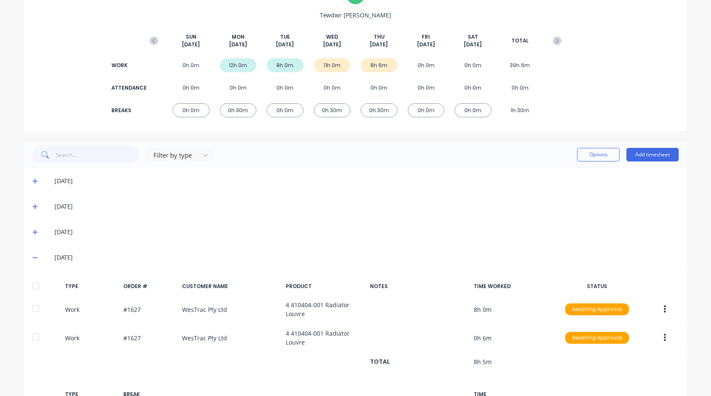
scroll to position [151, 0]
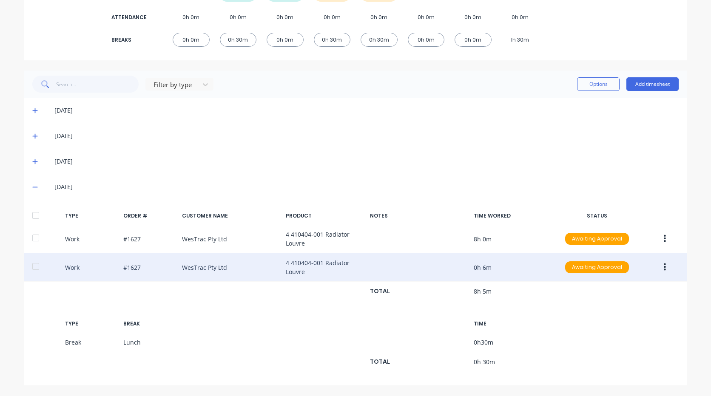
click at [664, 267] on icon "button" at bounding box center [665, 268] width 2 height 8
click at [625, 255] on div "Edit" at bounding box center [634, 253] width 65 height 12
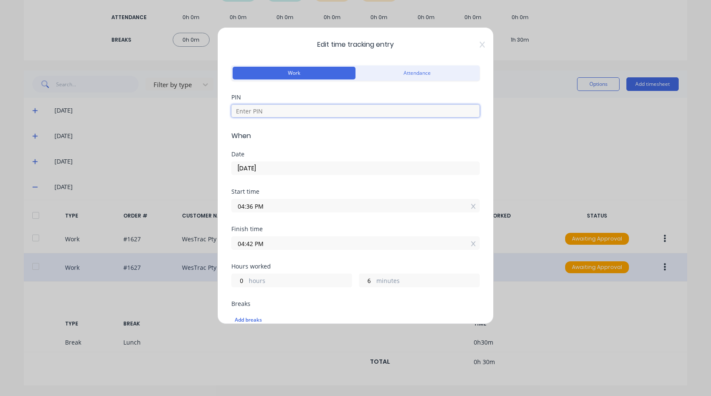
click at [297, 112] on input at bounding box center [355, 111] width 248 height 13
type input "2711"
click at [277, 206] on input "04:36 PM" at bounding box center [355, 205] width 247 height 13
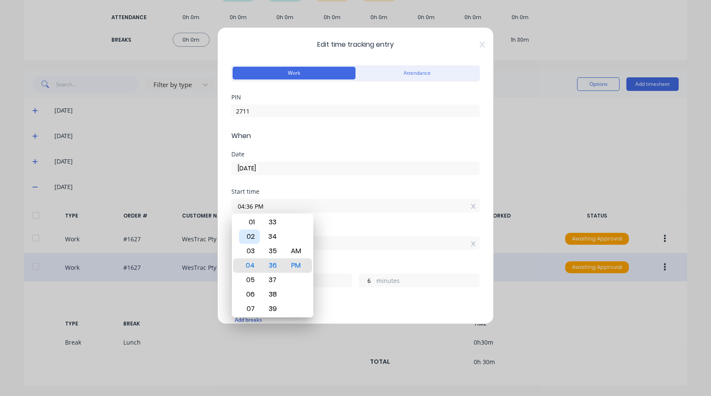
click at [251, 234] on div "02" at bounding box center [249, 237] width 21 height 14
type input "02:36 PM"
type input "2"
type input "02:33 PM"
type input "9"
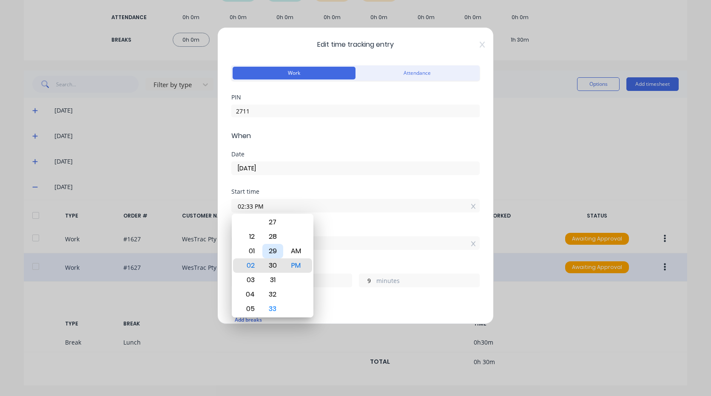
type input "02:30 PM"
type input "12"
type input "02:27 PM"
type input "15"
type input "02:24 PM"
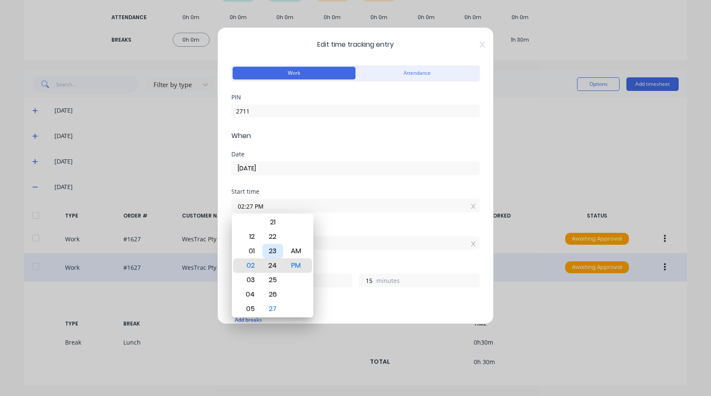
type input "18"
type input "02:20 PM"
type input "22"
type input "02:17 PM"
type input "25"
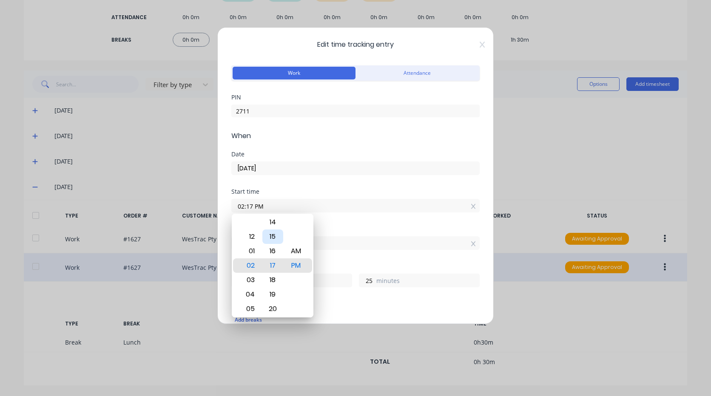
click at [273, 239] on div "15" at bounding box center [272, 237] width 21 height 14
type input "02:15 PM"
type input "27"
click at [300, 253] on div "AM" at bounding box center [296, 251] width 21 height 14
type input "02:15 AM"
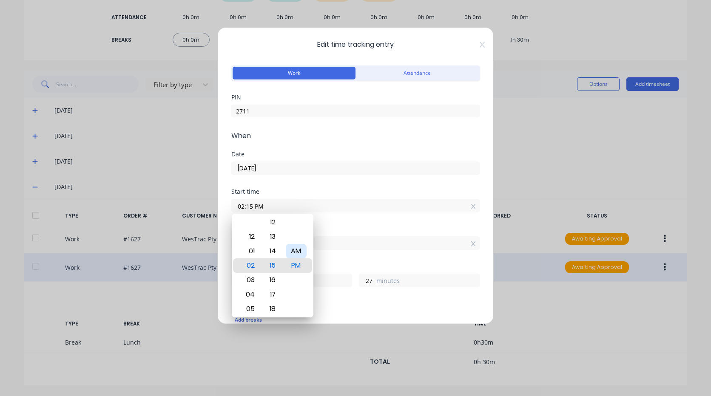
type input "14"
click at [345, 250] on label "04:42 PM" at bounding box center [355, 243] width 248 height 14
click at [345, 250] on input "04:42 PM" at bounding box center [355, 243] width 247 height 13
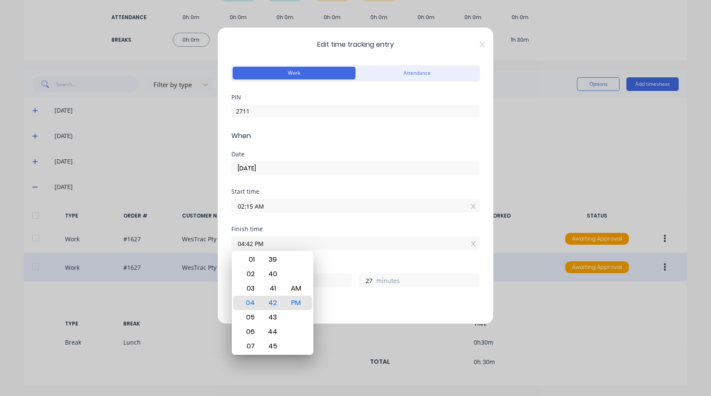
click at [270, 206] on input "02:15 AM" at bounding box center [355, 205] width 247 height 13
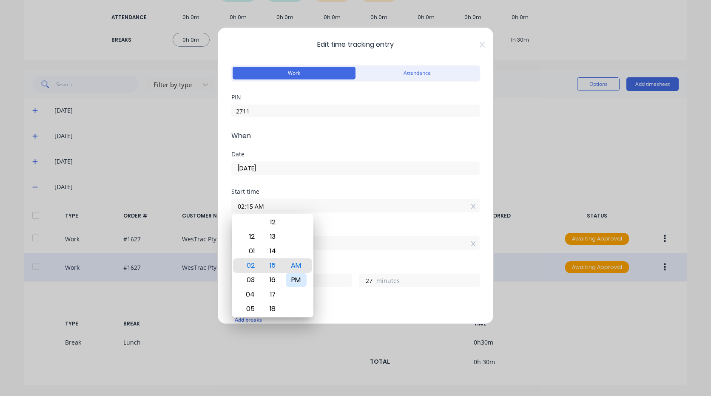
click at [295, 282] on div "PM" at bounding box center [296, 280] width 21 height 14
type input "02:15 PM"
type input "2"
click at [335, 241] on input "04:42 PM" at bounding box center [355, 243] width 247 height 13
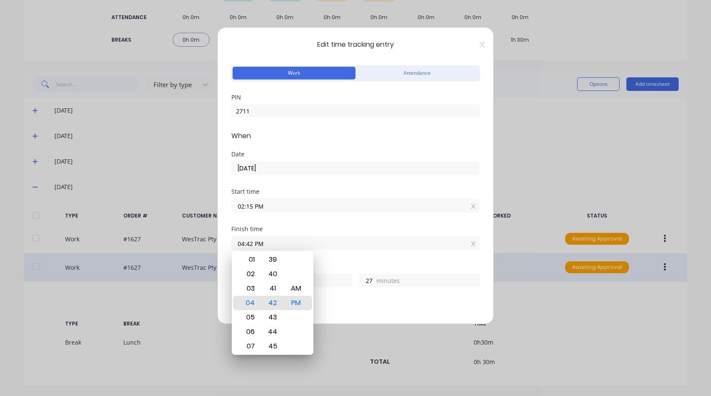
click at [321, 263] on div "Finish time 04:42 PM" at bounding box center [355, 244] width 248 height 37
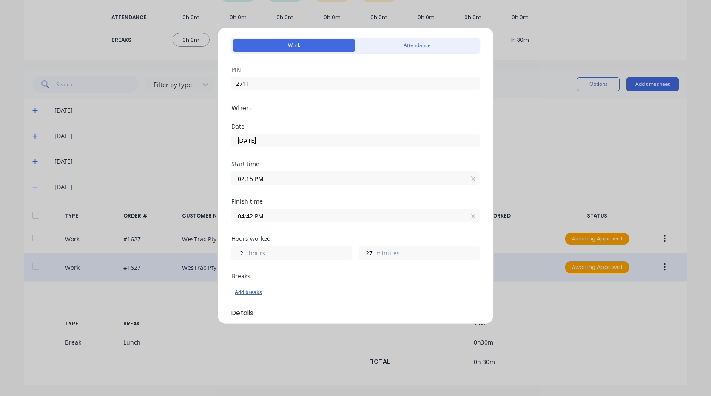
scroll to position [43, 0]
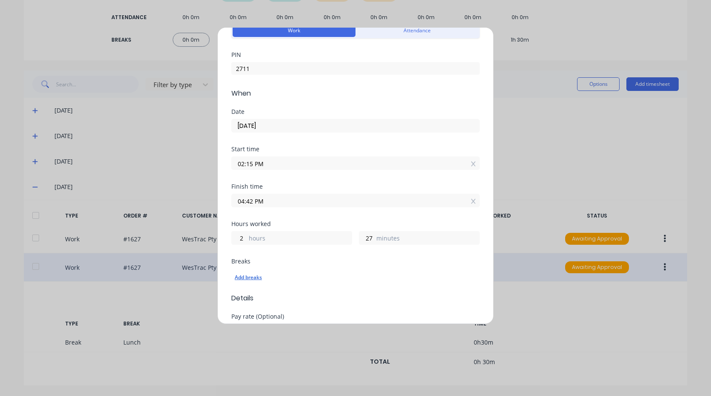
click at [247, 278] on div "Add breaks" at bounding box center [356, 277] width 242 height 11
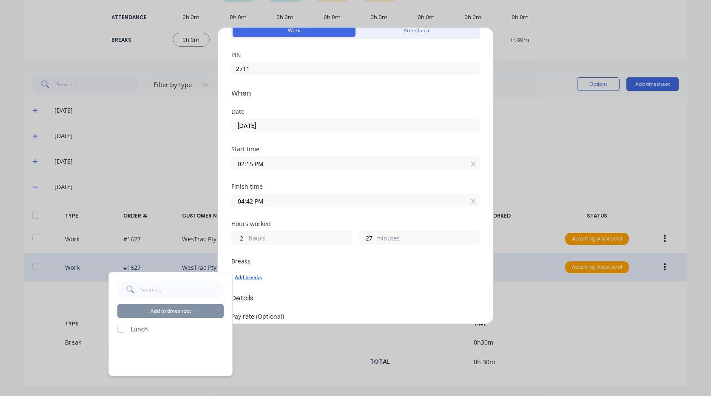
click at [313, 277] on div "Add breaks" at bounding box center [356, 277] width 242 height 11
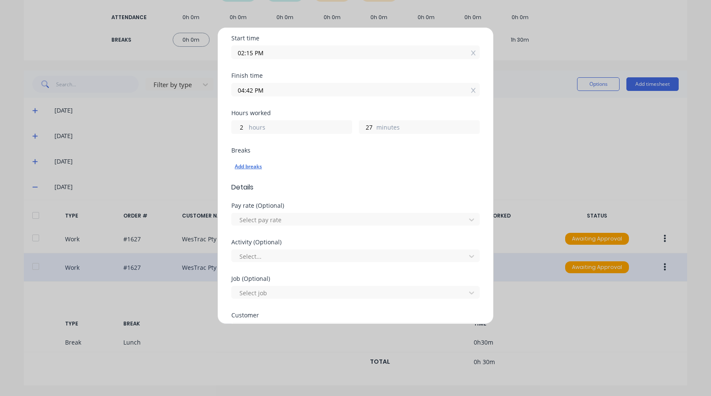
scroll to position [170, 0]
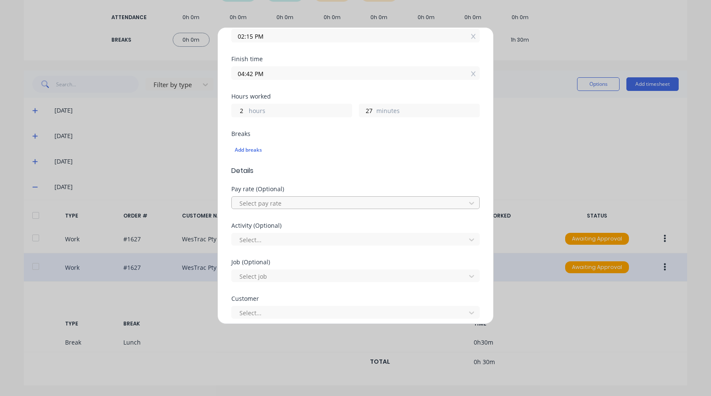
click at [292, 201] on div at bounding box center [350, 203] width 223 height 11
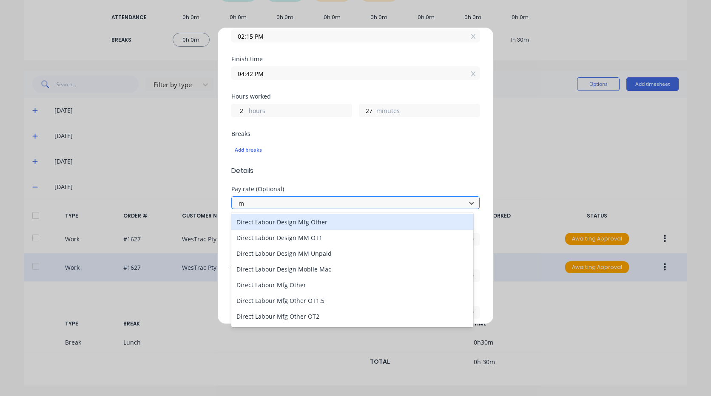
type input "mo"
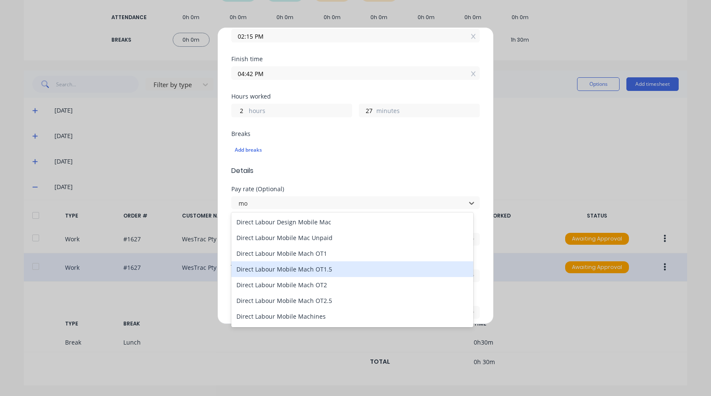
click at [304, 271] on div "Direct Labour Mobile Mach OT1.5" at bounding box center [352, 270] width 242 height 16
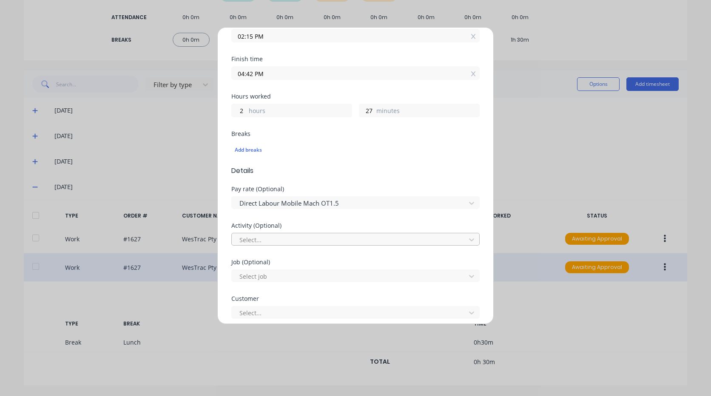
click at [287, 236] on div at bounding box center [350, 240] width 223 height 11
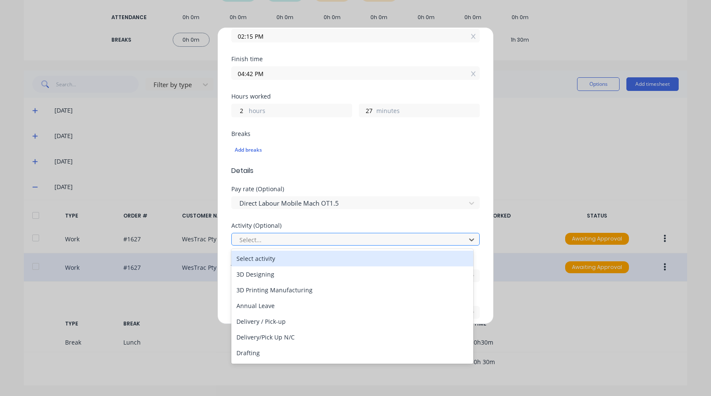
type input "m"
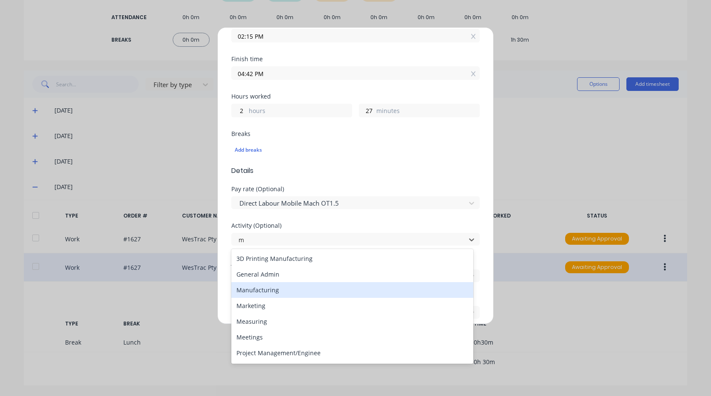
click at [269, 290] on div "Manufacturing" at bounding box center [352, 290] width 242 height 16
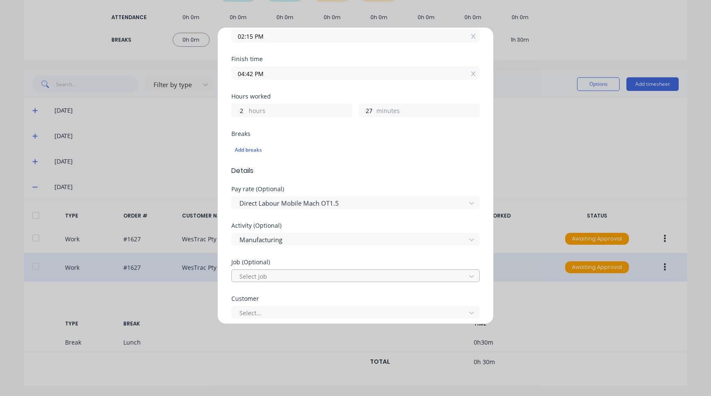
click at [265, 280] on div at bounding box center [350, 276] width 223 height 11
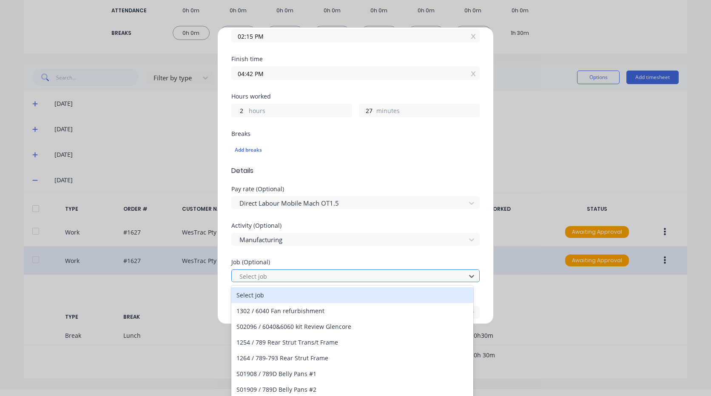
scroll to position [8, 0]
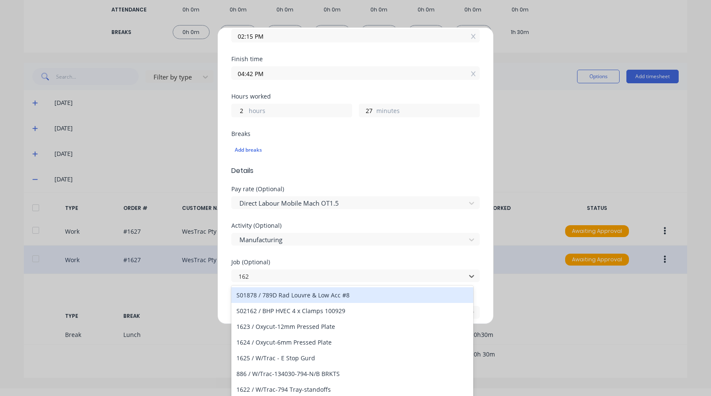
type input "1627"
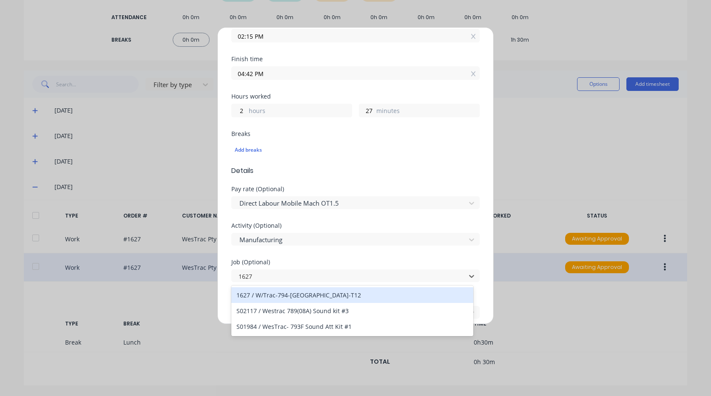
scroll to position [0, 0]
click at [295, 296] on div "1627 / W/Trac-794-[GEOGRAPHIC_DATA]-T12" at bounding box center [352, 295] width 242 height 16
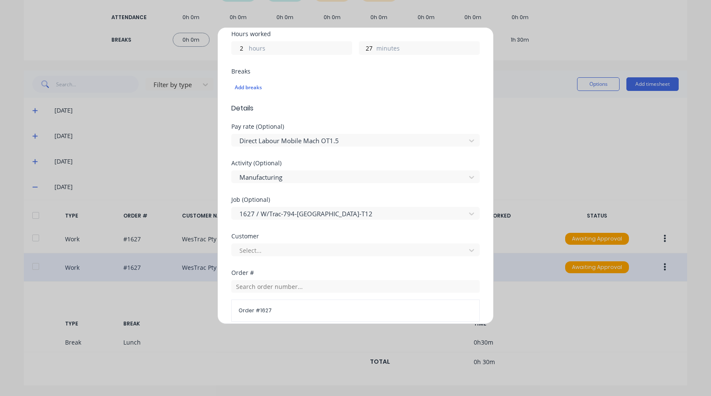
scroll to position [255, 0]
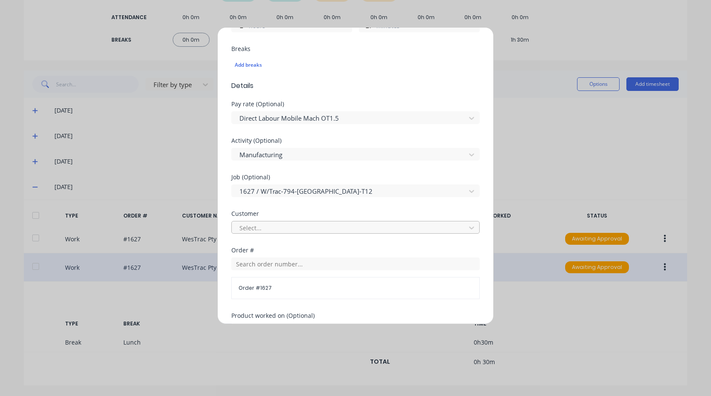
click at [267, 224] on div at bounding box center [350, 228] width 223 height 11
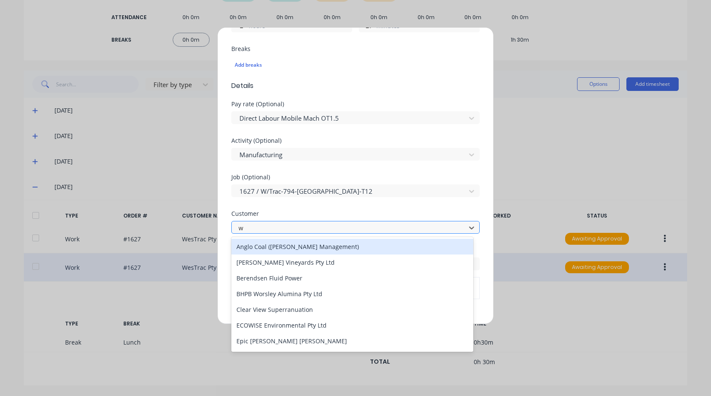
type input "we"
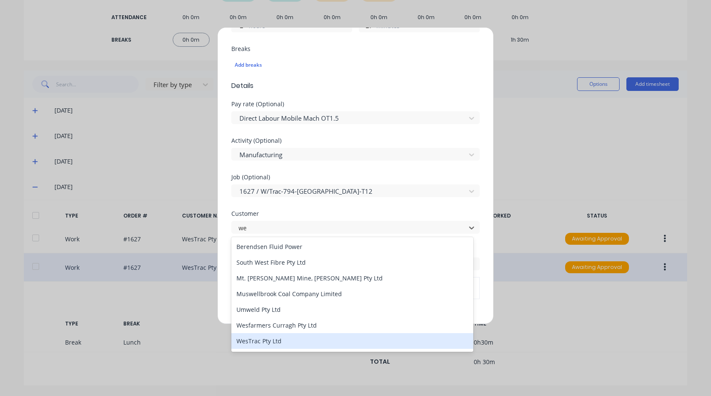
click at [273, 341] on div "WesTrac Pty Ltd" at bounding box center [352, 341] width 242 height 16
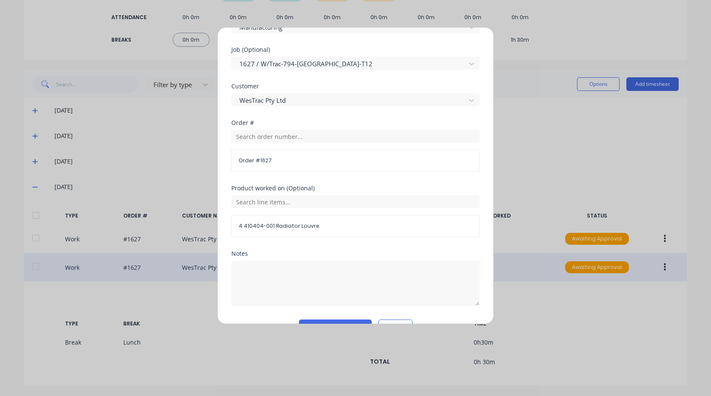
scroll to position [404, 0]
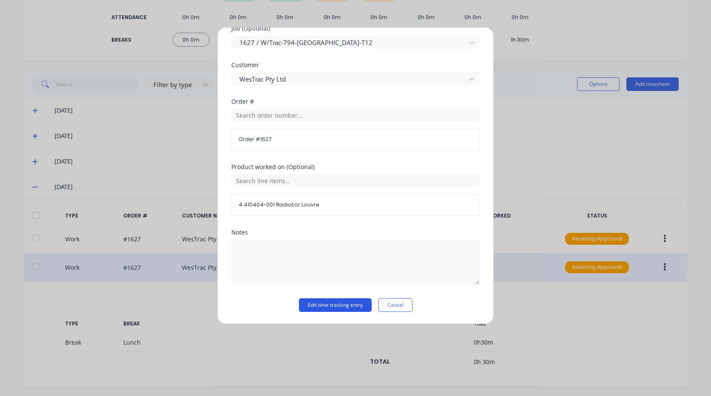
click at [323, 306] on button "Edit time tracking entry" at bounding box center [335, 306] width 73 height 14
